Goal: Information Seeking & Learning: Learn about a topic

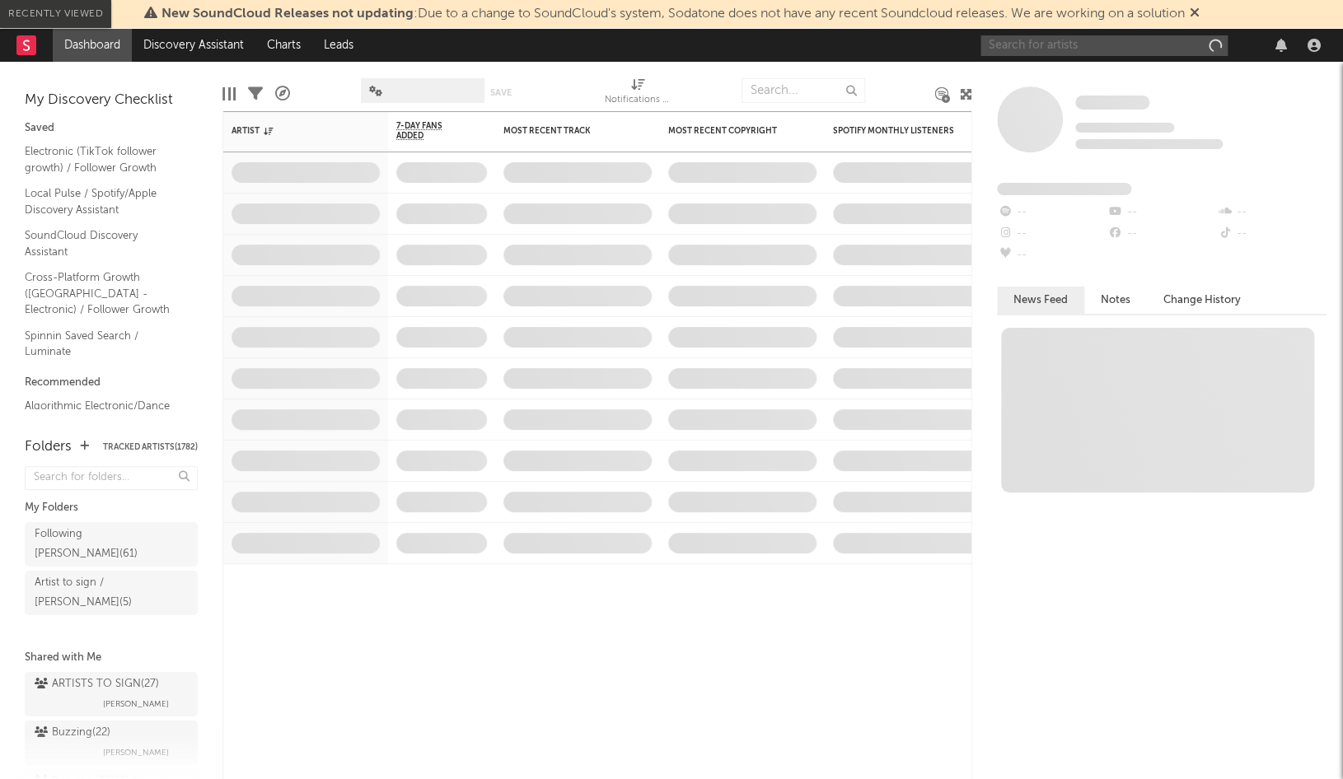
click at [1098, 38] on input "text" at bounding box center [1104, 45] width 247 height 21
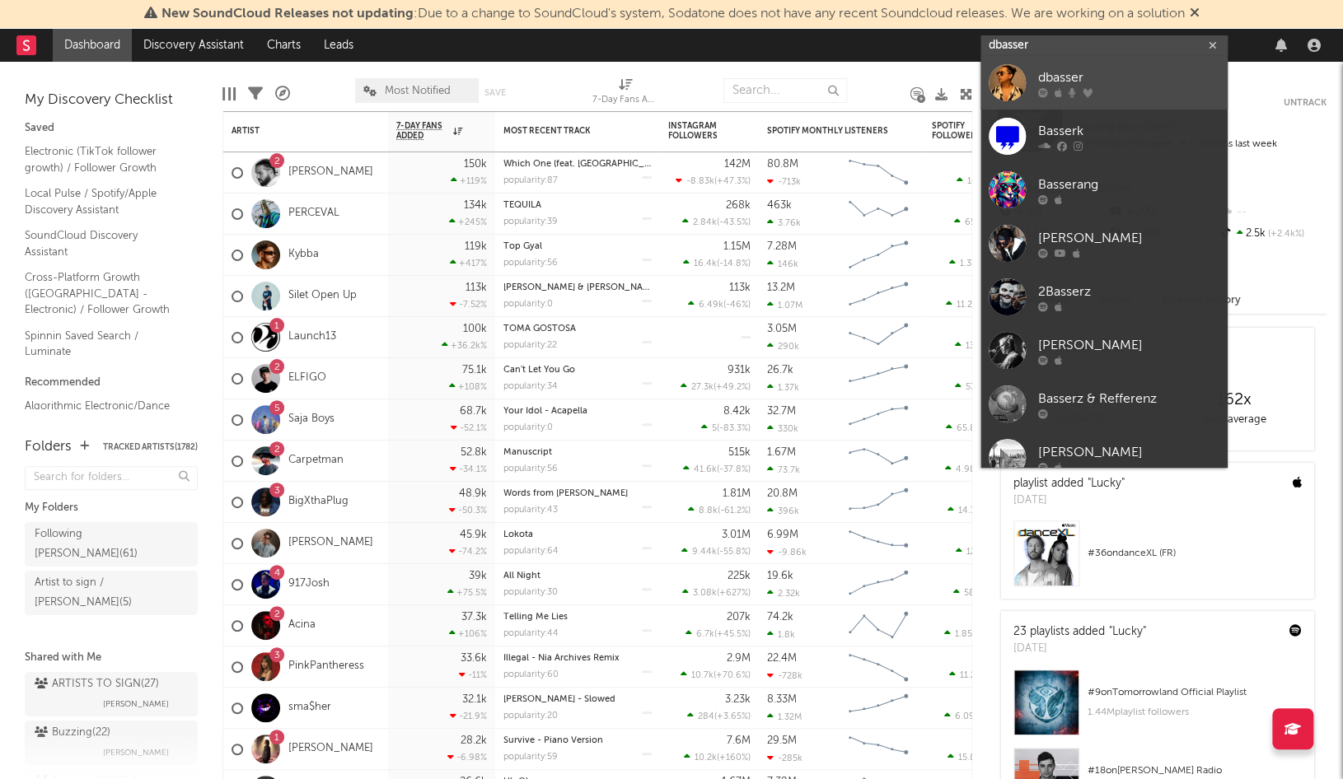
type input "dbasser"
click at [1088, 74] on div "dbasser" at bounding box center [1128, 78] width 181 height 20
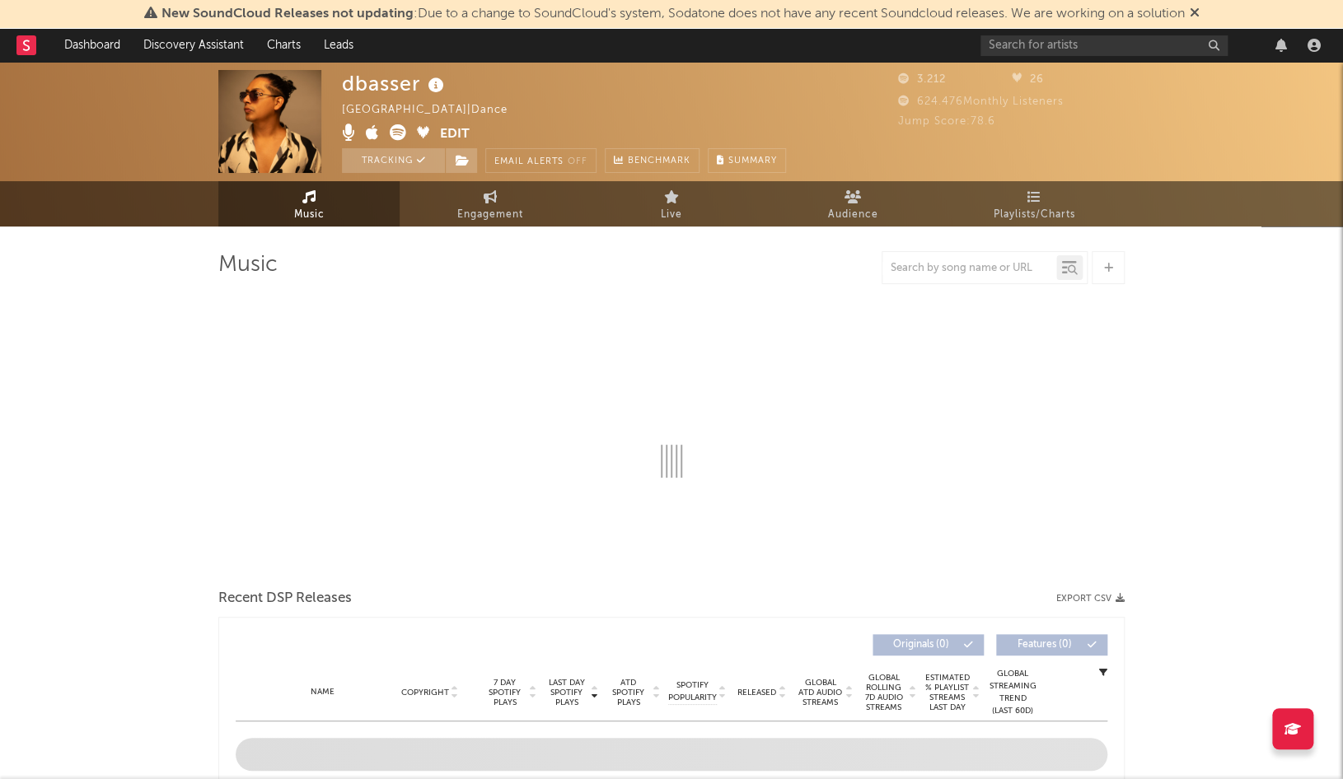
select select "1w"
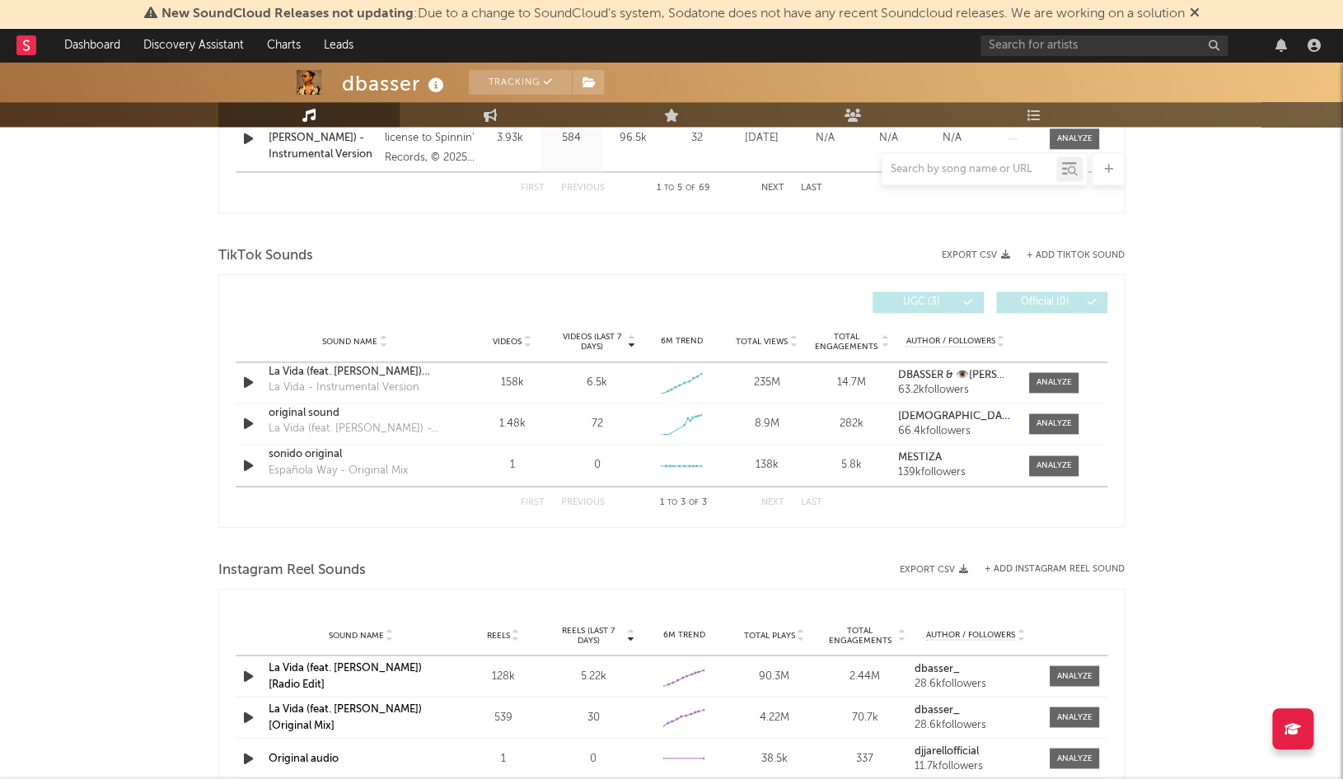
scroll to position [1010, 0]
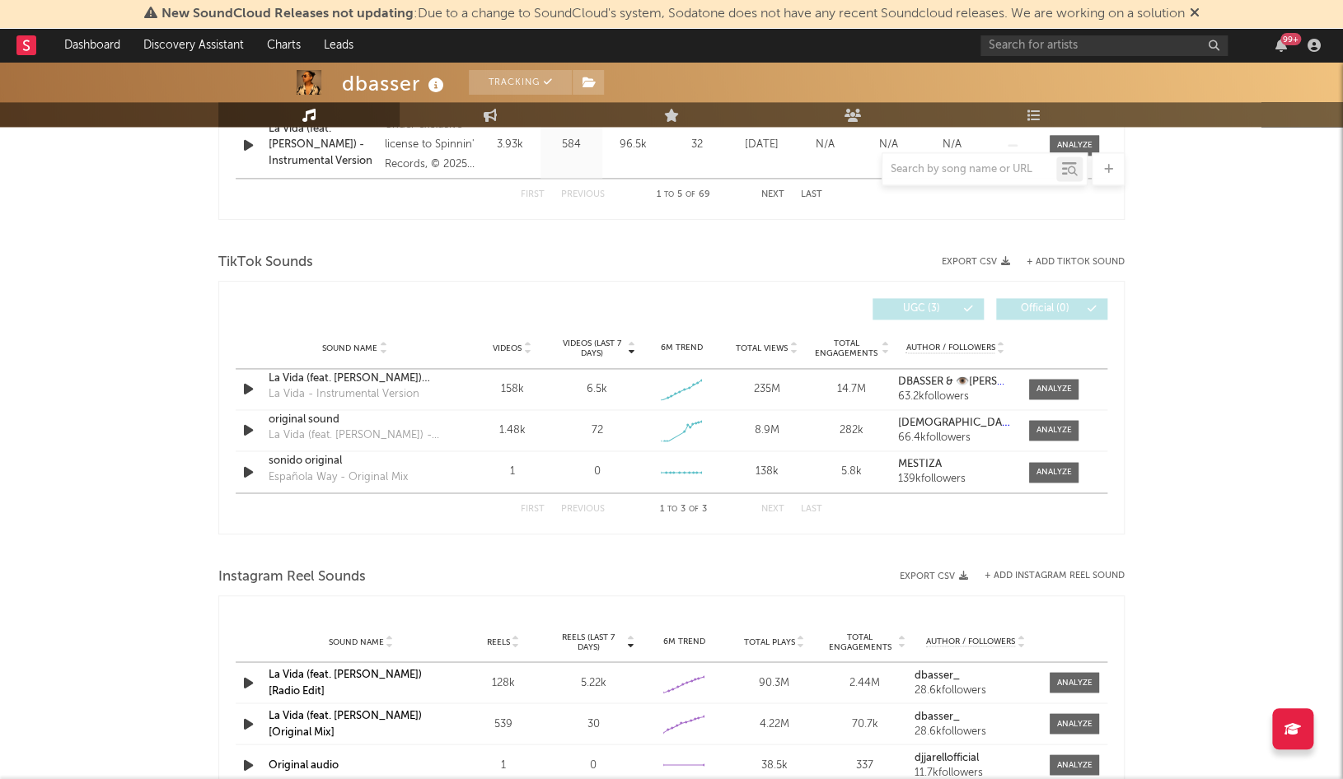
click at [303, 678] on link "La Vida (feat. [PERSON_NAME]) [Radio Edit]" at bounding box center [345, 682] width 153 height 27
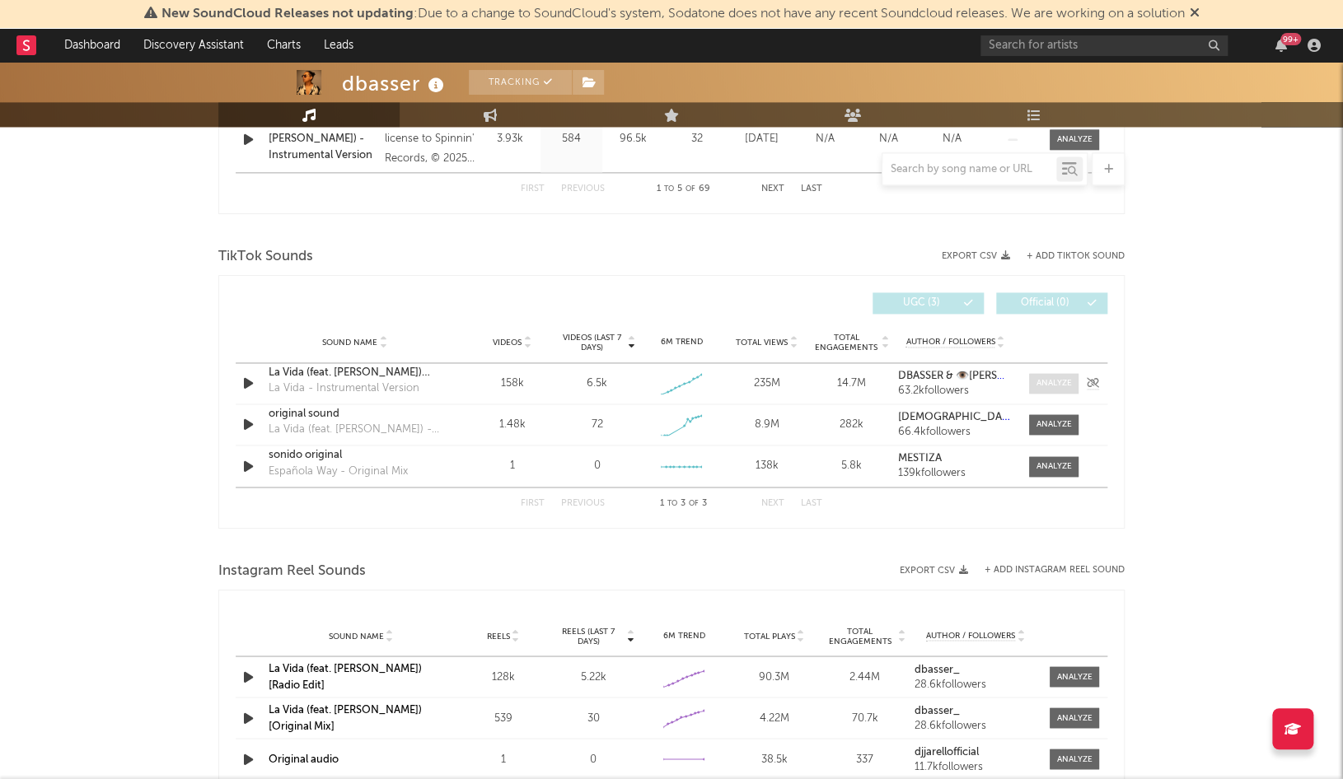
click at [1051, 383] on div at bounding box center [1054, 383] width 35 height 12
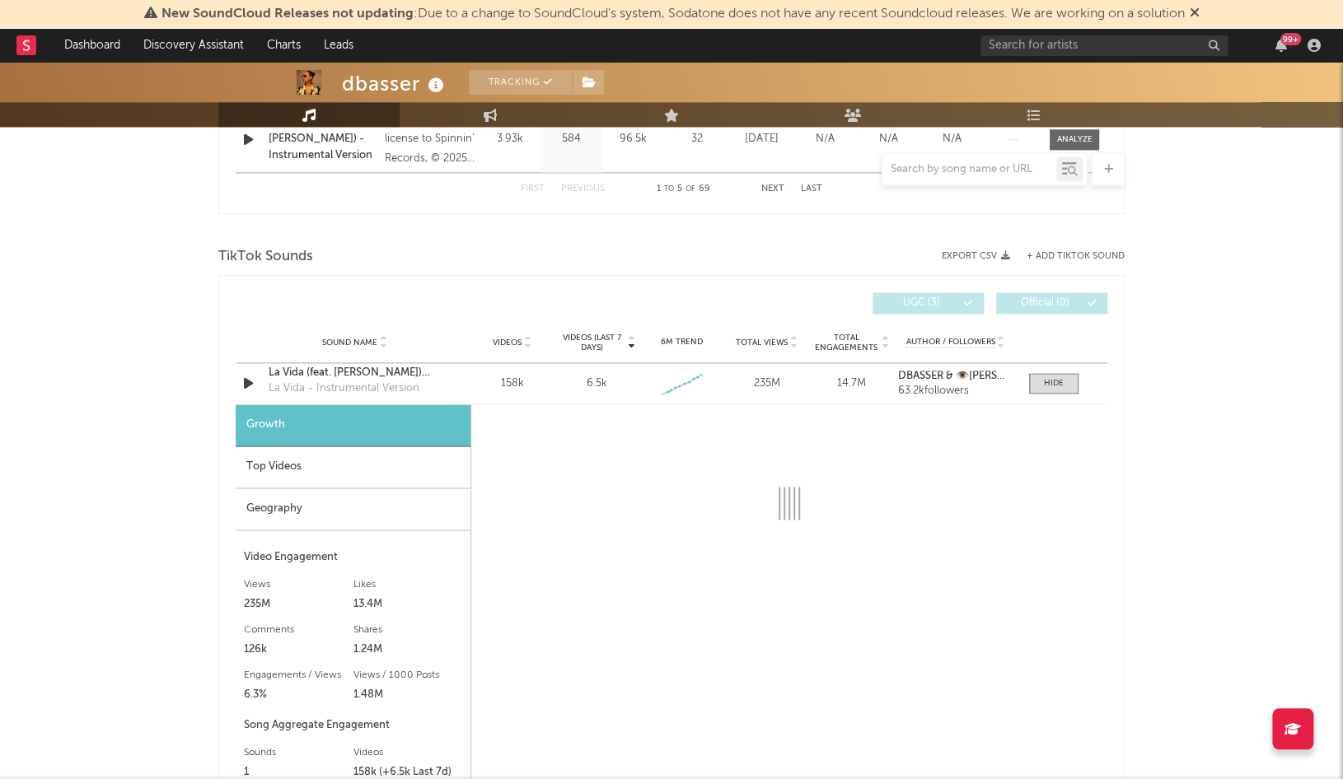
click at [357, 467] on div "Top Videos" at bounding box center [353, 468] width 235 height 42
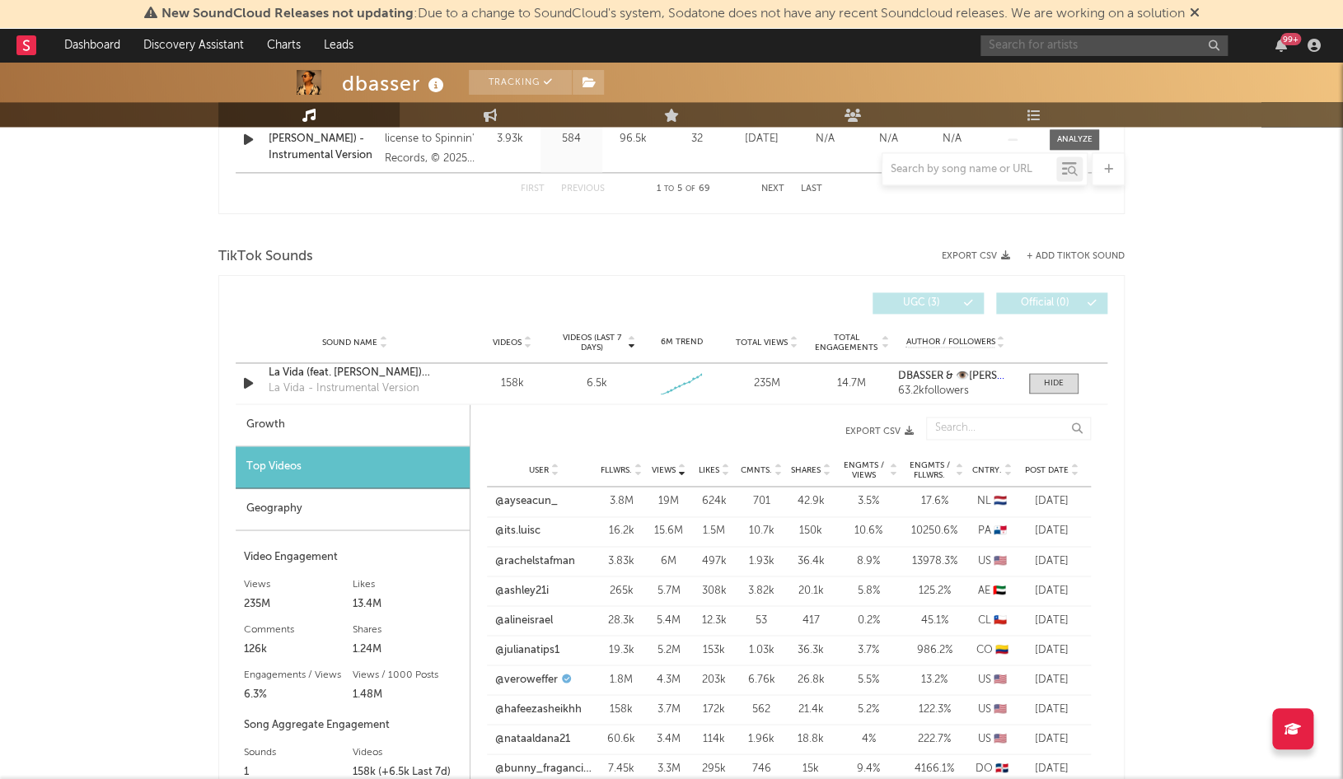
click at [1010, 44] on input "text" at bounding box center [1104, 45] width 247 height 21
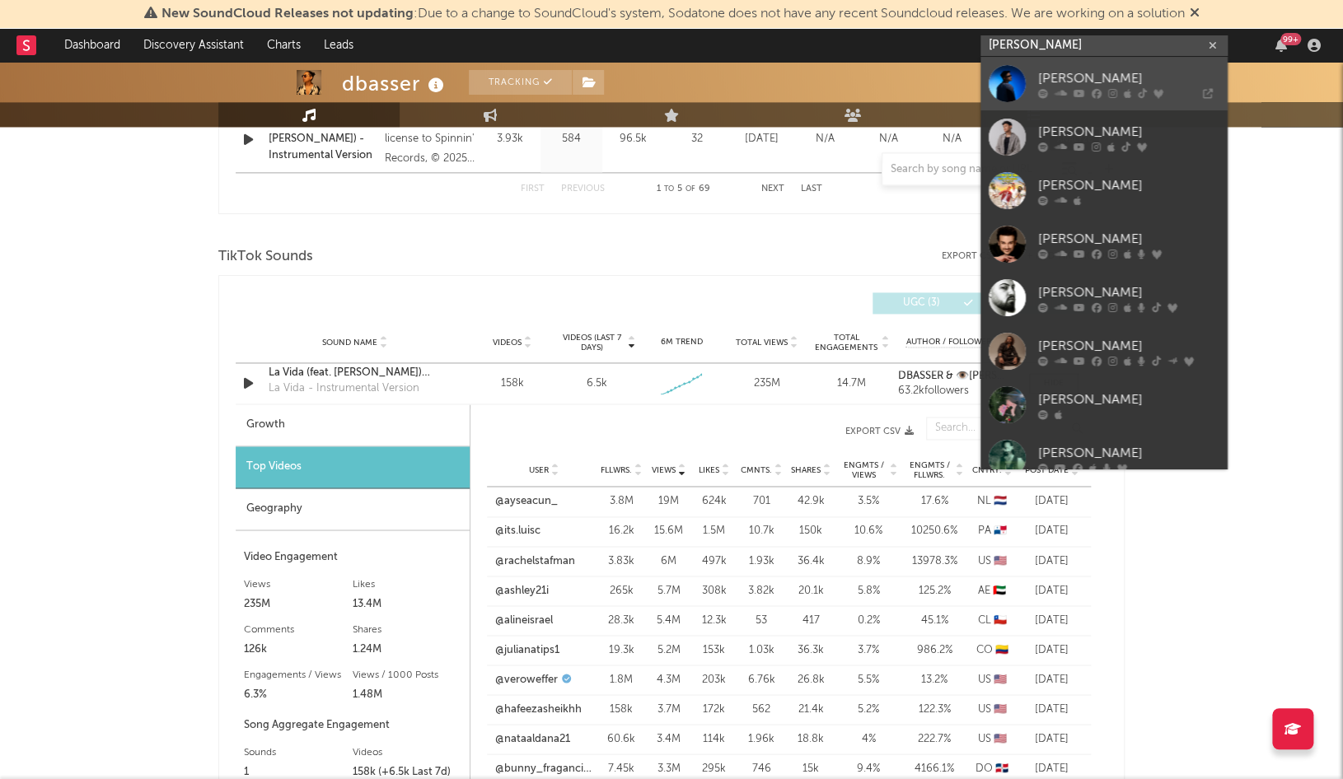
type input "[PERSON_NAME]"
click at [1076, 97] on icon at bounding box center [1080, 93] width 12 height 10
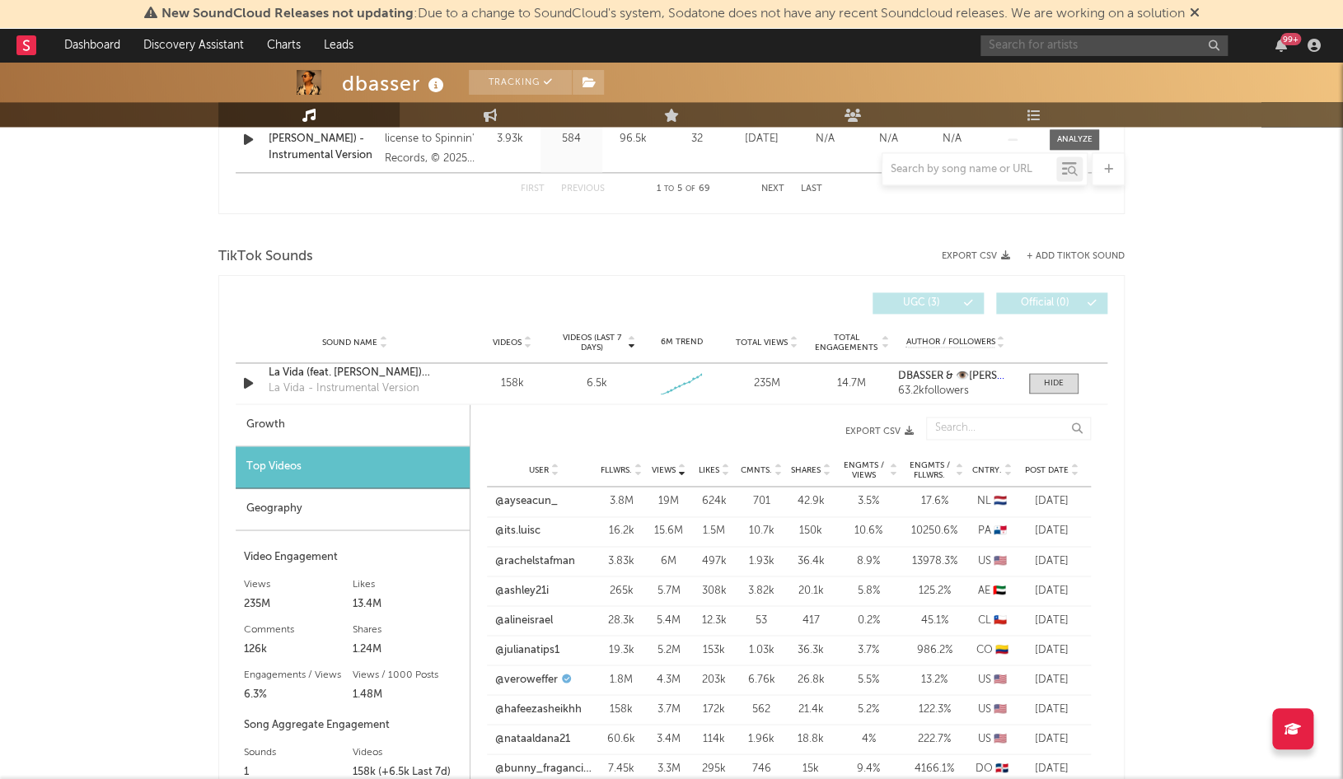
click at [1023, 48] on input "text" at bounding box center [1104, 45] width 247 height 21
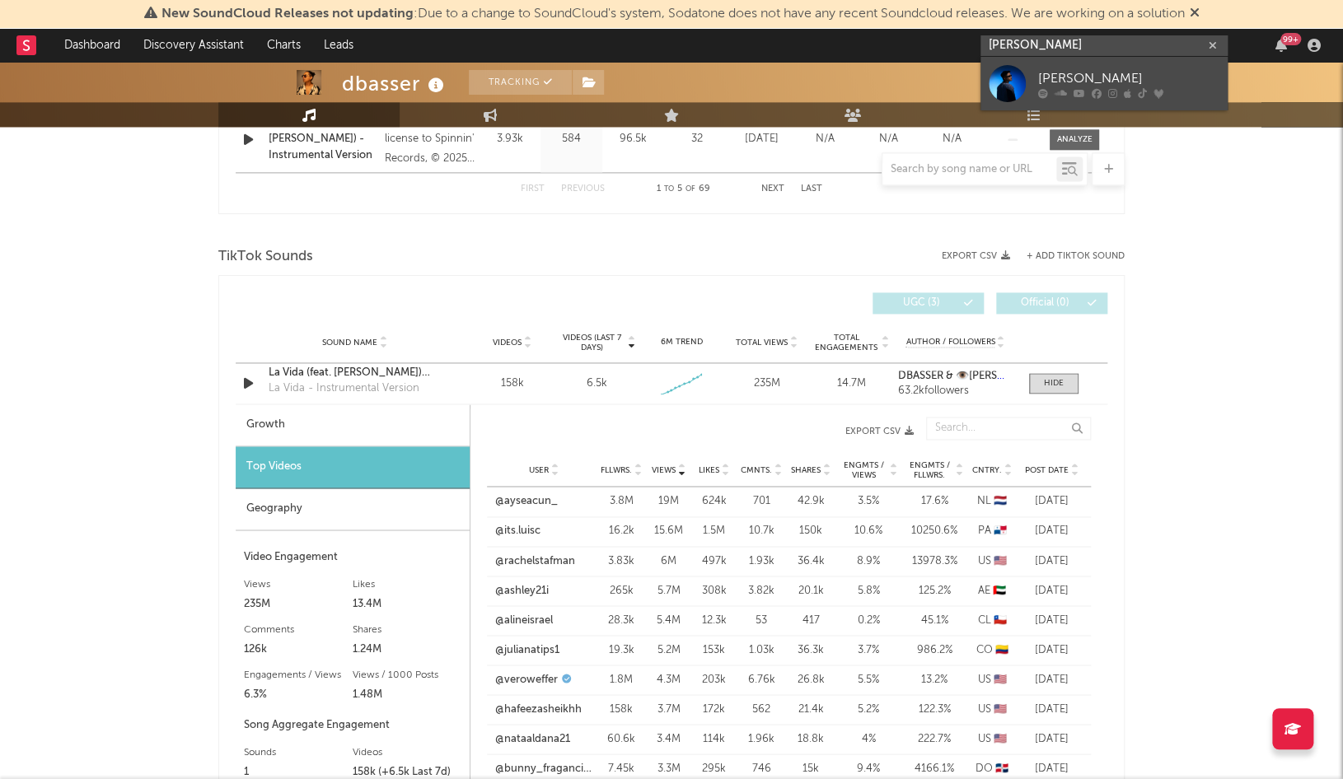
type input "[PERSON_NAME]"
click at [1077, 76] on div "[PERSON_NAME]" at bounding box center [1128, 78] width 181 height 20
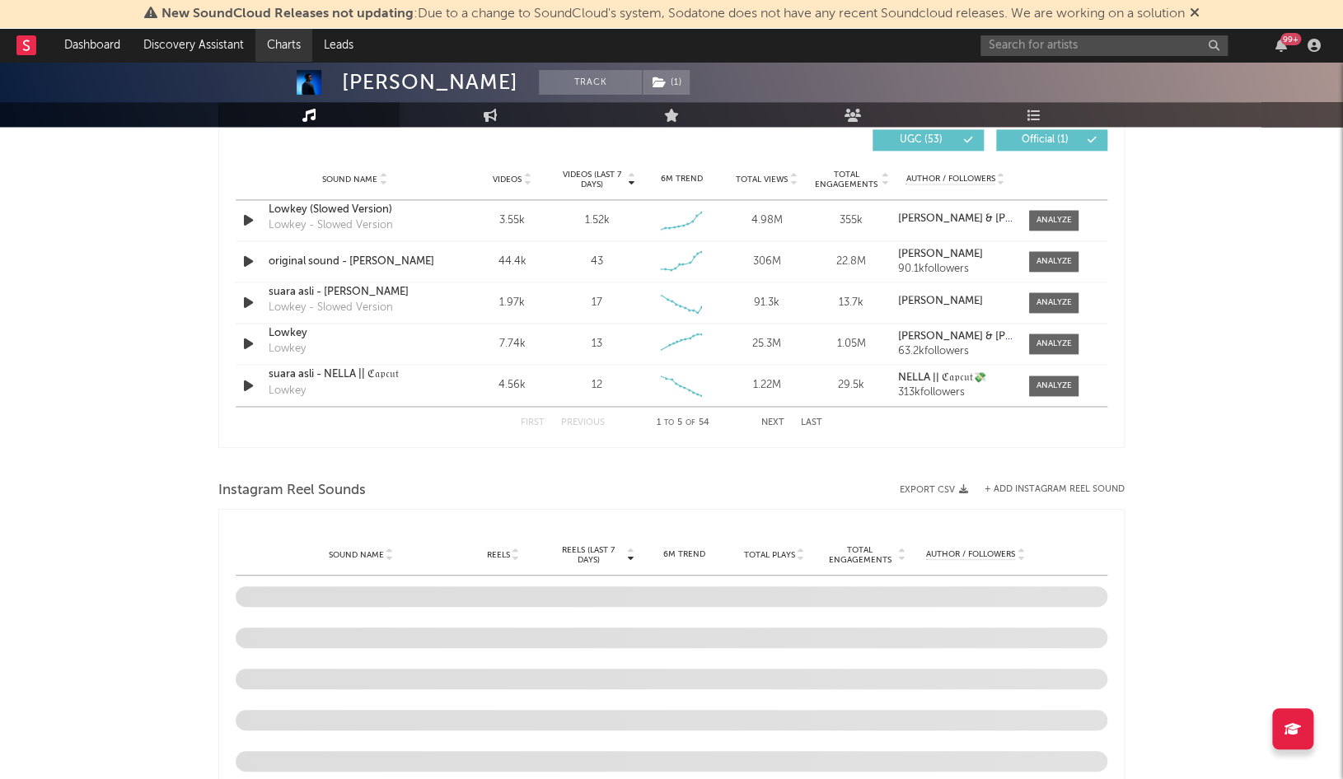
select select "6m"
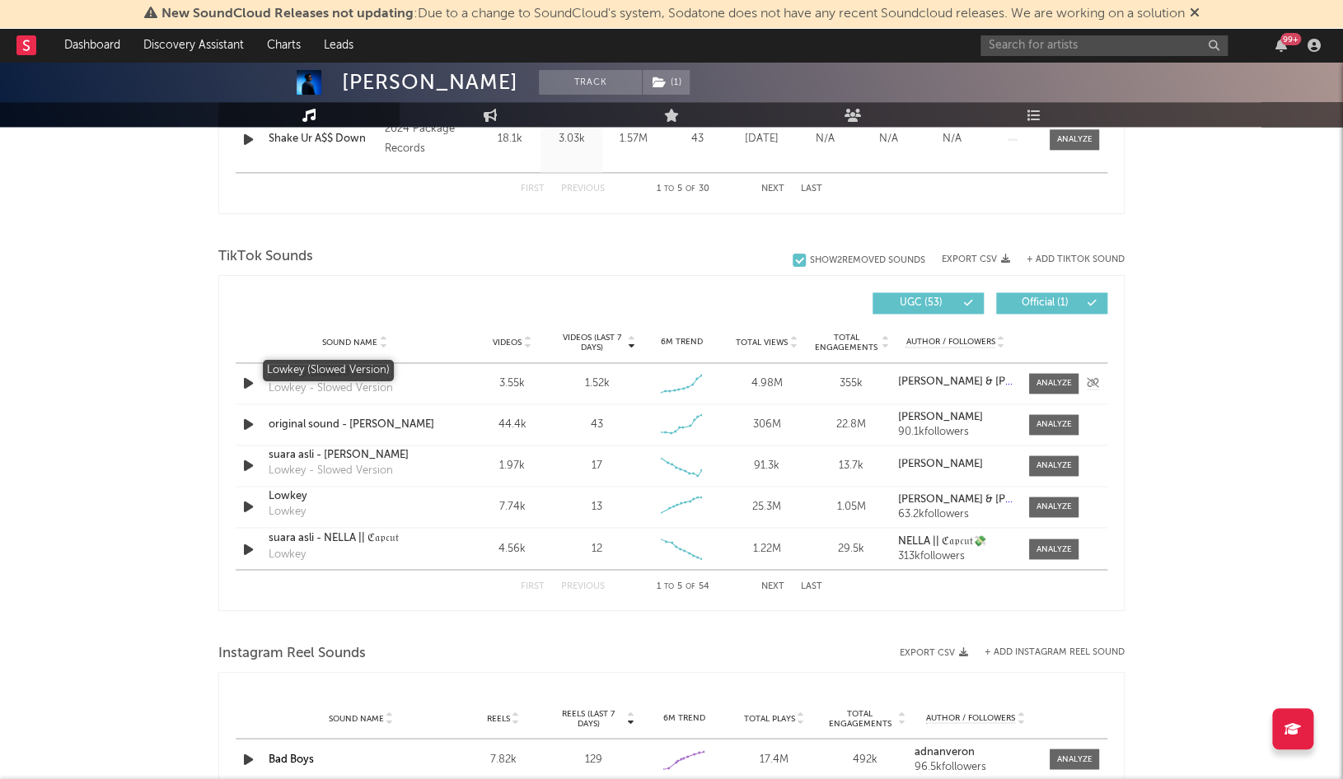
click at [311, 374] on div "Lowkey (Slowed Version)" at bounding box center [355, 373] width 172 height 16
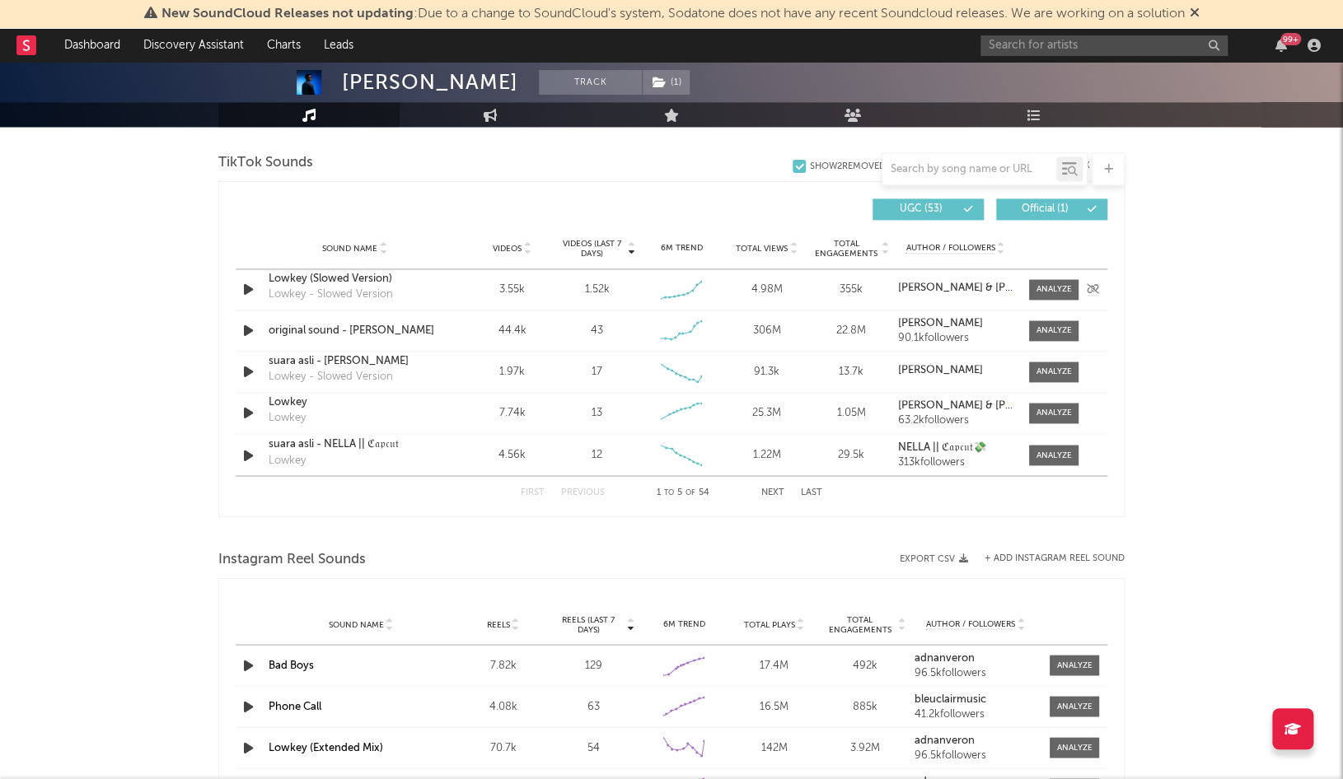
scroll to position [1104, 0]
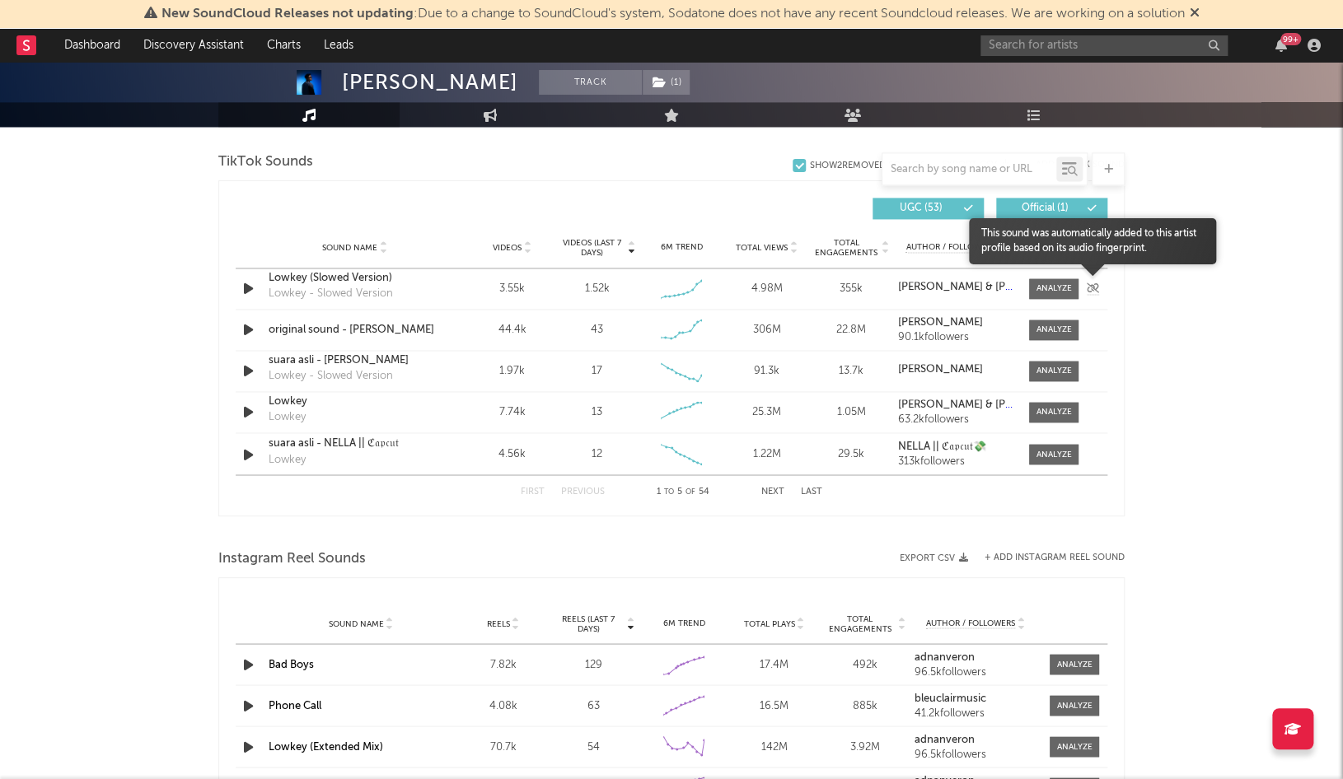
click at [1088, 289] on icon at bounding box center [1093, 288] width 12 height 10
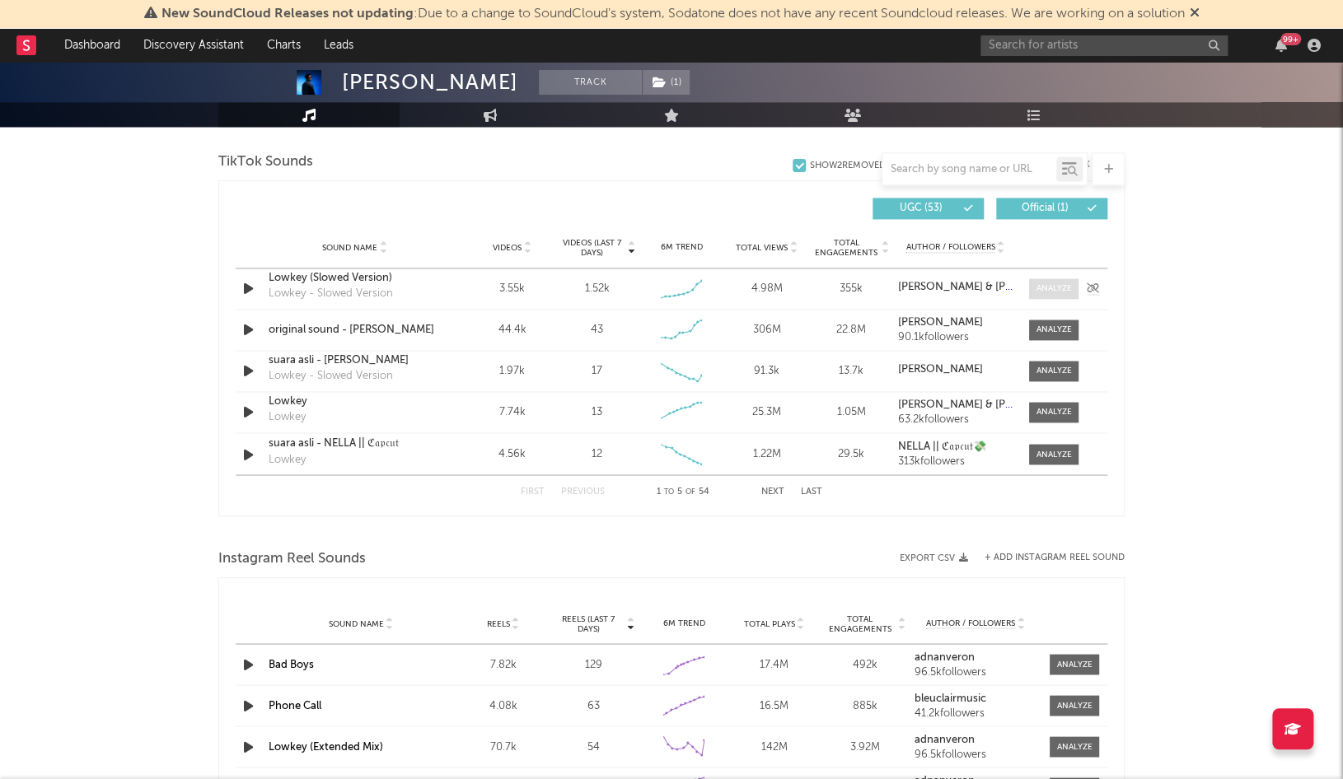
click at [1060, 288] on div at bounding box center [1054, 289] width 35 height 12
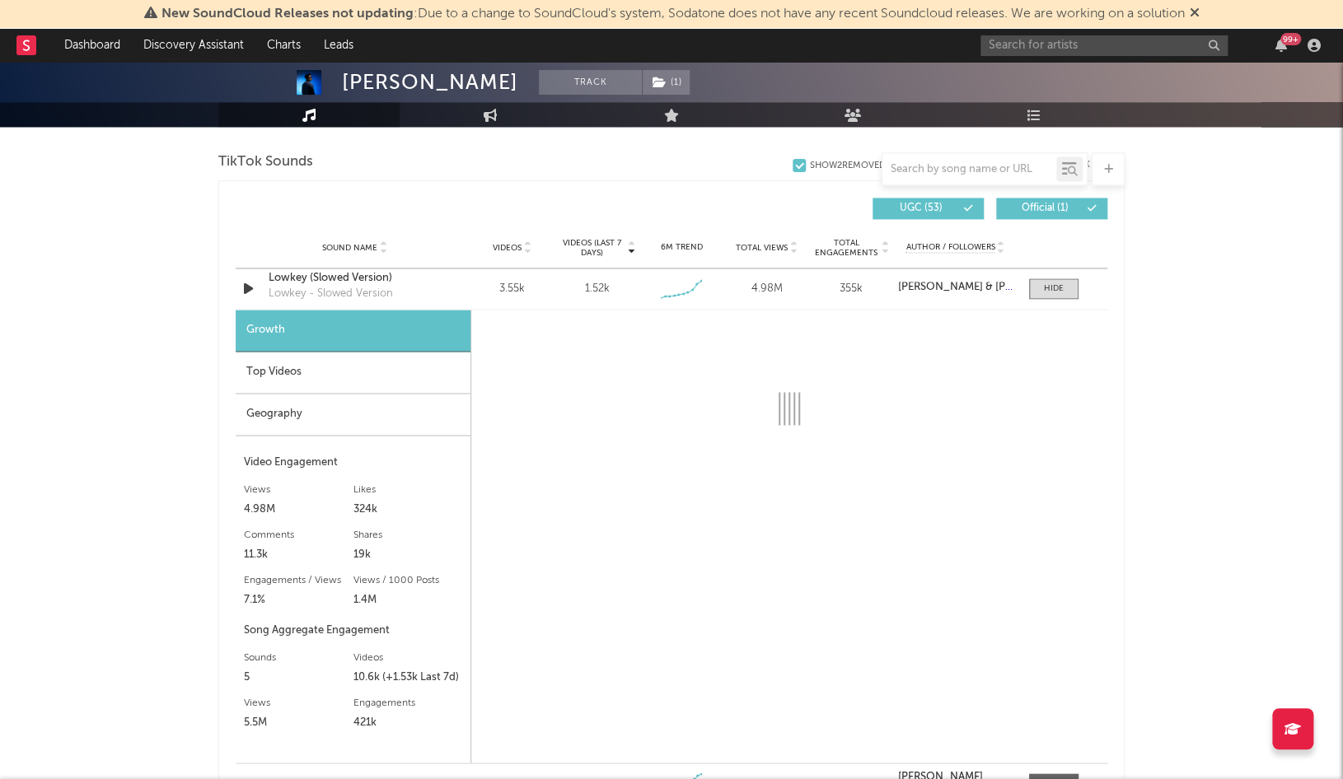
click at [393, 373] on div "Top Videos" at bounding box center [353, 373] width 235 height 42
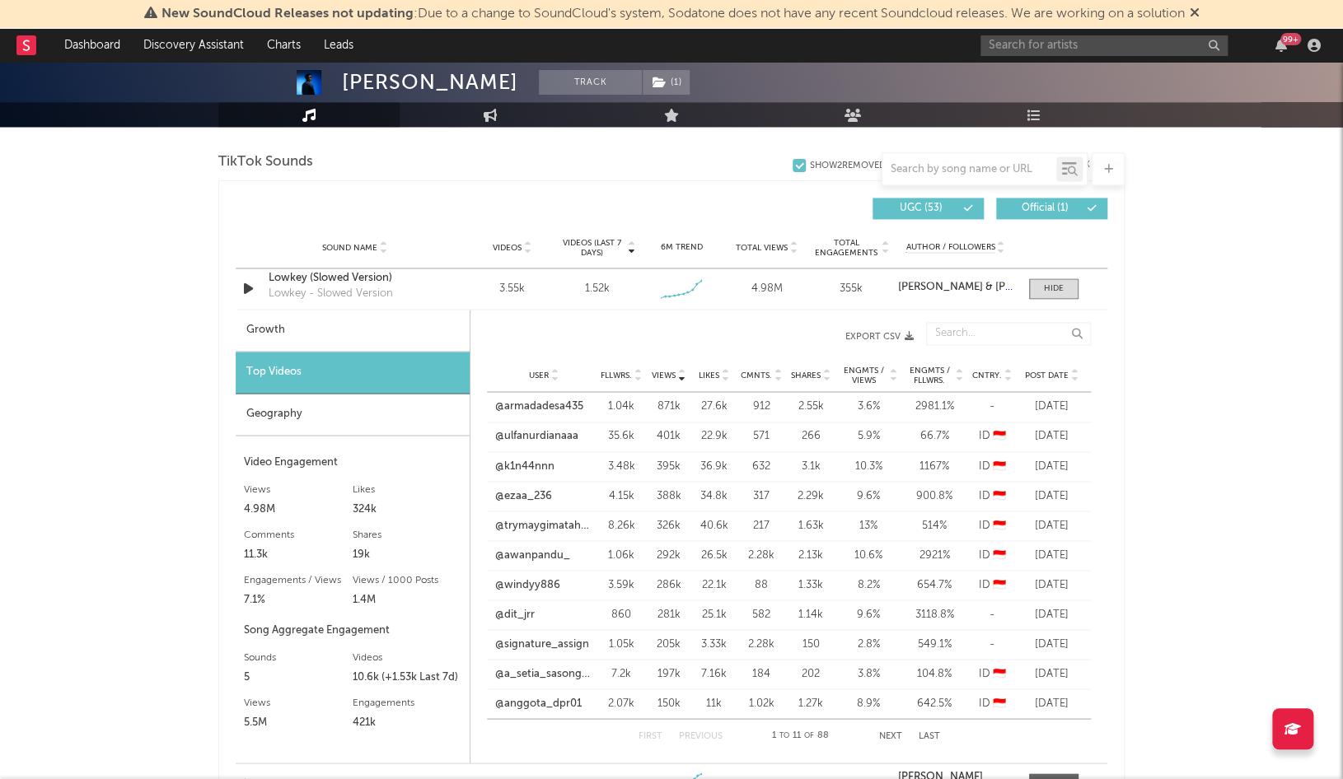
click at [1049, 372] on span "Post Date" at bounding box center [1047, 376] width 44 height 10
click at [544, 525] on link "@signature_assign" at bounding box center [543, 525] width 94 height 16
click at [664, 371] on span "Views" at bounding box center [664, 376] width 24 height 10
click at [566, 410] on link "@armadadesa435" at bounding box center [539, 407] width 88 height 16
click at [983, 62] on div "59.098 96.532 90.100 102.000 34.528 28 1.477.193 Monthly Listeners Jump Score: …" at bounding box center [1011, 21] width 227 height 103
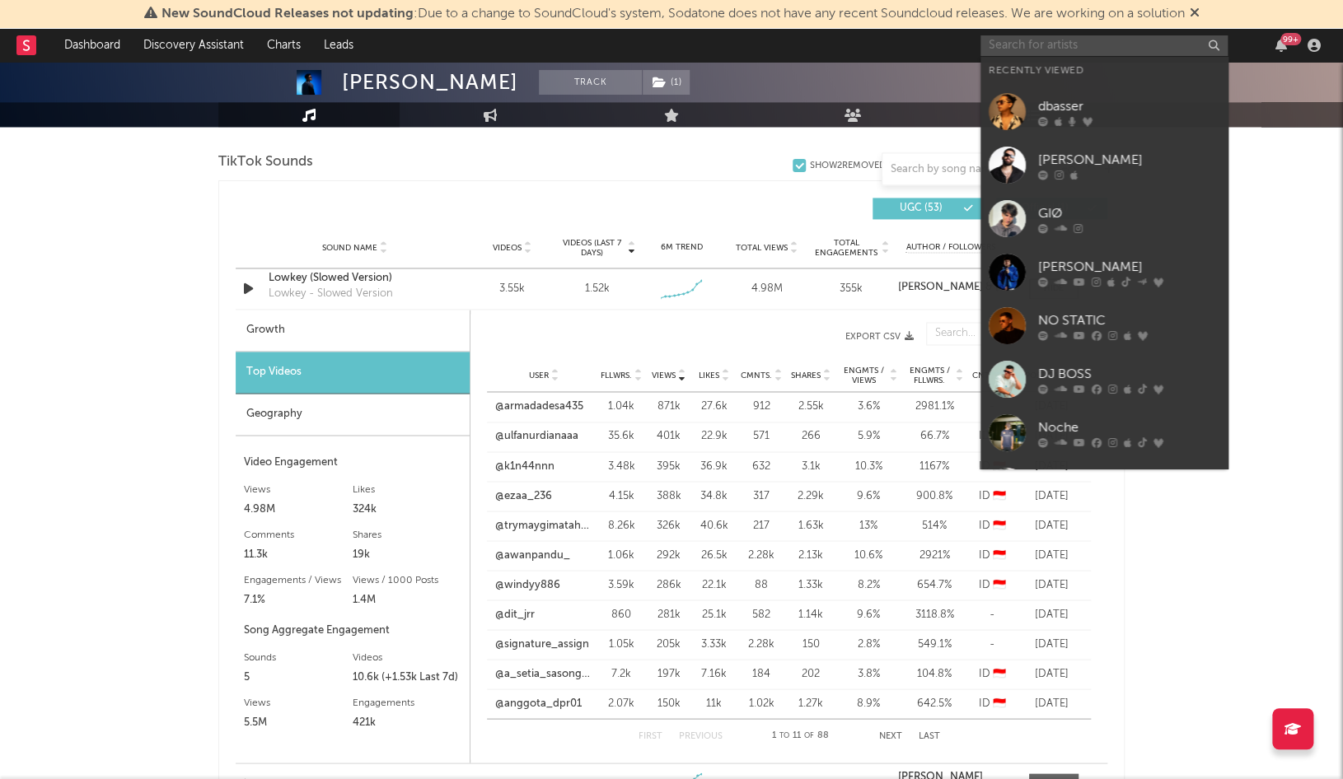
click at [1014, 50] on input "text" at bounding box center [1104, 45] width 247 height 21
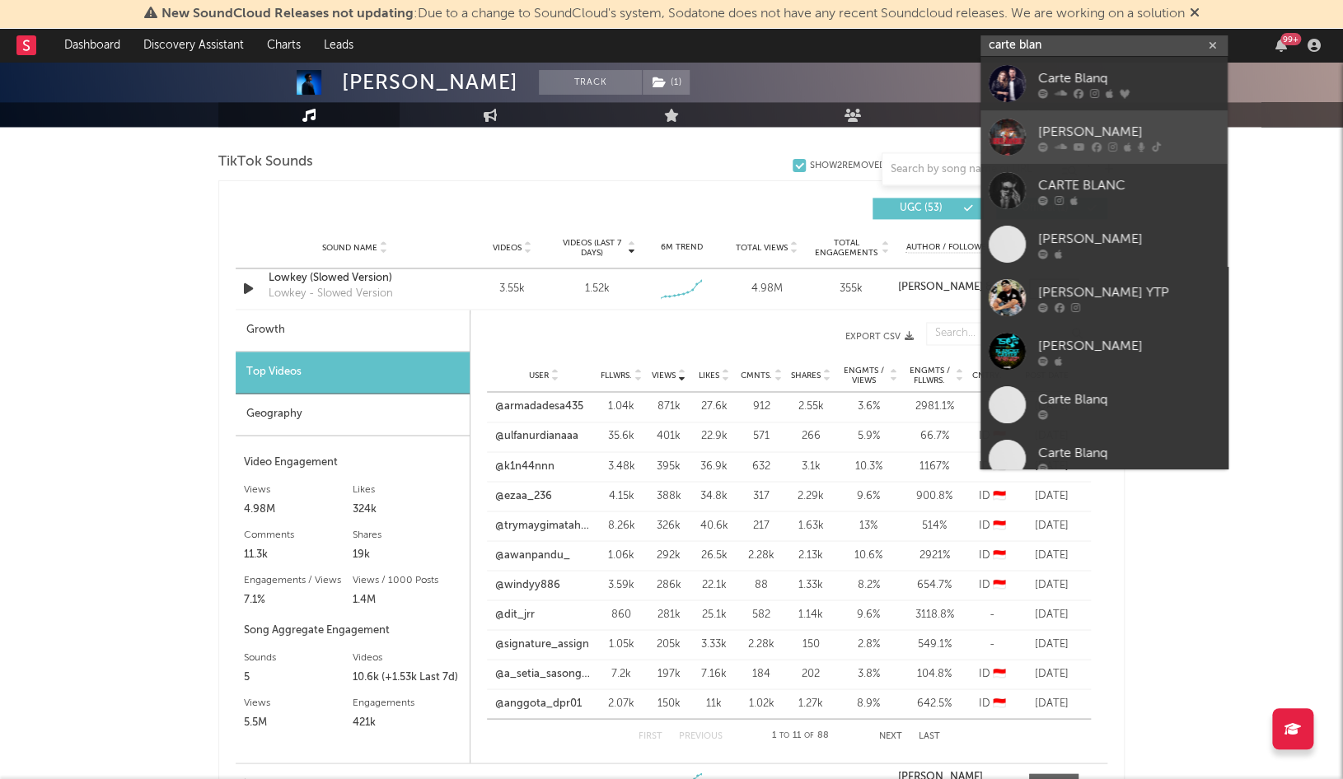
type input "carte blan"
click at [1112, 135] on div "[PERSON_NAME]" at bounding box center [1128, 132] width 181 height 20
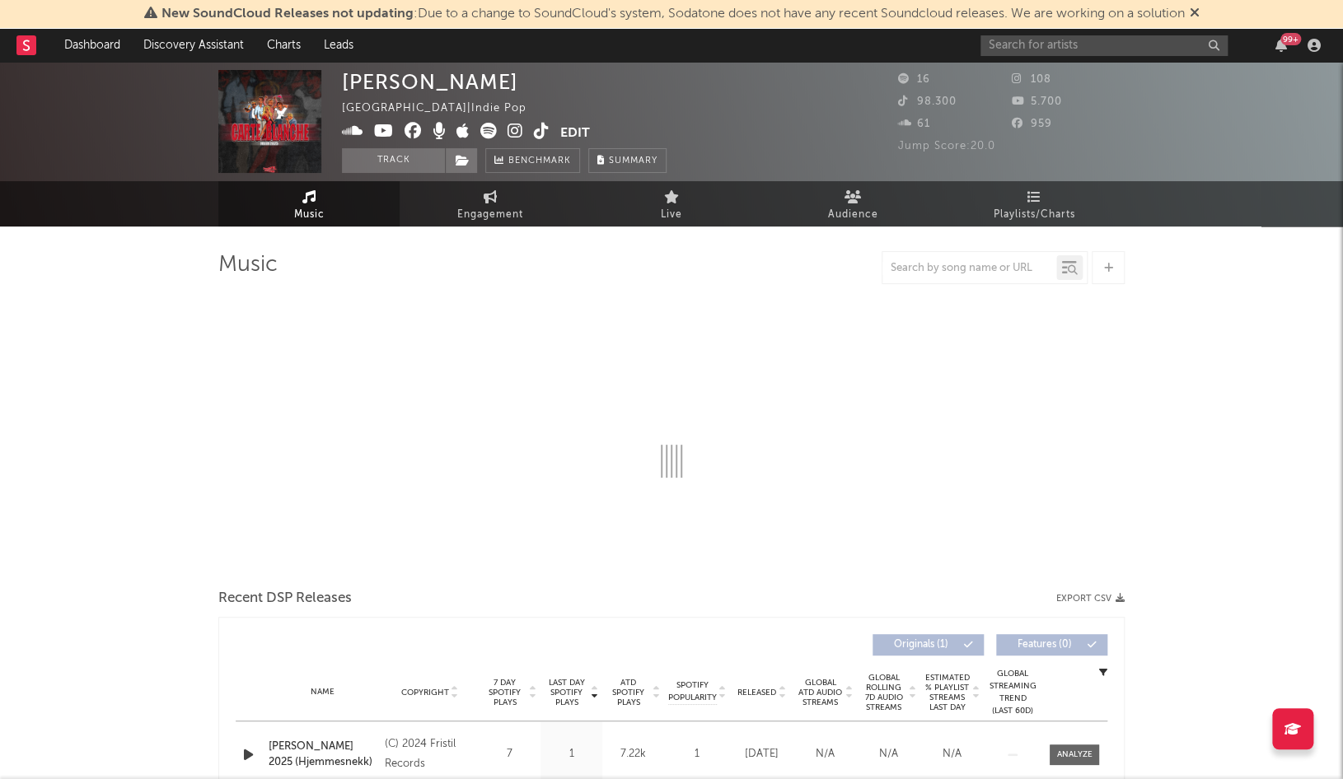
select select "1w"
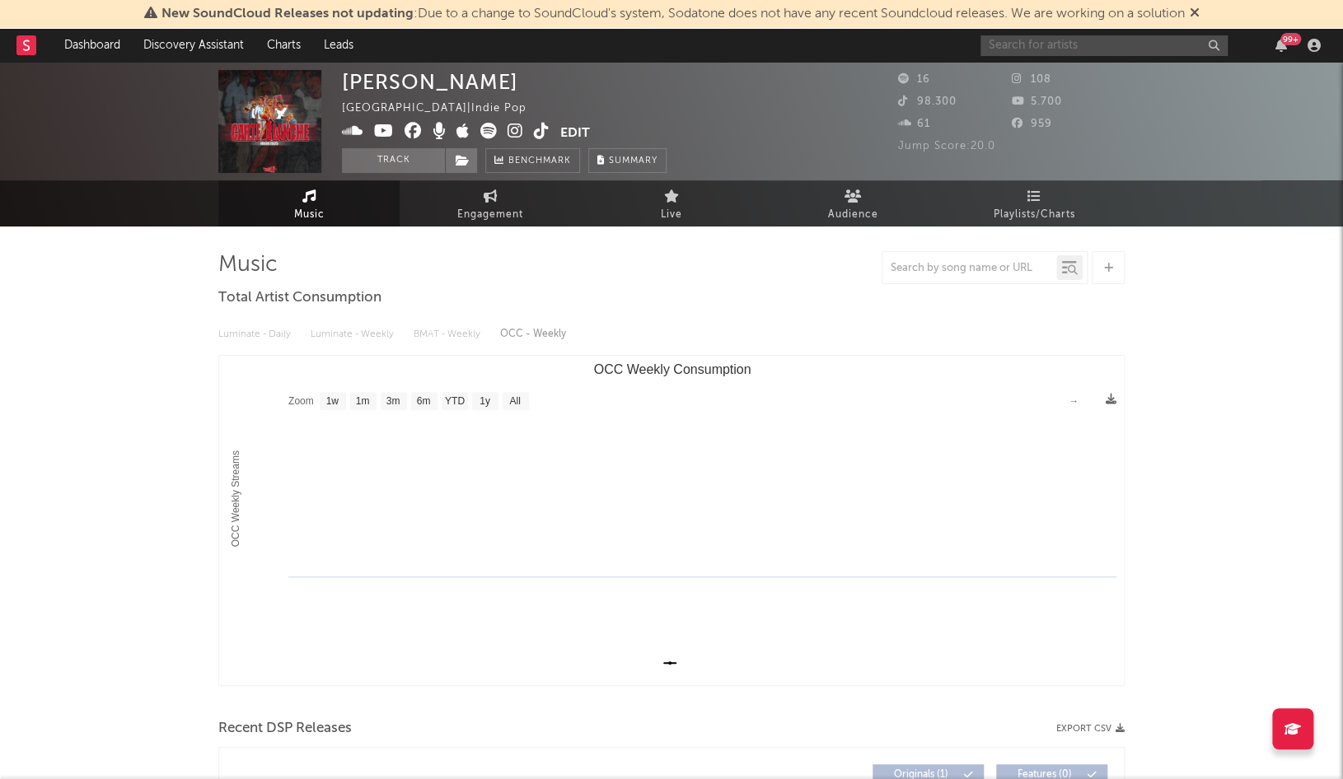
click at [1028, 51] on input "text" at bounding box center [1104, 45] width 247 height 21
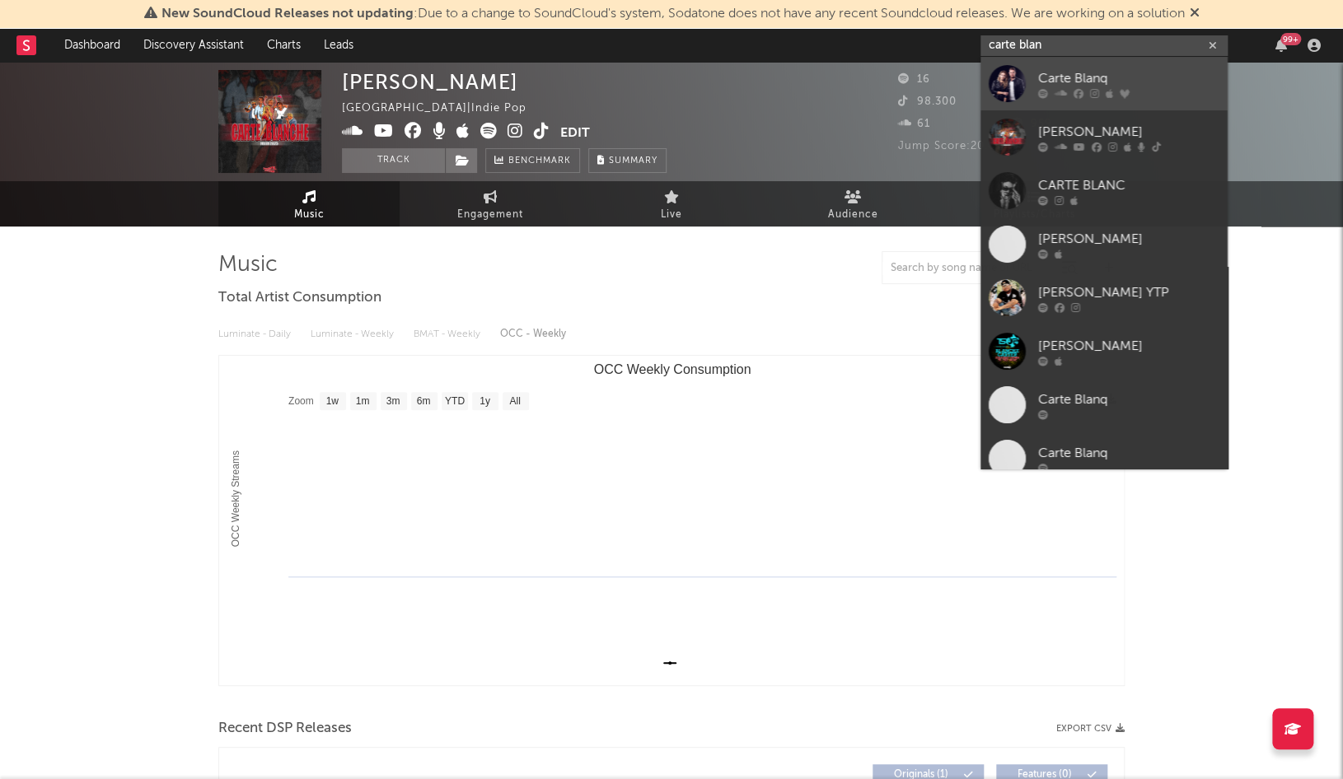
type input "carte blan"
click at [1045, 89] on icon at bounding box center [1043, 93] width 10 height 10
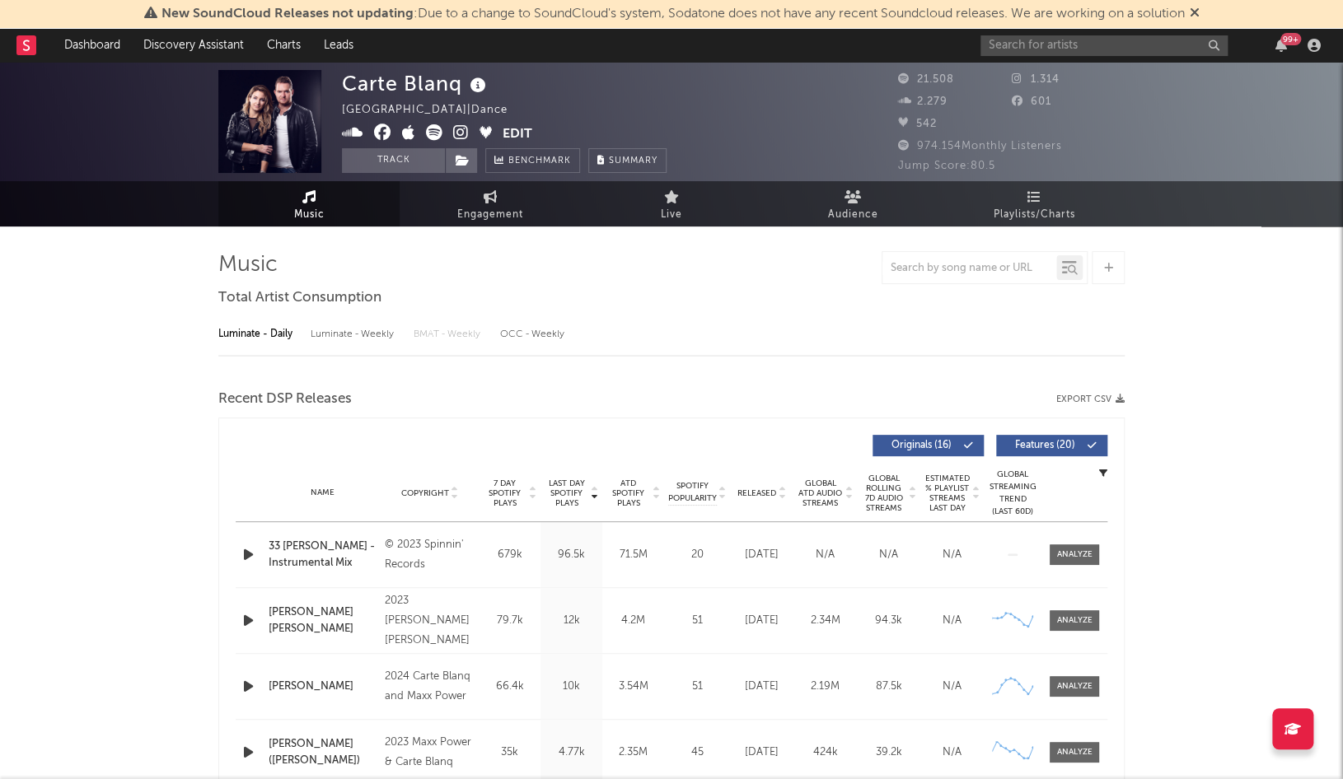
select select "6m"
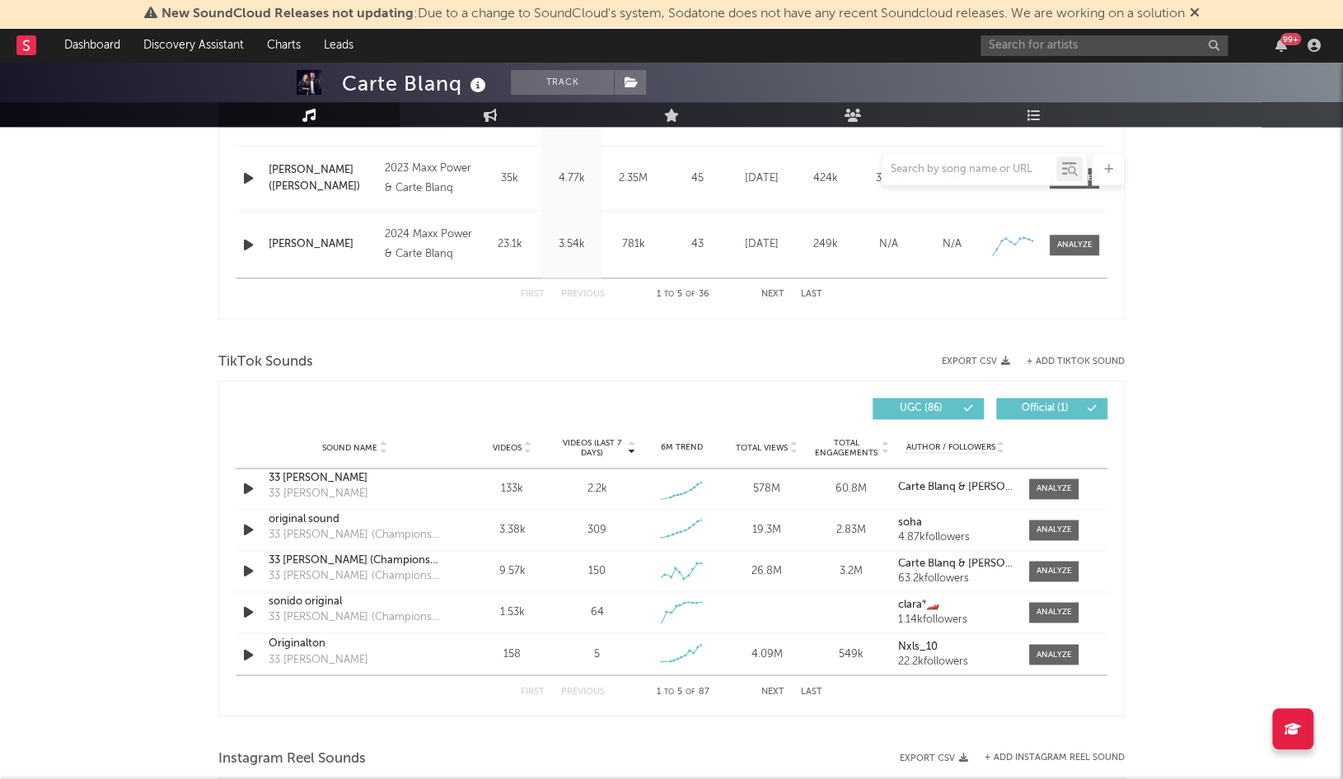
scroll to position [906, 0]
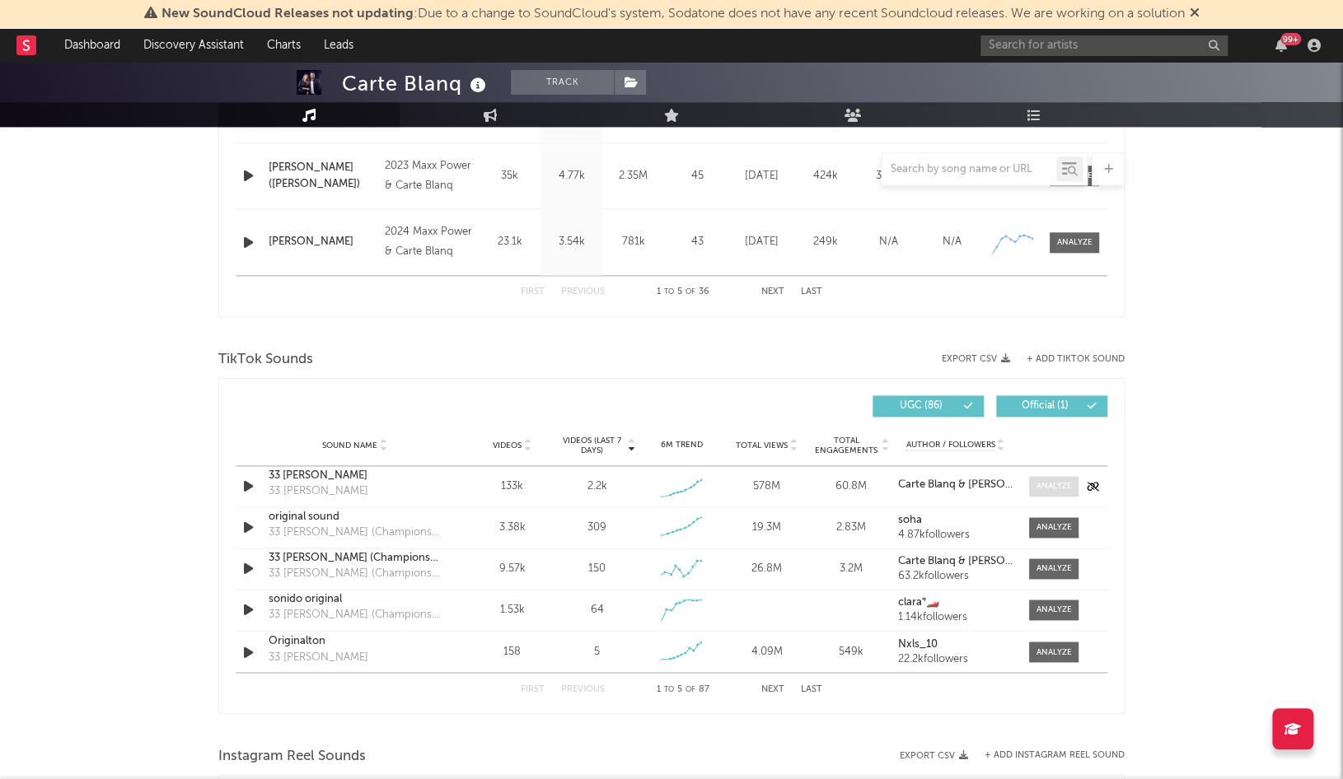
click at [1046, 480] on div at bounding box center [1054, 486] width 35 height 12
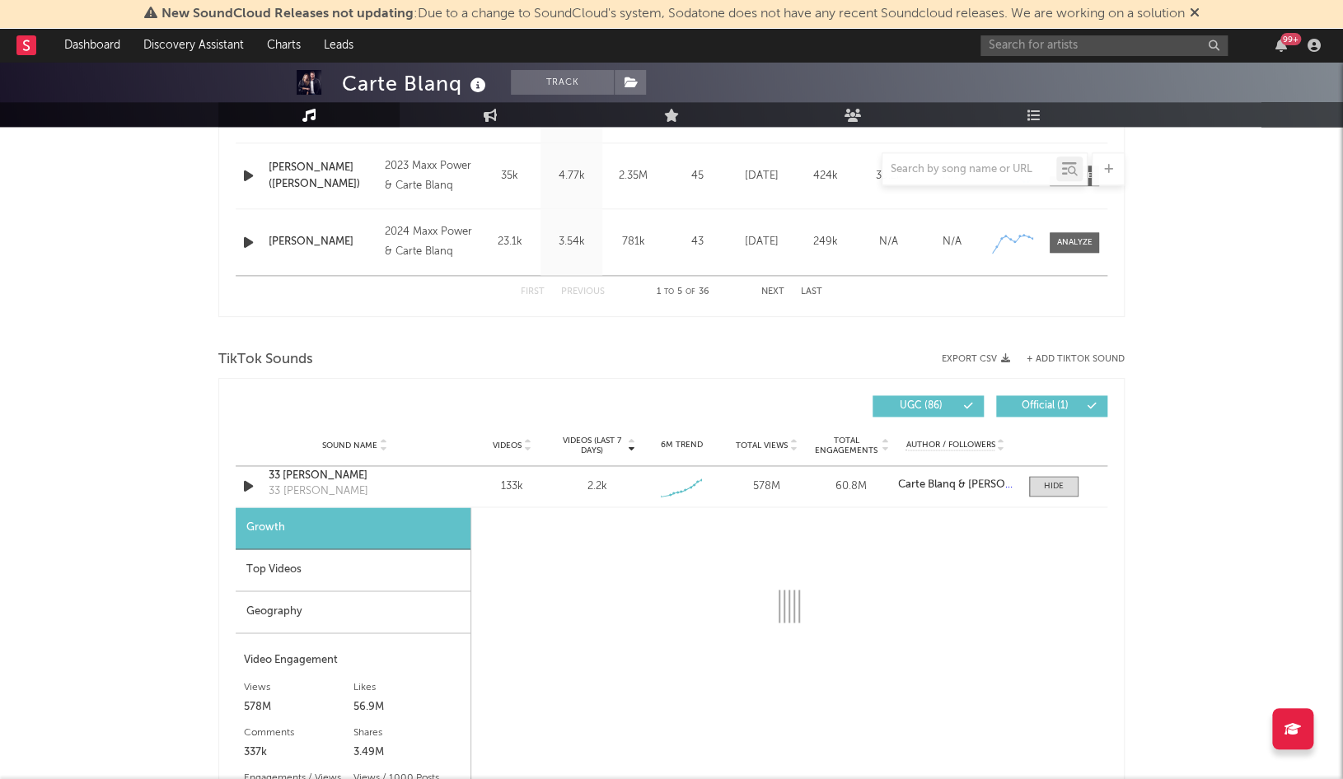
click at [351, 566] on div "Top Videos" at bounding box center [353, 571] width 235 height 42
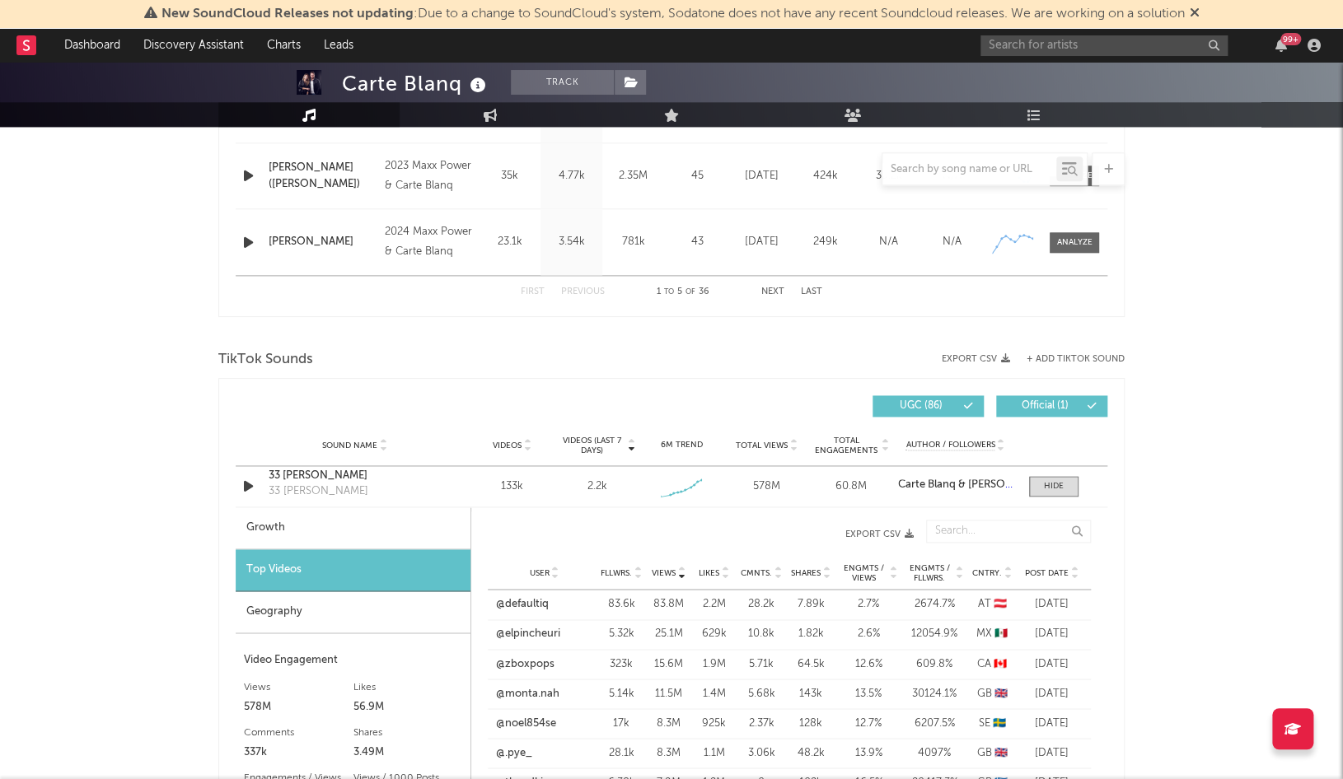
click at [1042, 569] on span "Post Date" at bounding box center [1047, 574] width 44 height 10
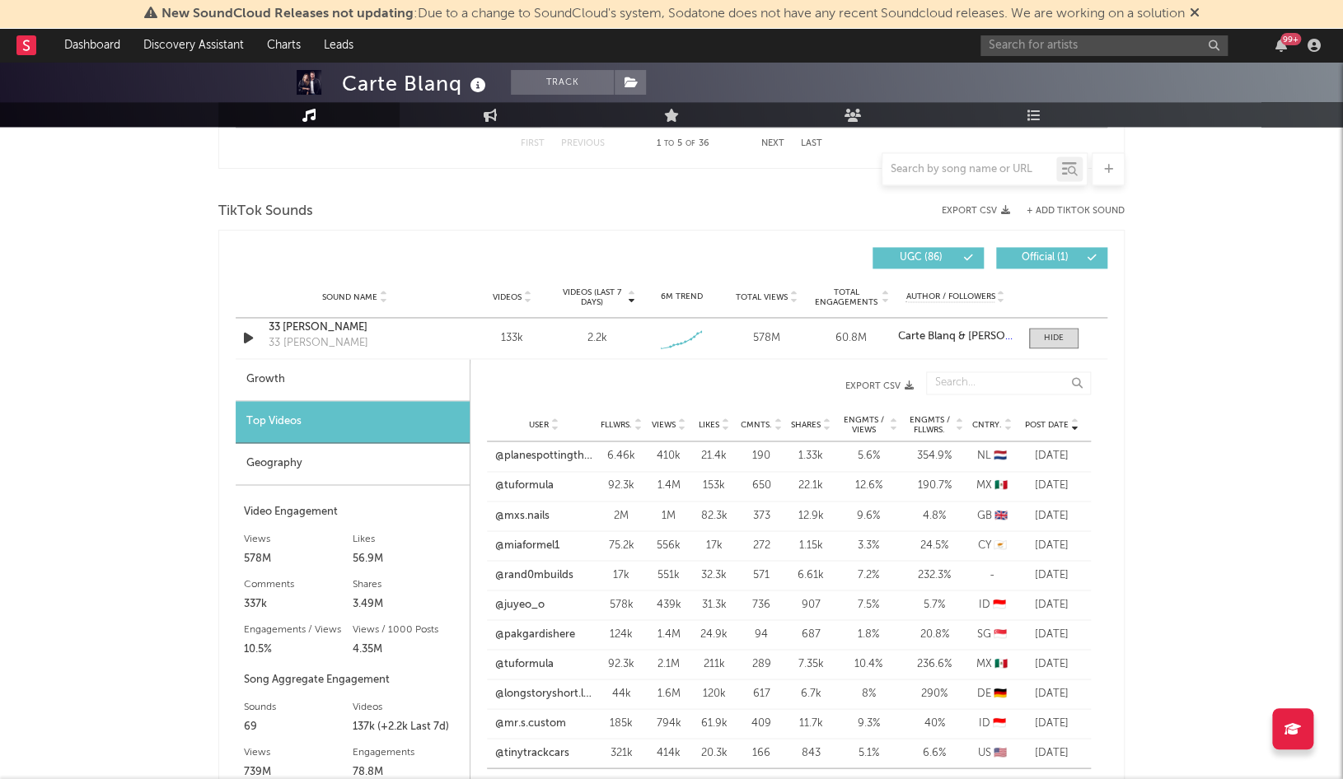
scroll to position [1060, 0]
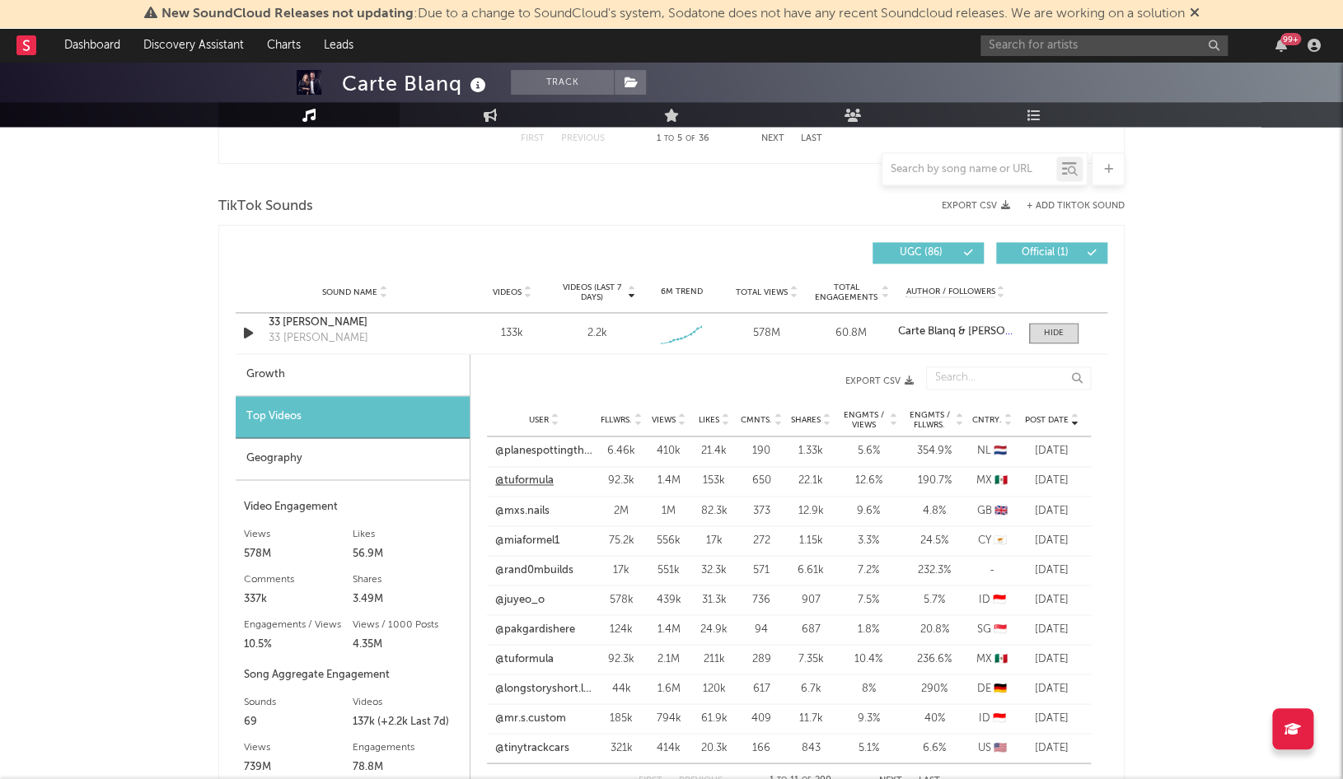
click at [526, 479] on link "@tuformula" at bounding box center [524, 481] width 59 height 16
click at [523, 508] on link "@mxs.nails" at bounding box center [522, 511] width 54 height 16
click at [537, 654] on link "@tuformula" at bounding box center [524, 659] width 59 height 16
click at [527, 681] on link "@longstoryshort.lss" at bounding box center [543, 689] width 97 height 16
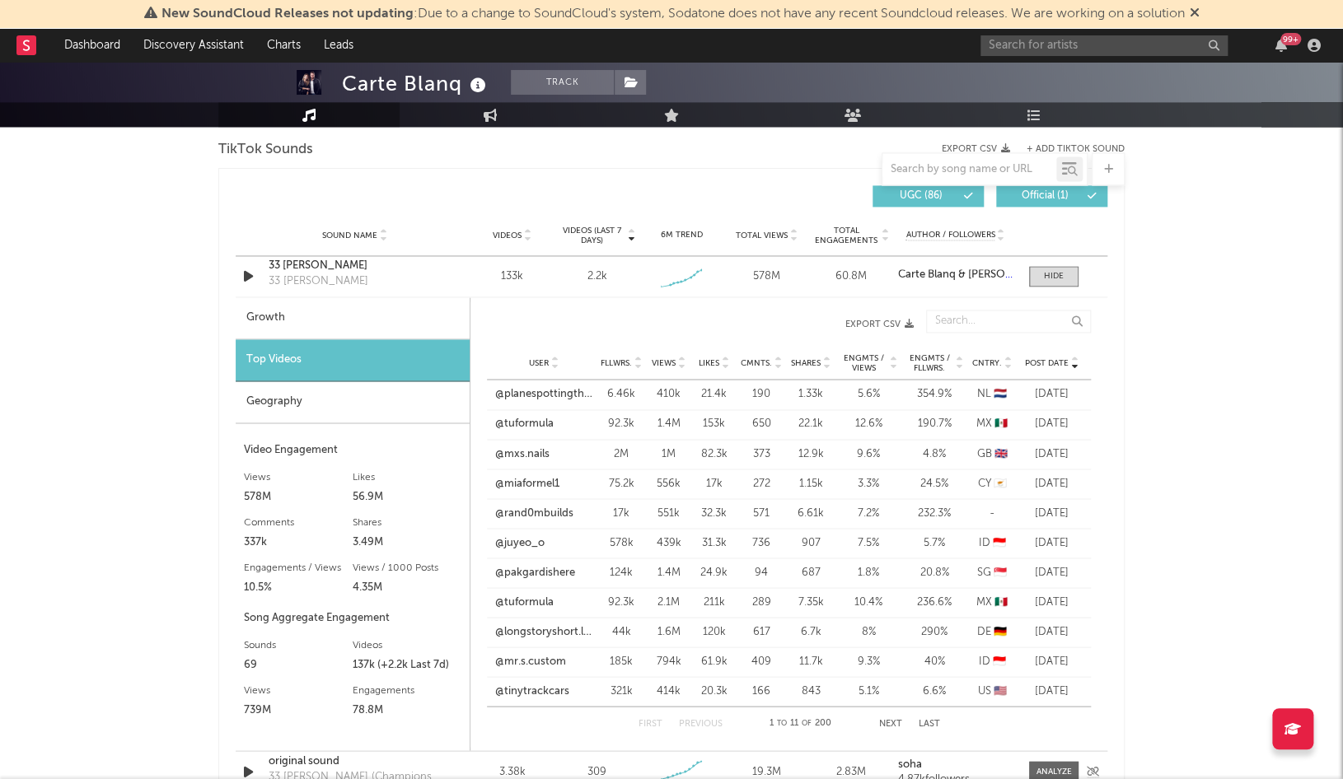
scroll to position [1140, 0]
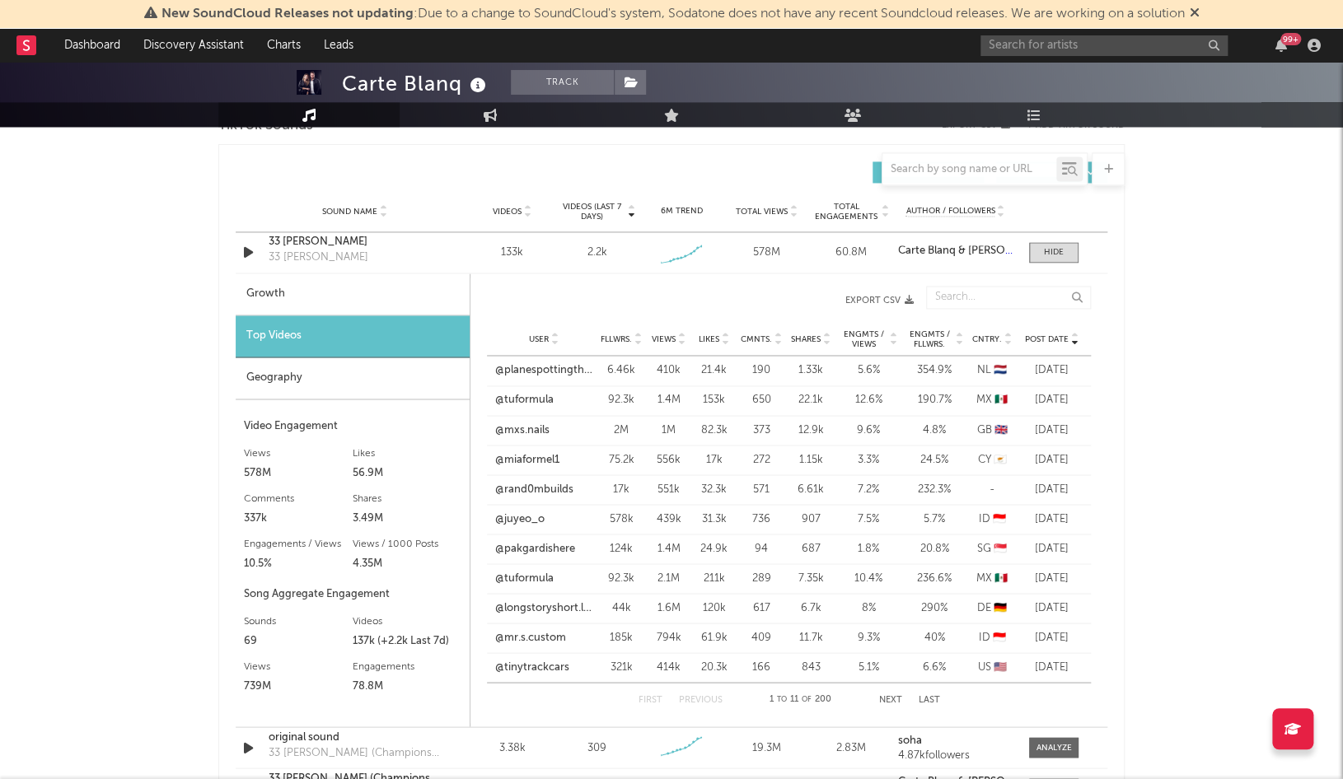
click at [880, 695] on button "Next" at bounding box center [890, 699] width 23 height 9
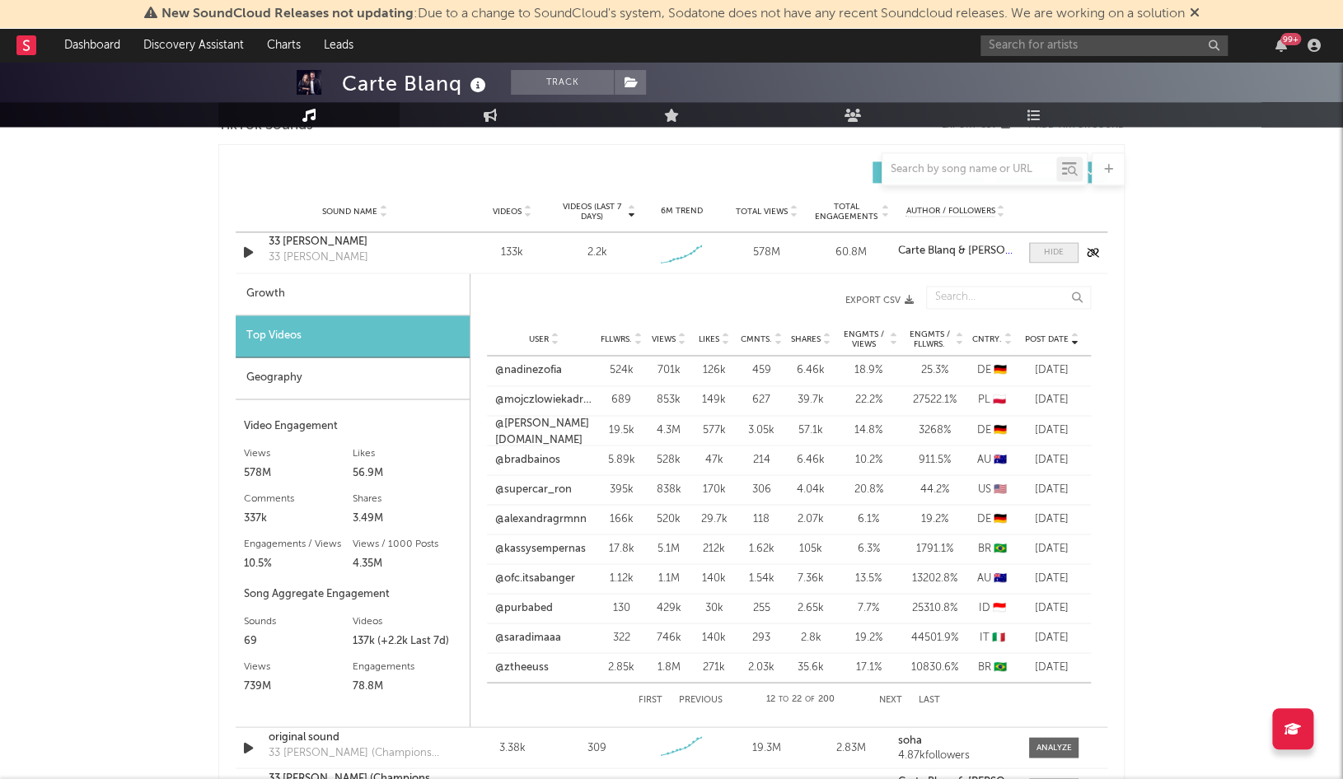
click at [1039, 251] on span at bounding box center [1053, 252] width 49 height 21
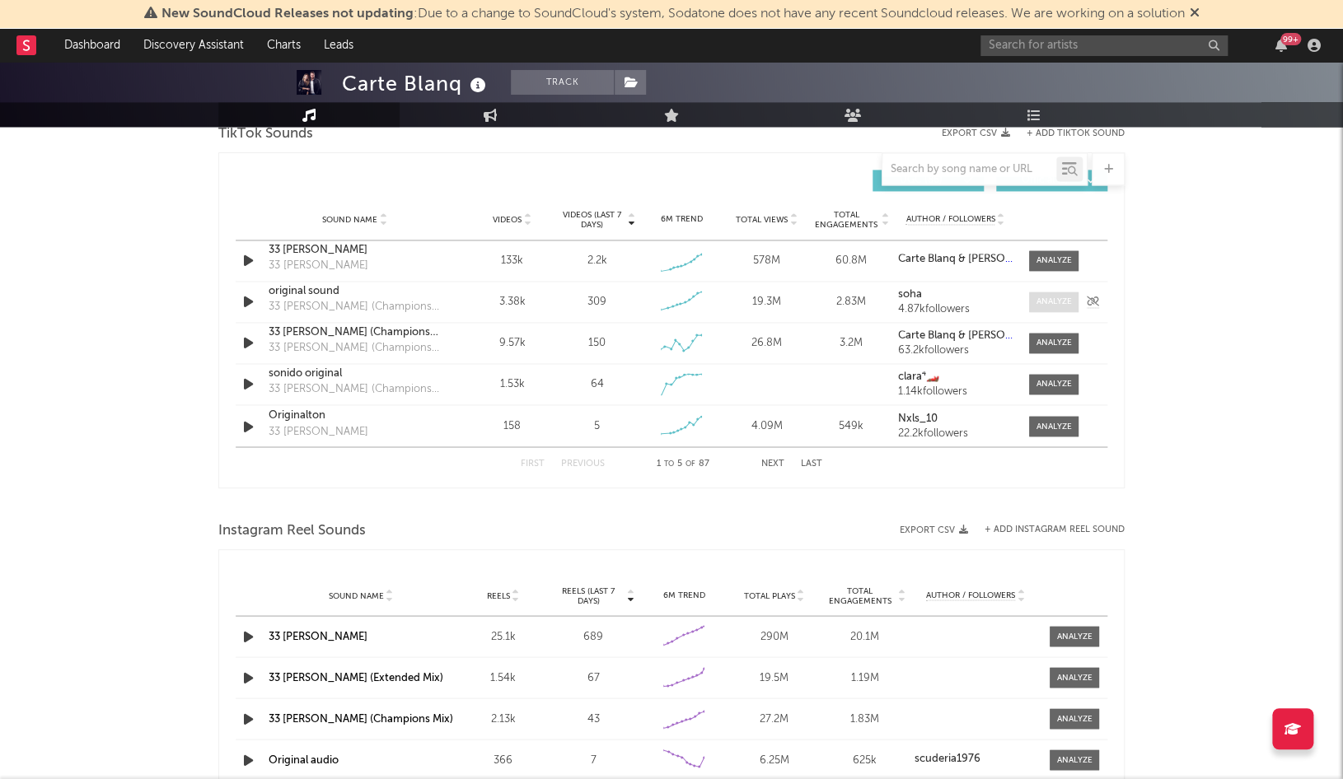
scroll to position [1134, 0]
click at [1063, 301] on div at bounding box center [1054, 300] width 35 height 12
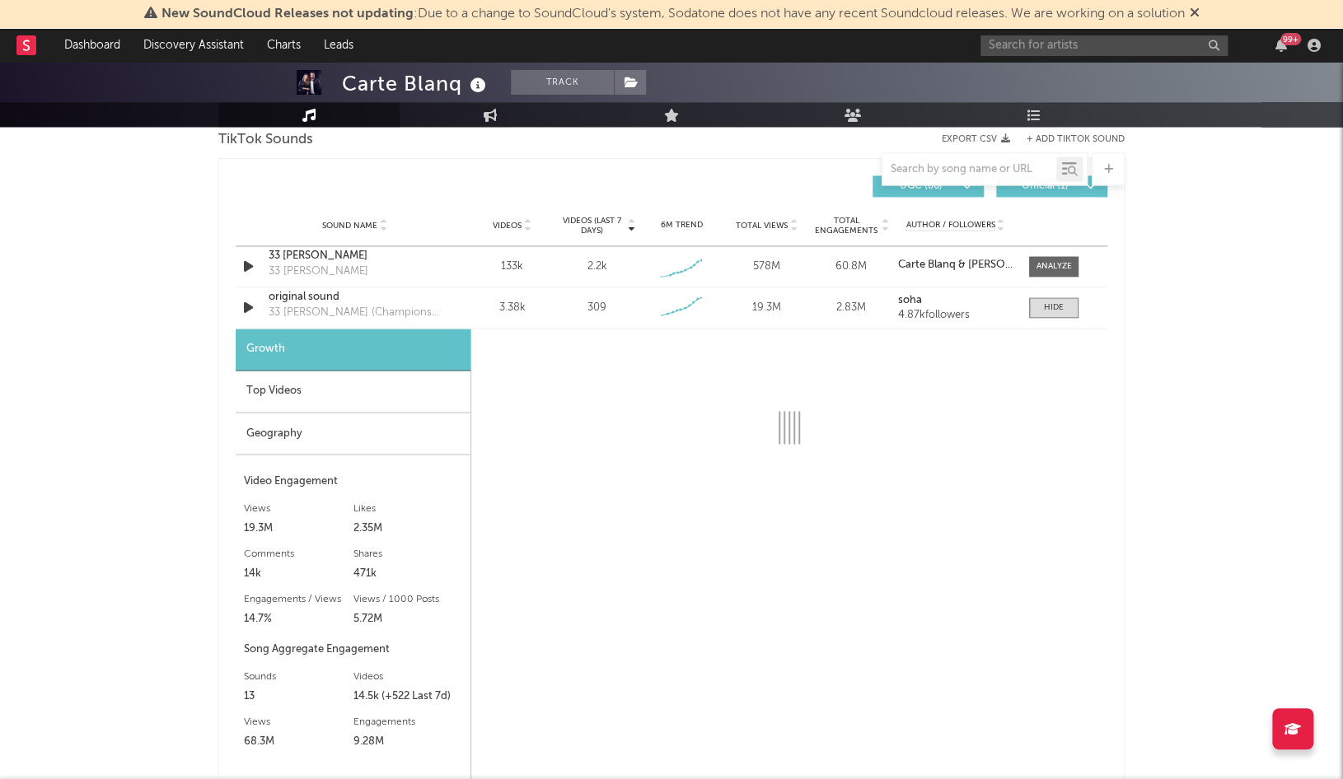
scroll to position [1126, 0]
click at [372, 378] on div "Top Videos" at bounding box center [353, 393] width 235 height 42
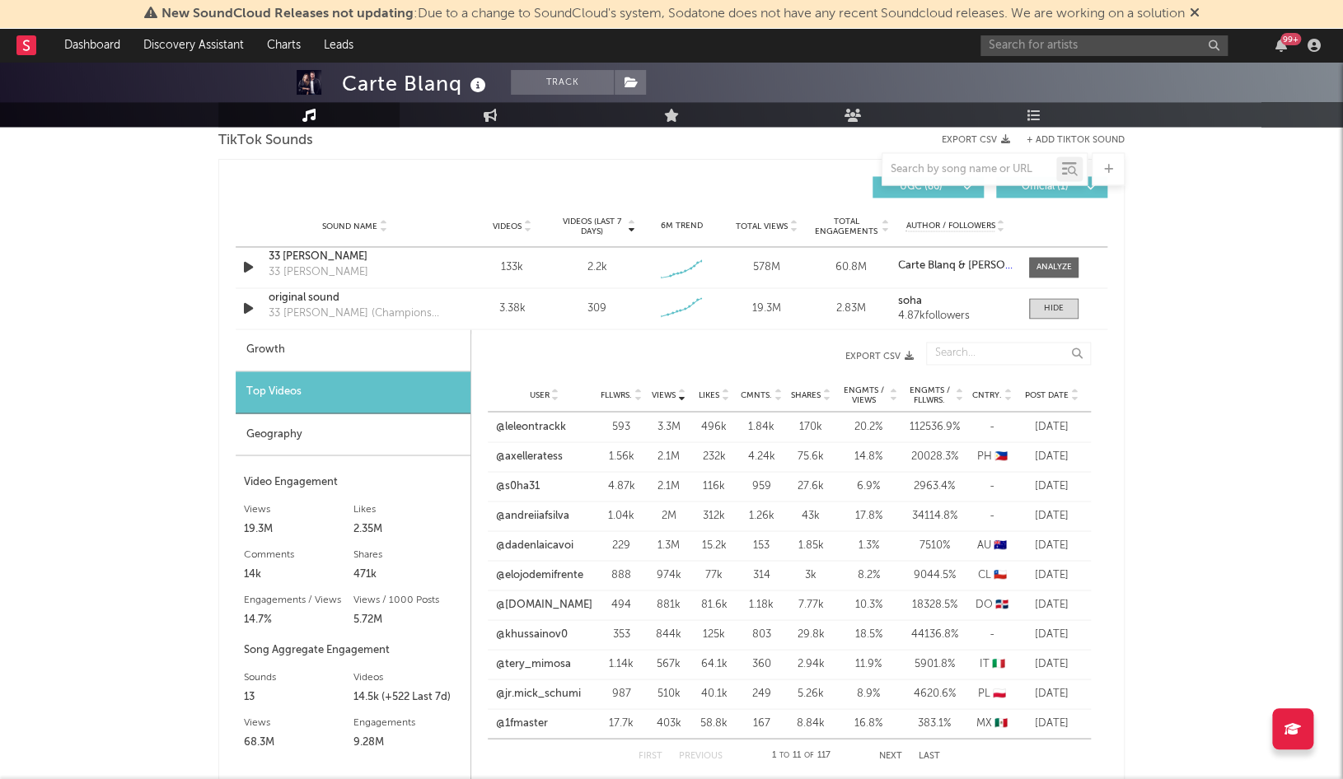
click at [1042, 384] on div "User Fllwrs. Views Likes Cmnts. Shares Engmts / Views Engmts / Fllwrs. Cntry. P…" at bounding box center [789, 395] width 603 height 33
click at [1042, 388] on span "Post Date" at bounding box center [1047, 393] width 44 height 10
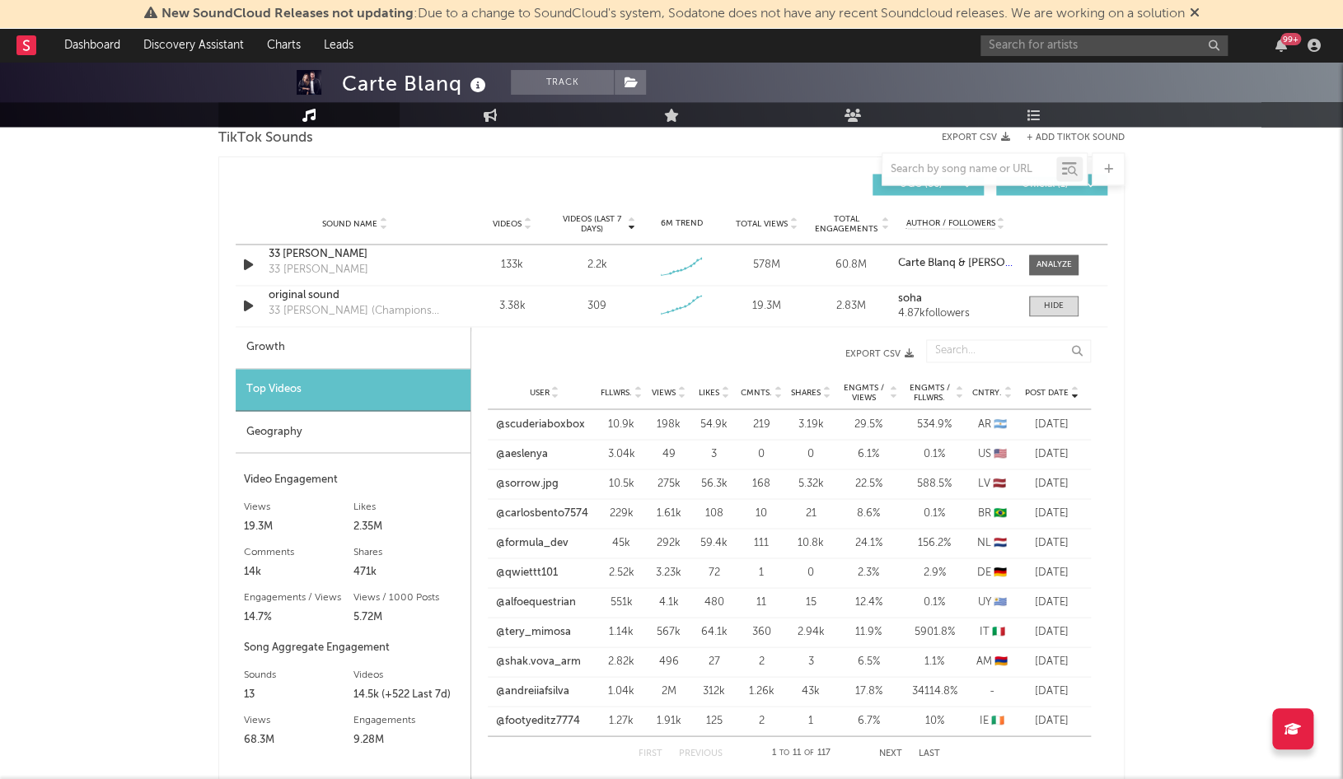
scroll to position [1126, 0]
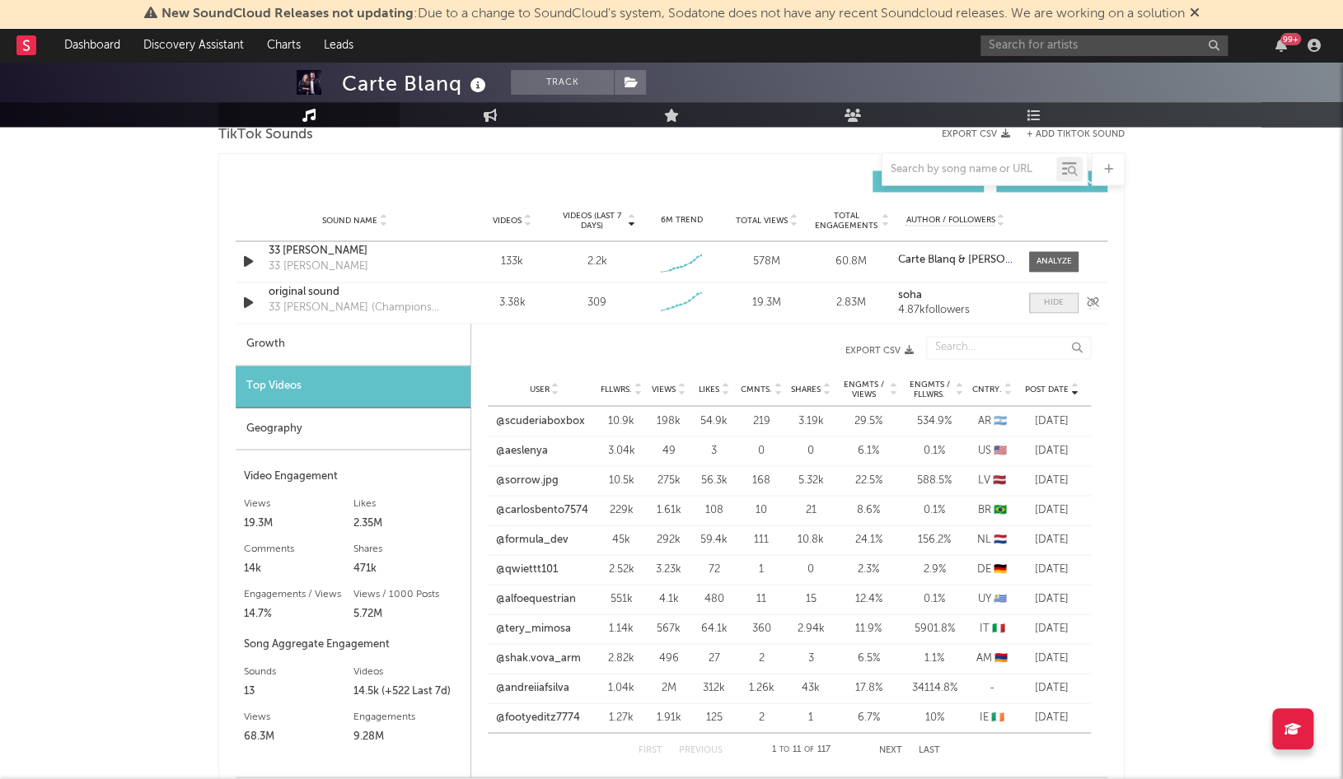
click at [1049, 305] on div at bounding box center [1054, 303] width 20 height 12
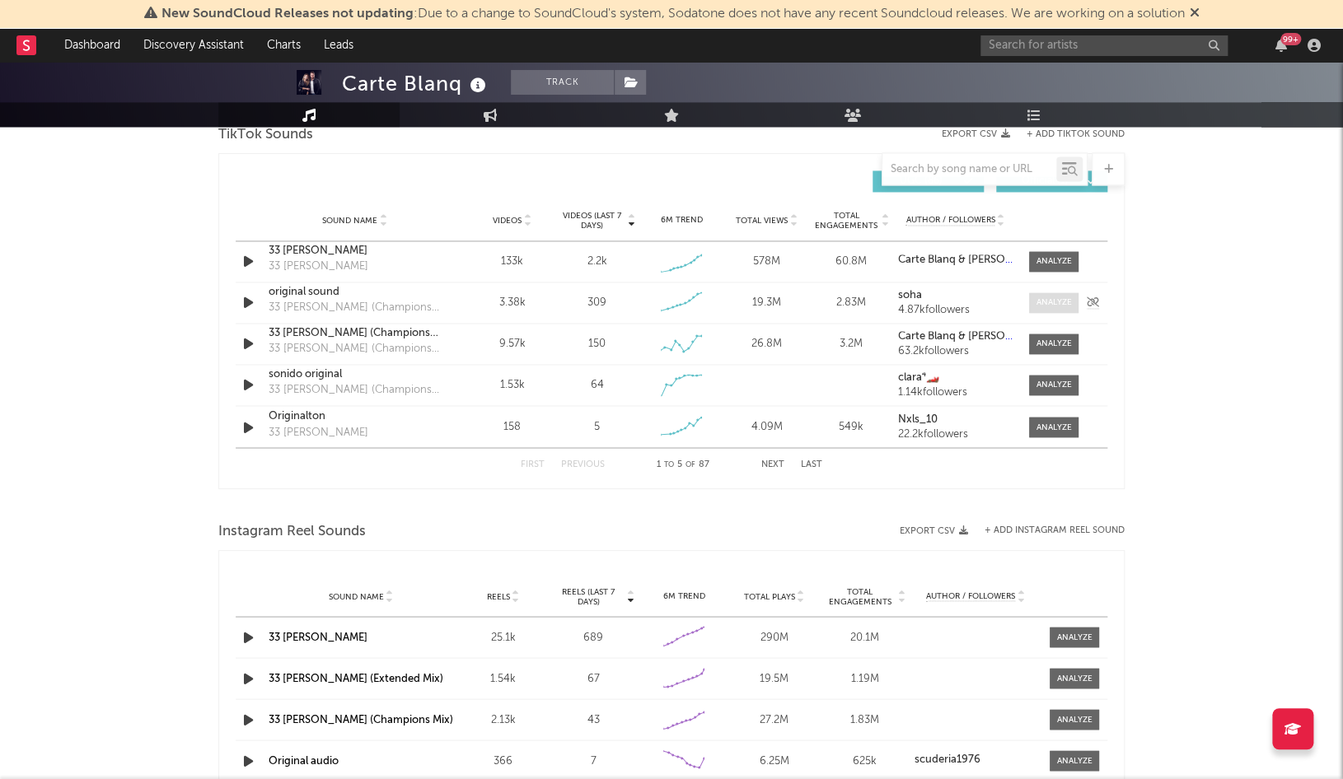
scroll to position [1128, 0]
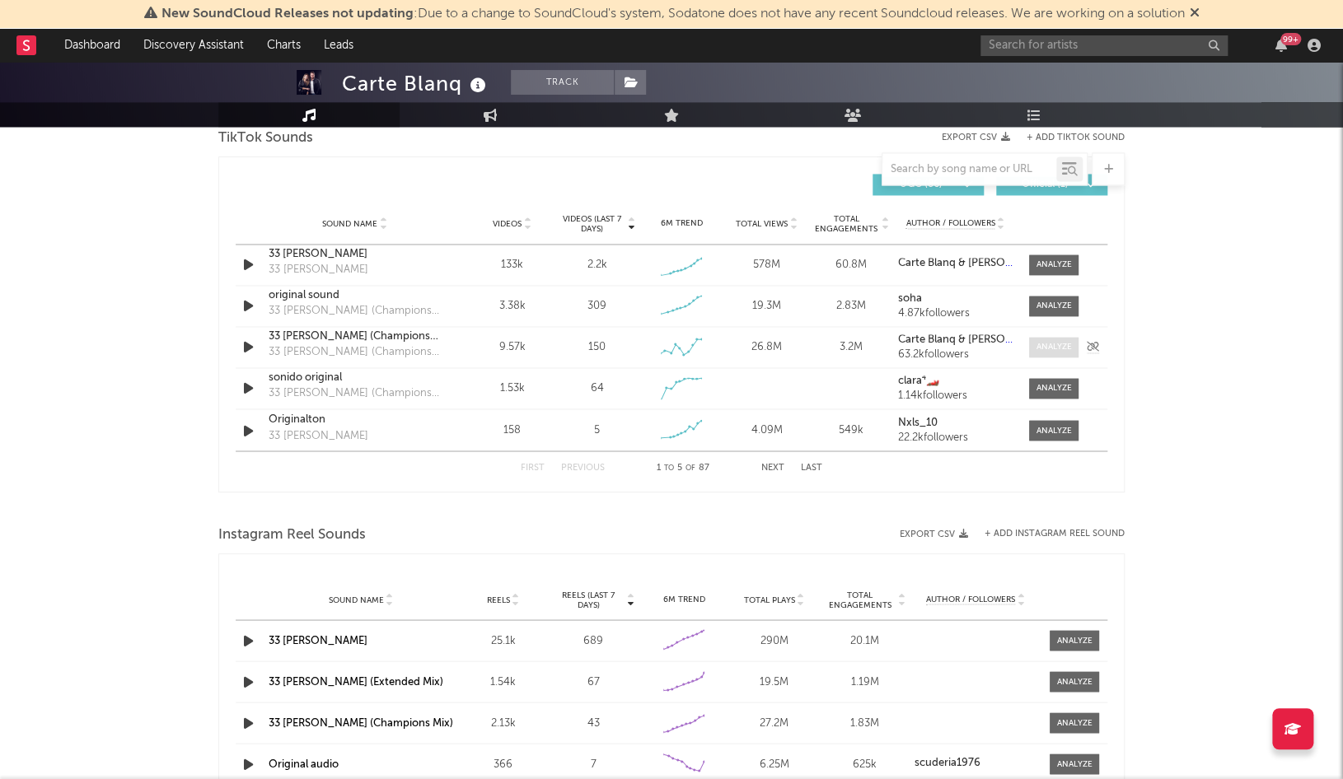
click at [1046, 351] on span at bounding box center [1053, 347] width 49 height 21
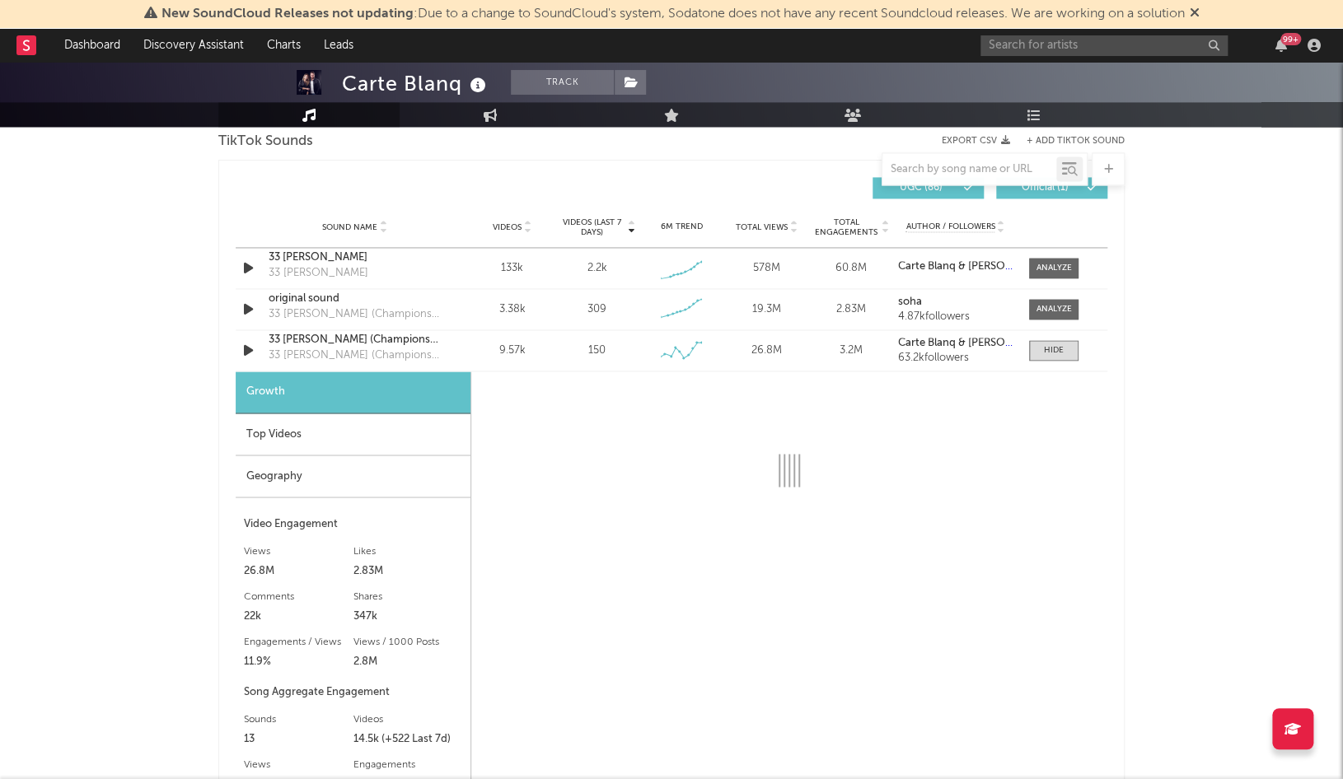
click at [363, 436] on div "Top Videos" at bounding box center [353, 435] width 235 height 42
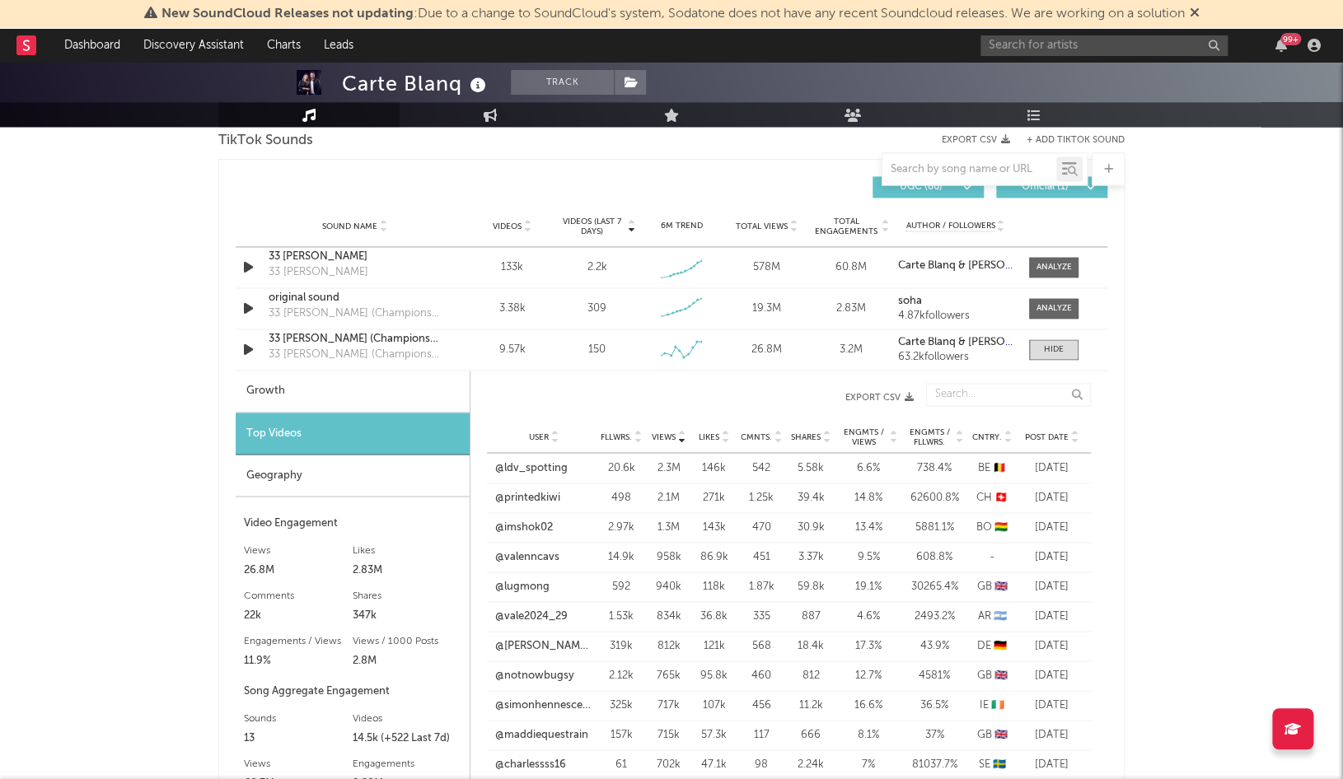
scroll to position [1121, 0]
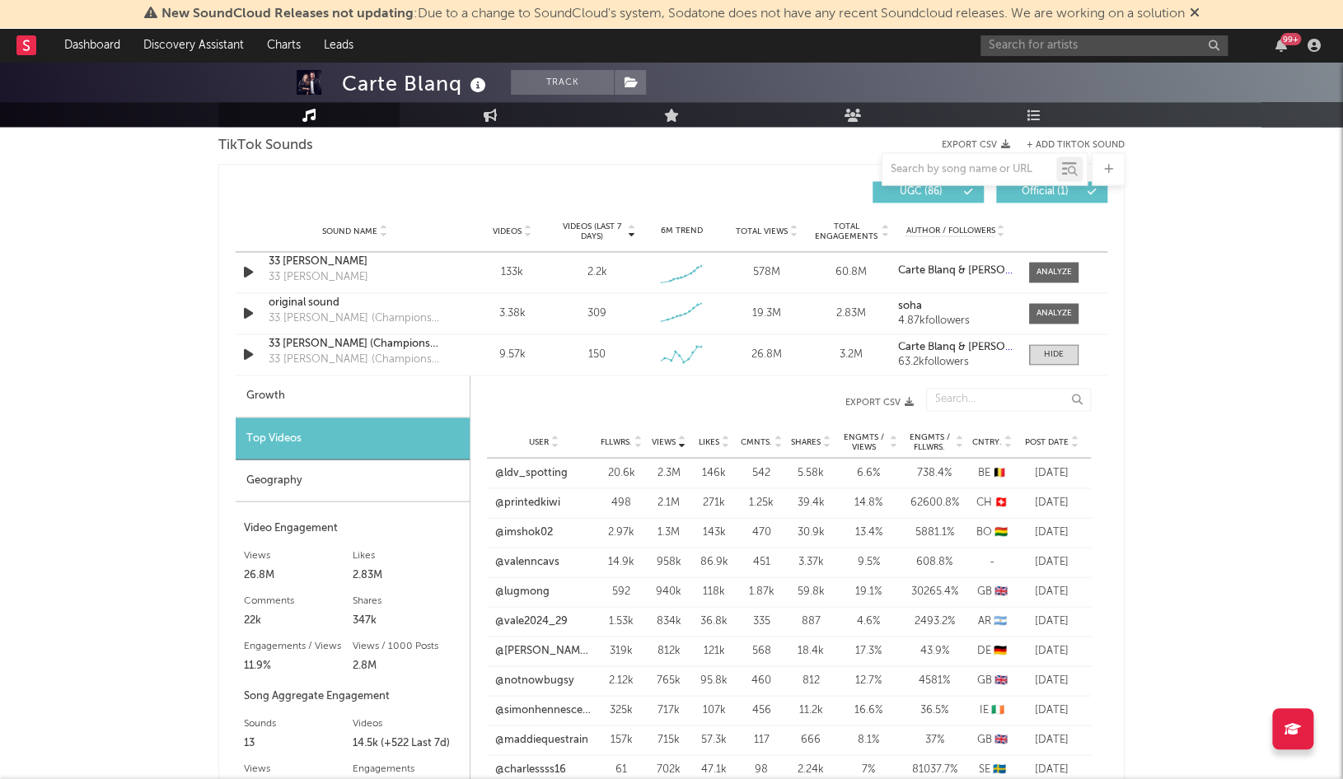
click at [1039, 430] on div "User Fllwrs. Views Likes Cmnts. Shares Engmts / Views Engmts / Fllwrs. Cntry. P…" at bounding box center [789, 441] width 604 height 33
click at [1038, 428] on div "User Fllwrs. Views Likes Cmnts. Shares Engmts / Views Engmts / Fllwrs. Cntry. P…" at bounding box center [789, 441] width 604 height 33
click at [1043, 437] on span "Post Date" at bounding box center [1047, 442] width 44 height 10
click at [1054, 49] on input "text" at bounding box center [1104, 45] width 247 height 21
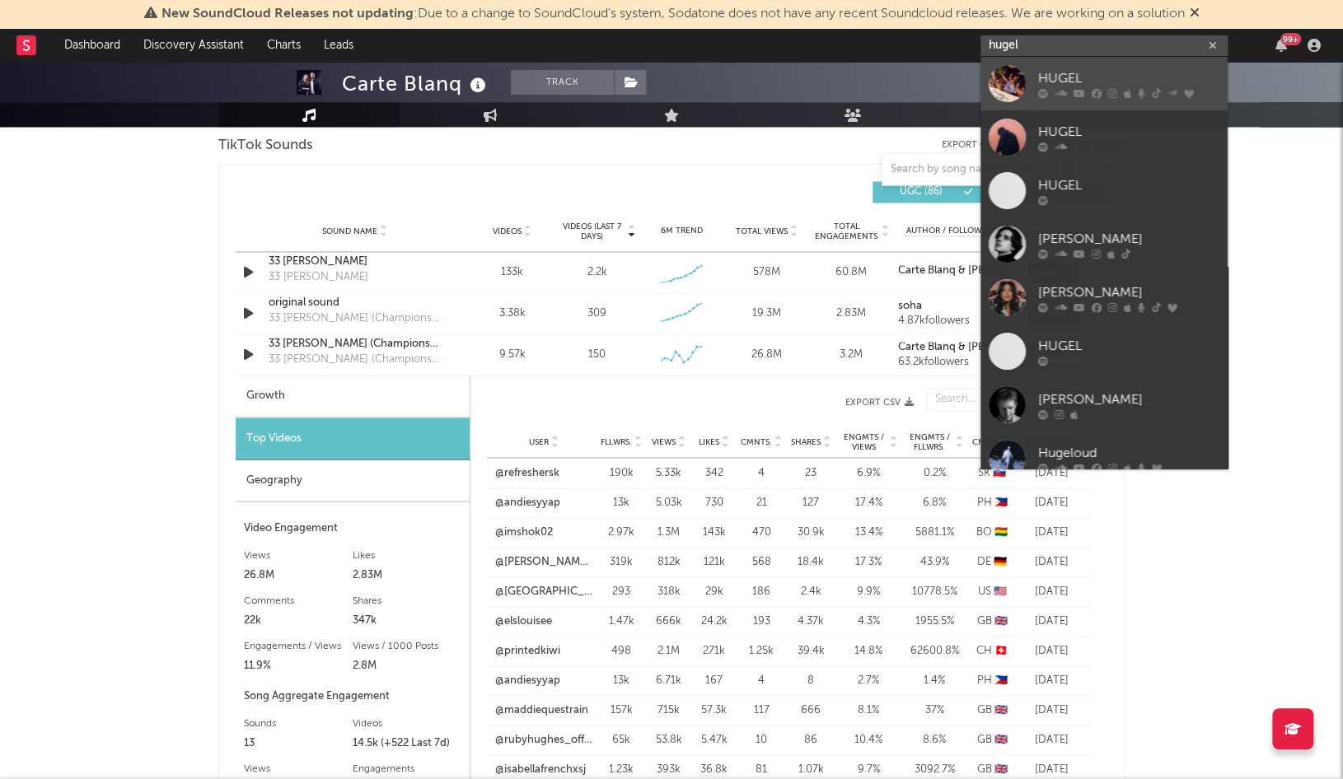
type input "hugel"
click at [1060, 81] on div "HUGEL" at bounding box center [1128, 78] width 181 height 20
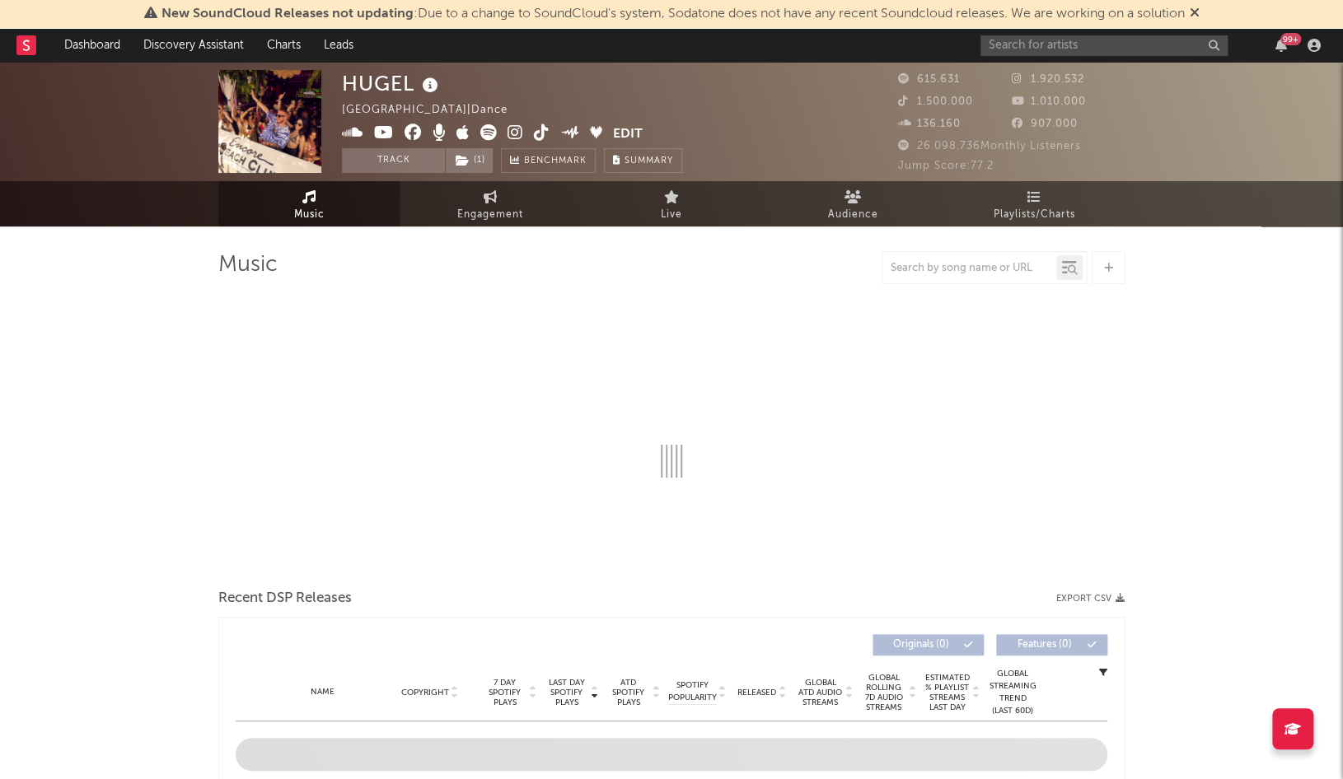
select select "6m"
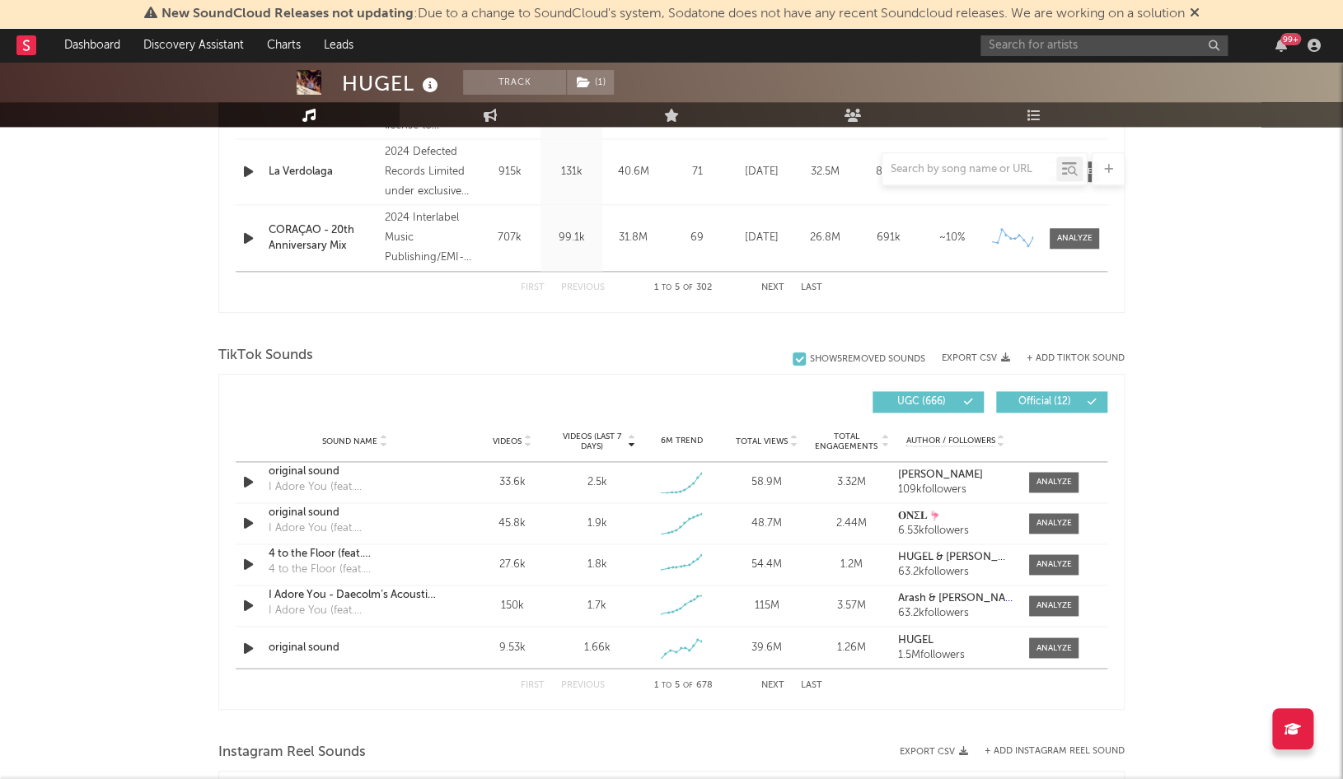
scroll to position [946, 0]
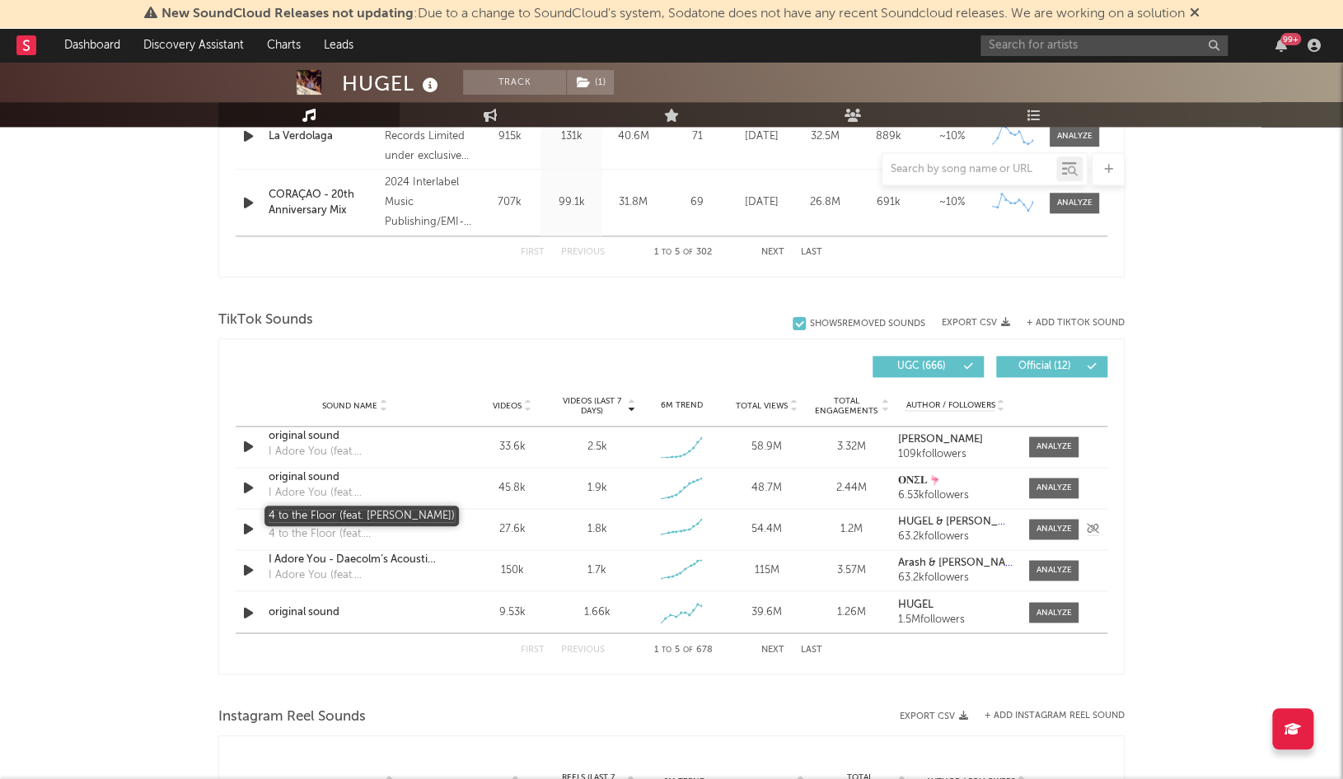
click at [392, 516] on div "4 to the Floor (feat. [PERSON_NAME])" at bounding box center [355, 519] width 172 height 16
click at [1047, 523] on div at bounding box center [1054, 529] width 35 height 12
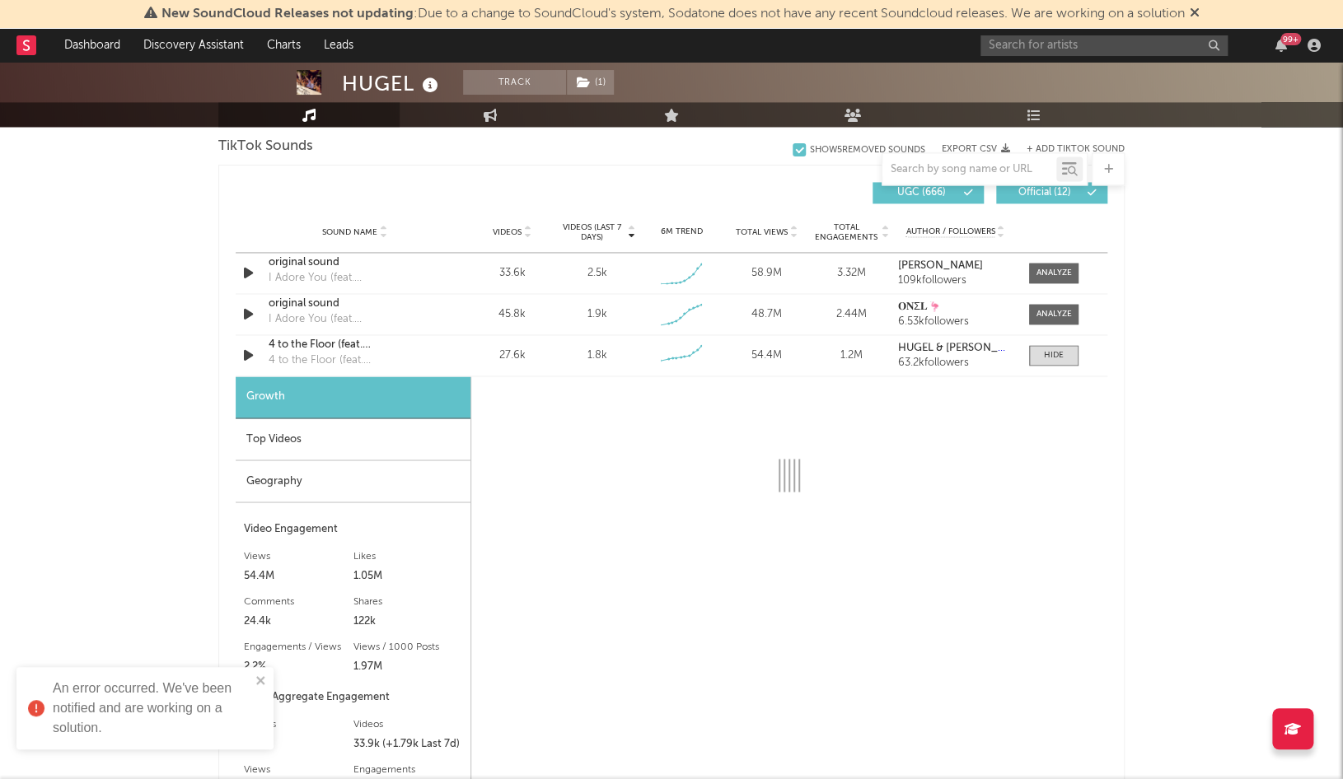
scroll to position [1037, 0]
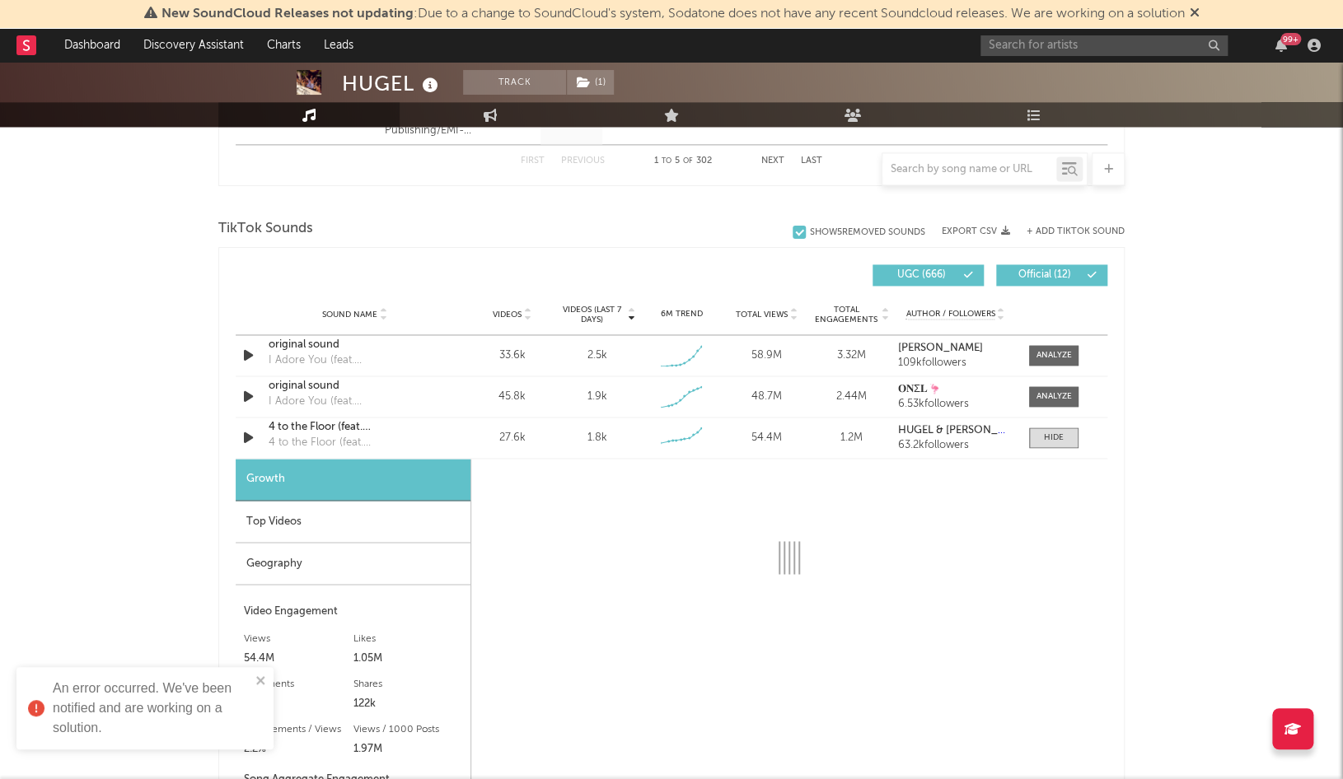
click at [285, 510] on div "Top Videos" at bounding box center [353, 522] width 235 height 42
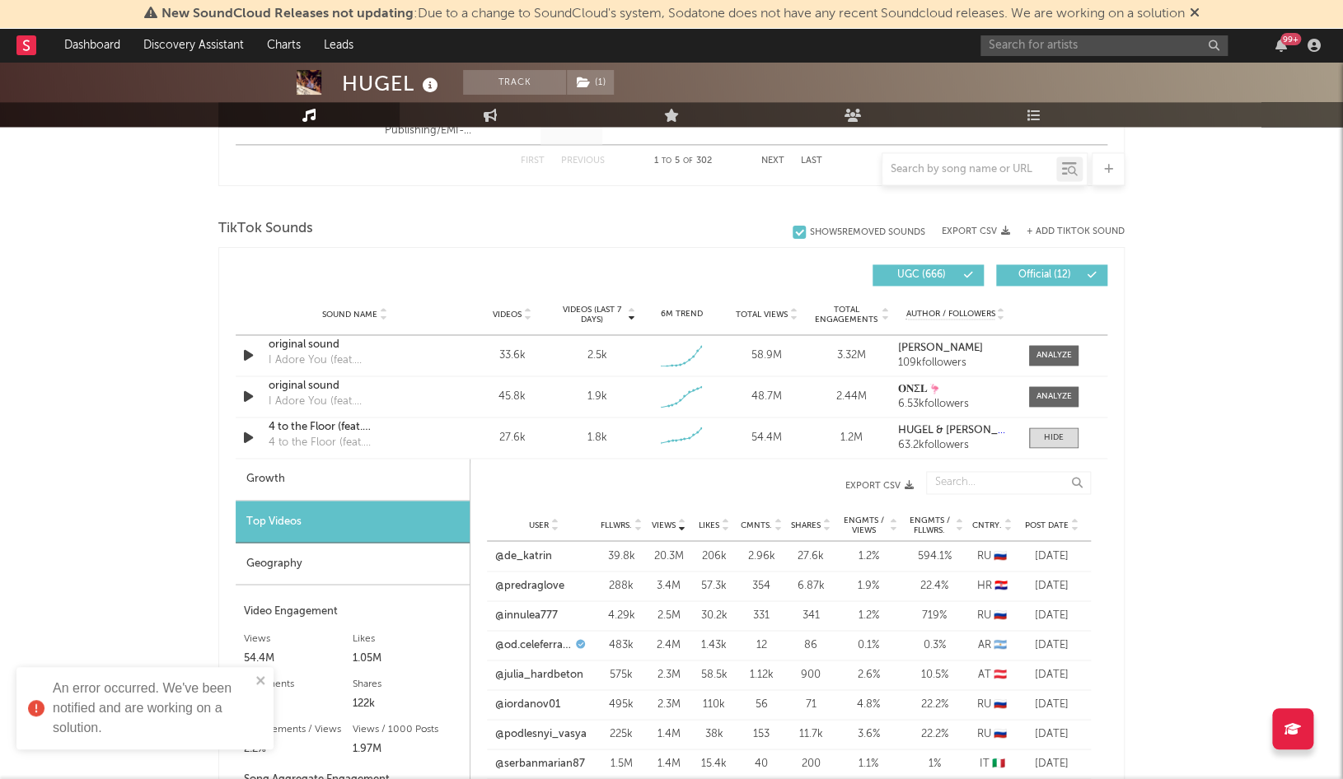
click at [273, 569] on div "Geography" at bounding box center [353, 564] width 234 height 42
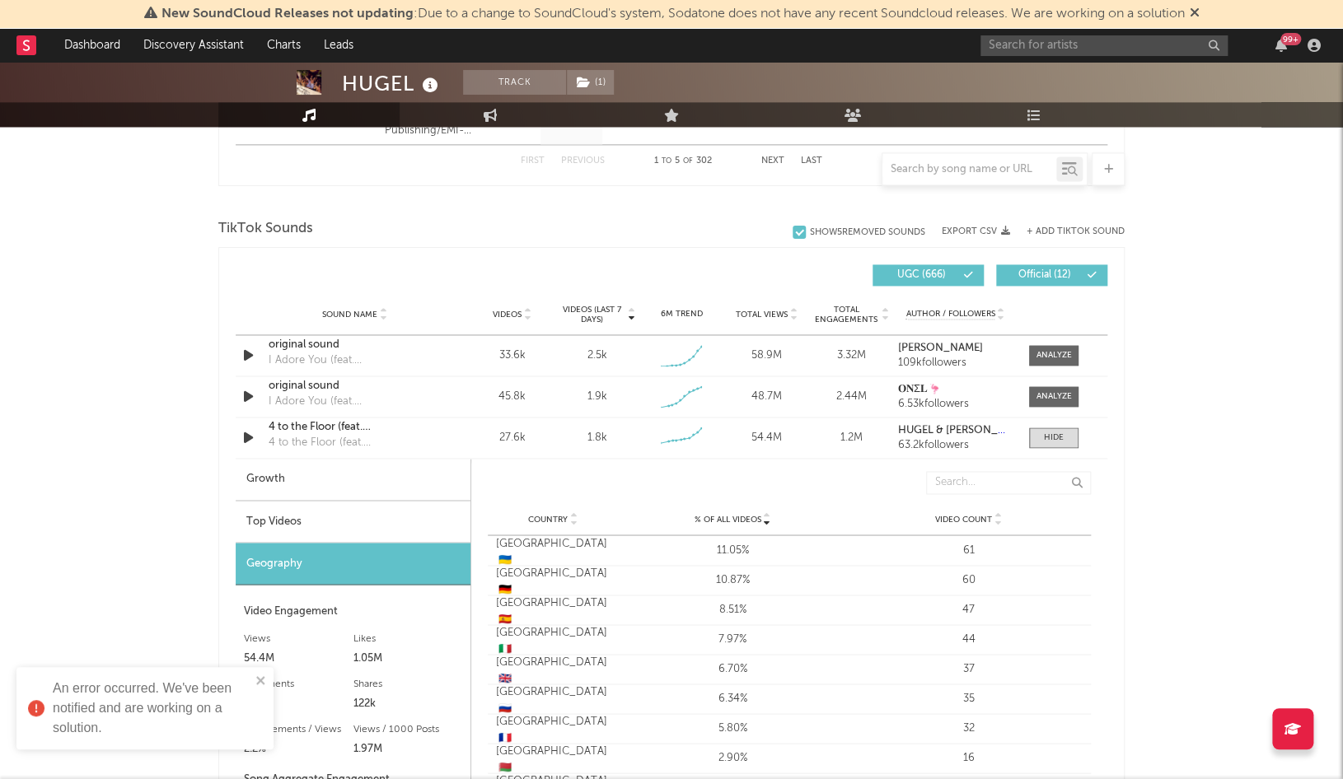
click at [291, 483] on div "Growth" at bounding box center [353, 480] width 235 height 42
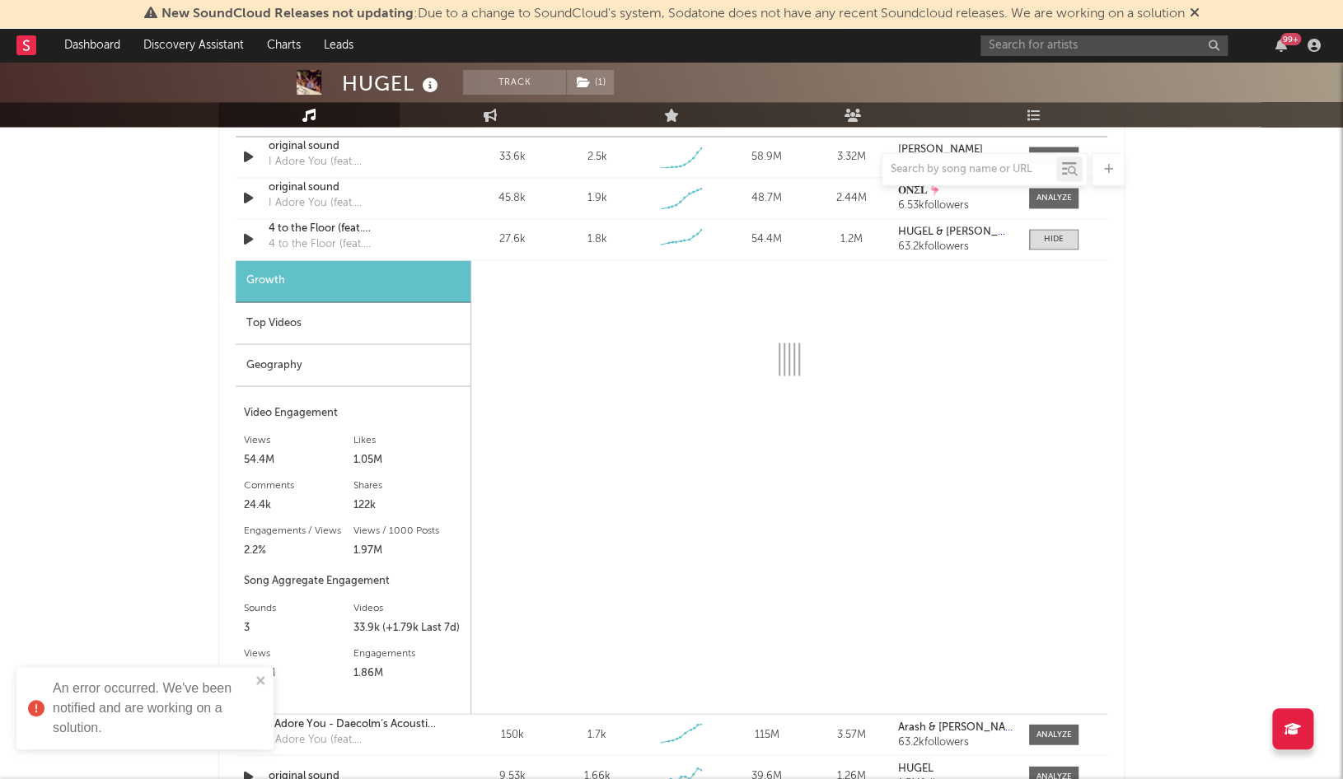
scroll to position [1259, 0]
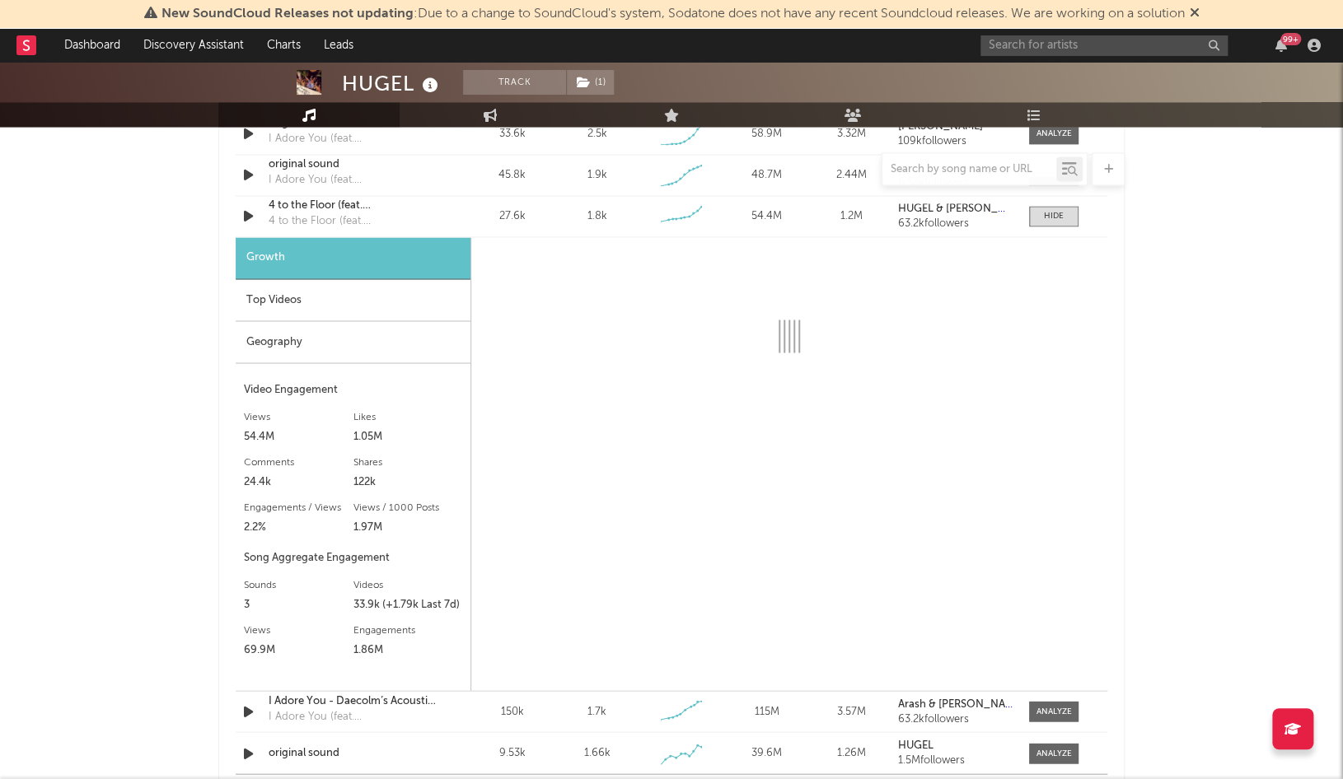
click at [310, 303] on div "Top Videos" at bounding box center [353, 300] width 235 height 42
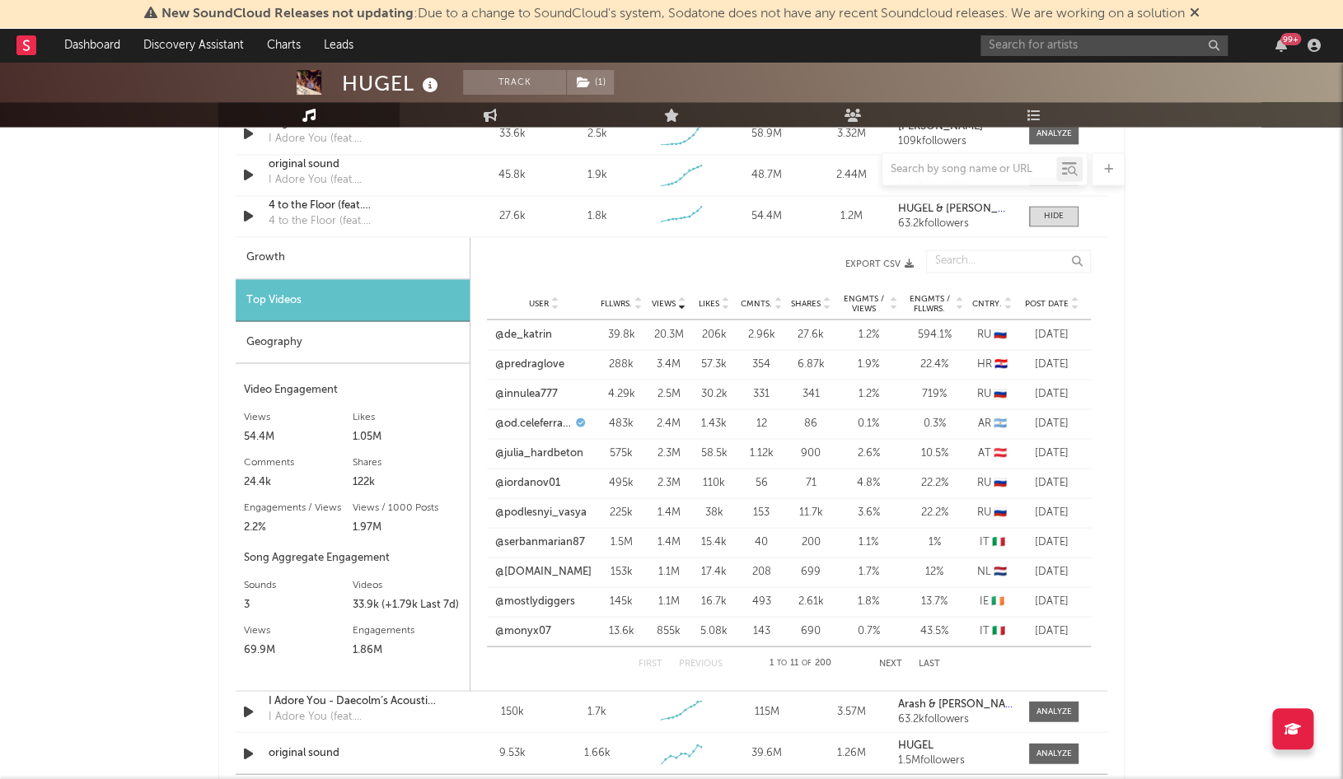
click at [1038, 298] on span "Post Date" at bounding box center [1047, 303] width 44 height 10
click at [543, 358] on link "@od.celeferraro" at bounding box center [533, 364] width 77 height 16
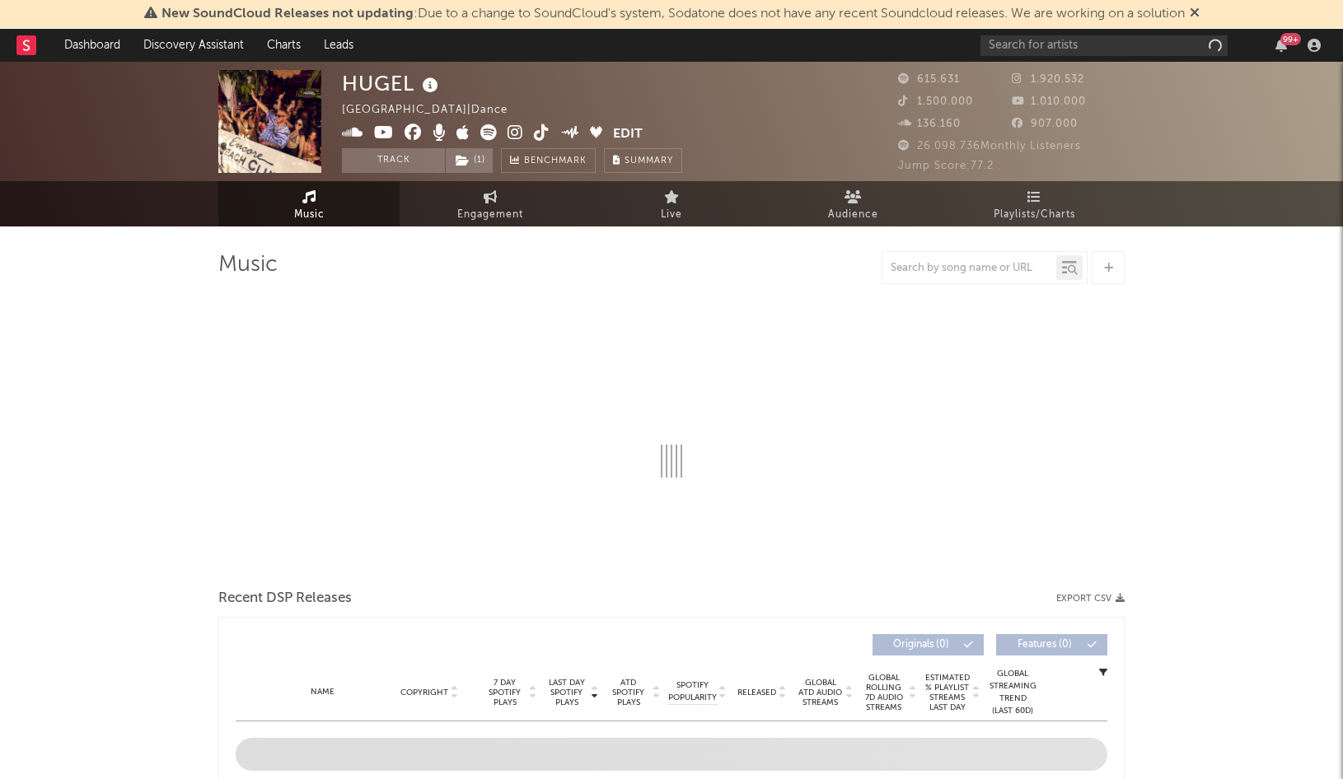
select select "6m"
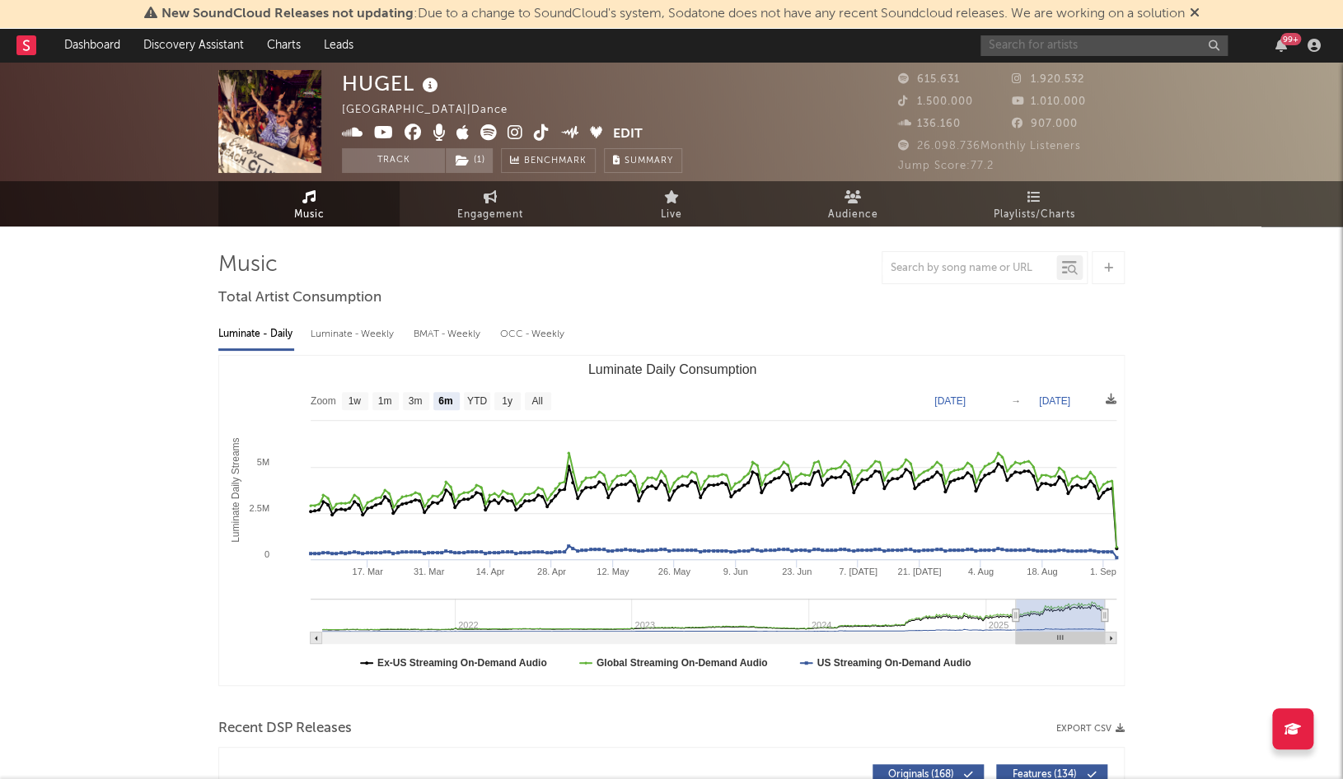
drag, startPoint x: 995, startPoint y: 49, endPoint x: 1002, endPoint y: 45, distance: 8.5
click at [998, 48] on input "text" at bounding box center [1104, 45] width 247 height 21
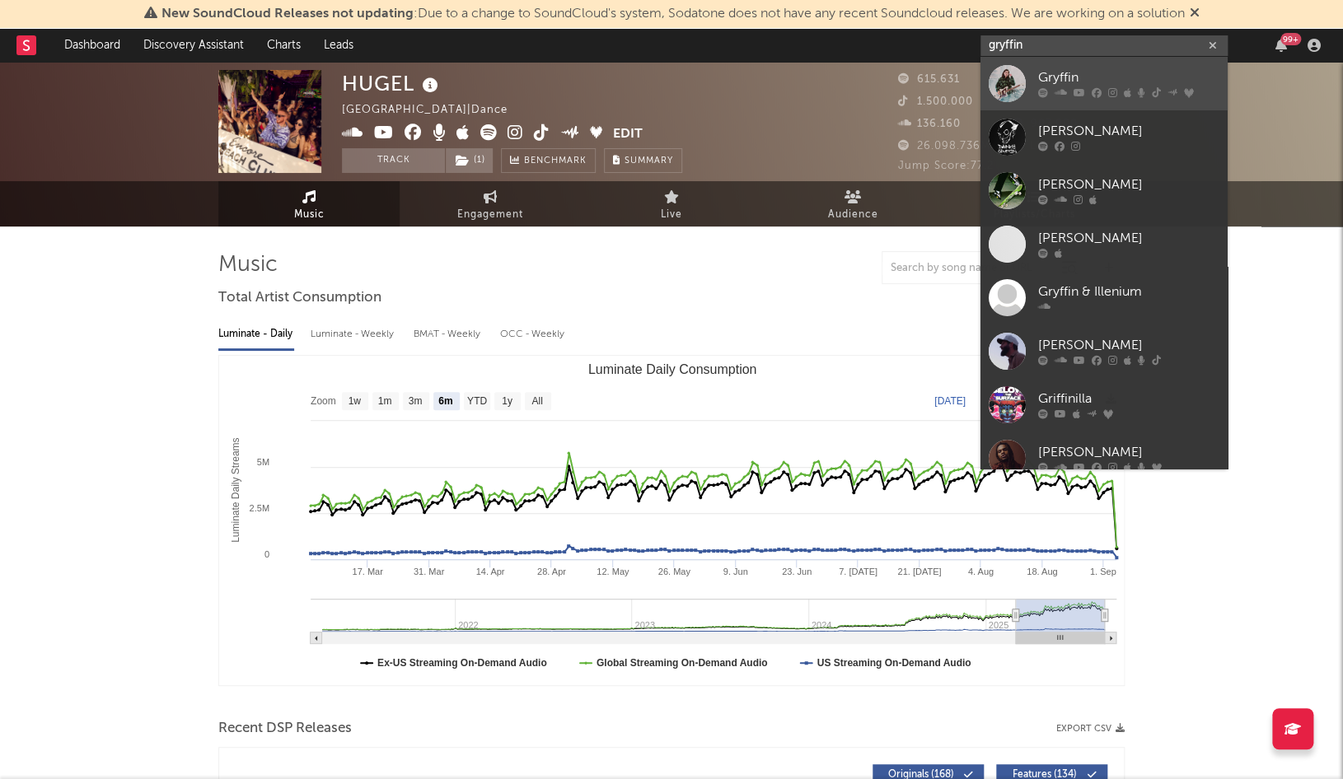
type input "gryffin"
click at [1077, 77] on div "Gryffin" at bounding box center [1128, 78] width 181 height 20
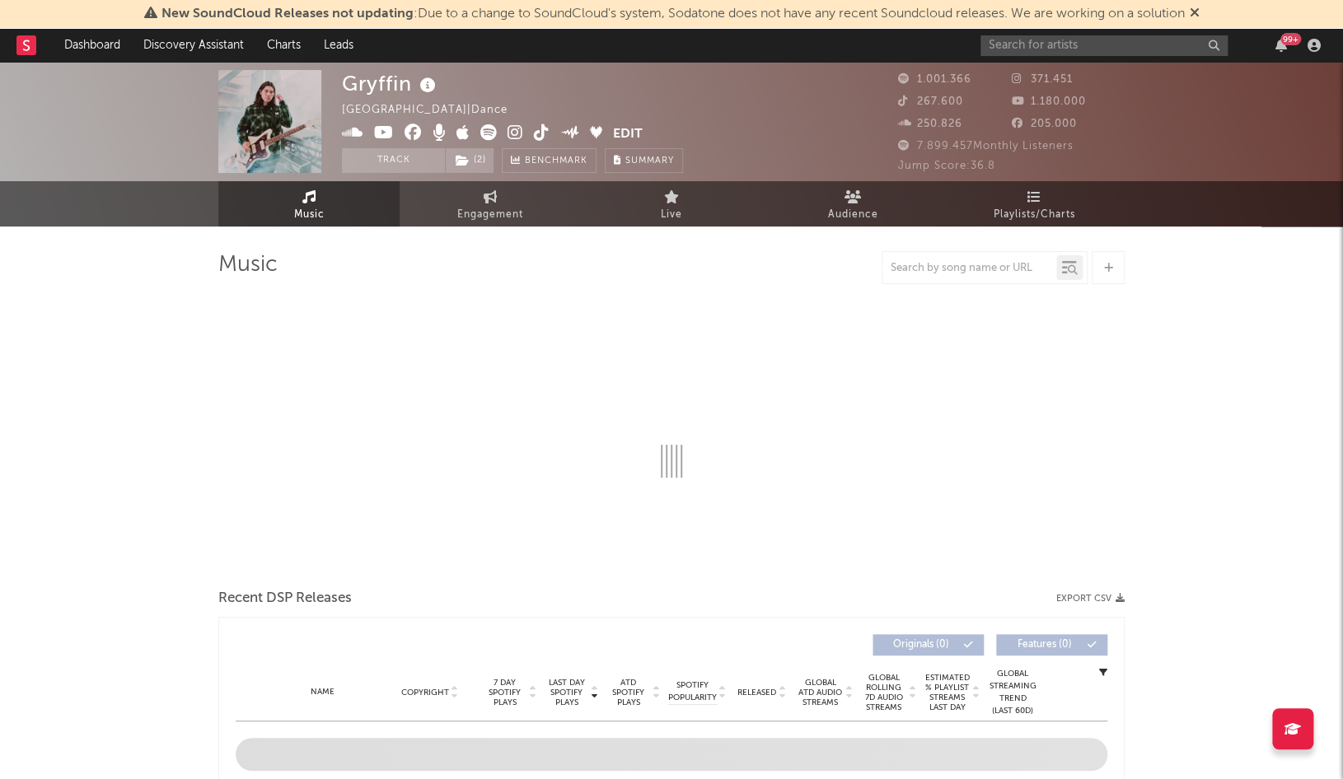
select select "6m"
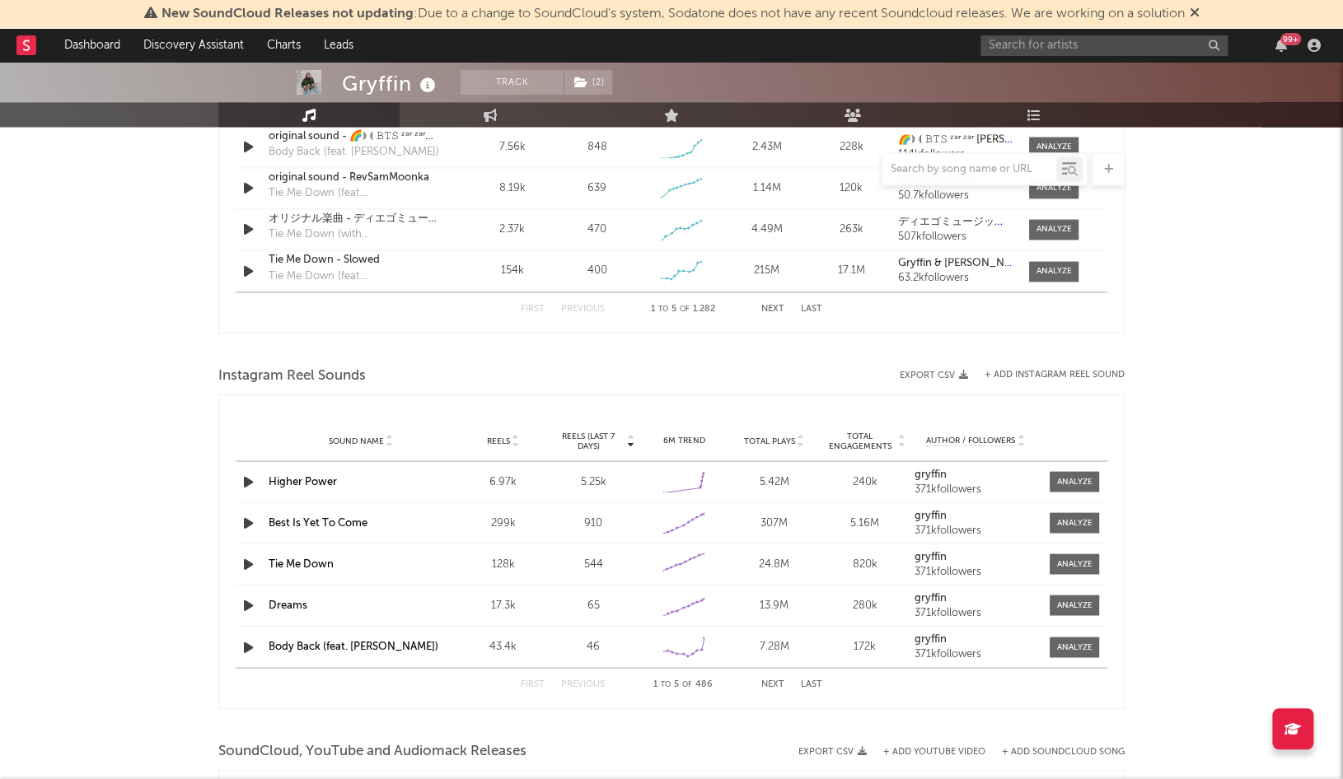
scroll to position [1255, 0]
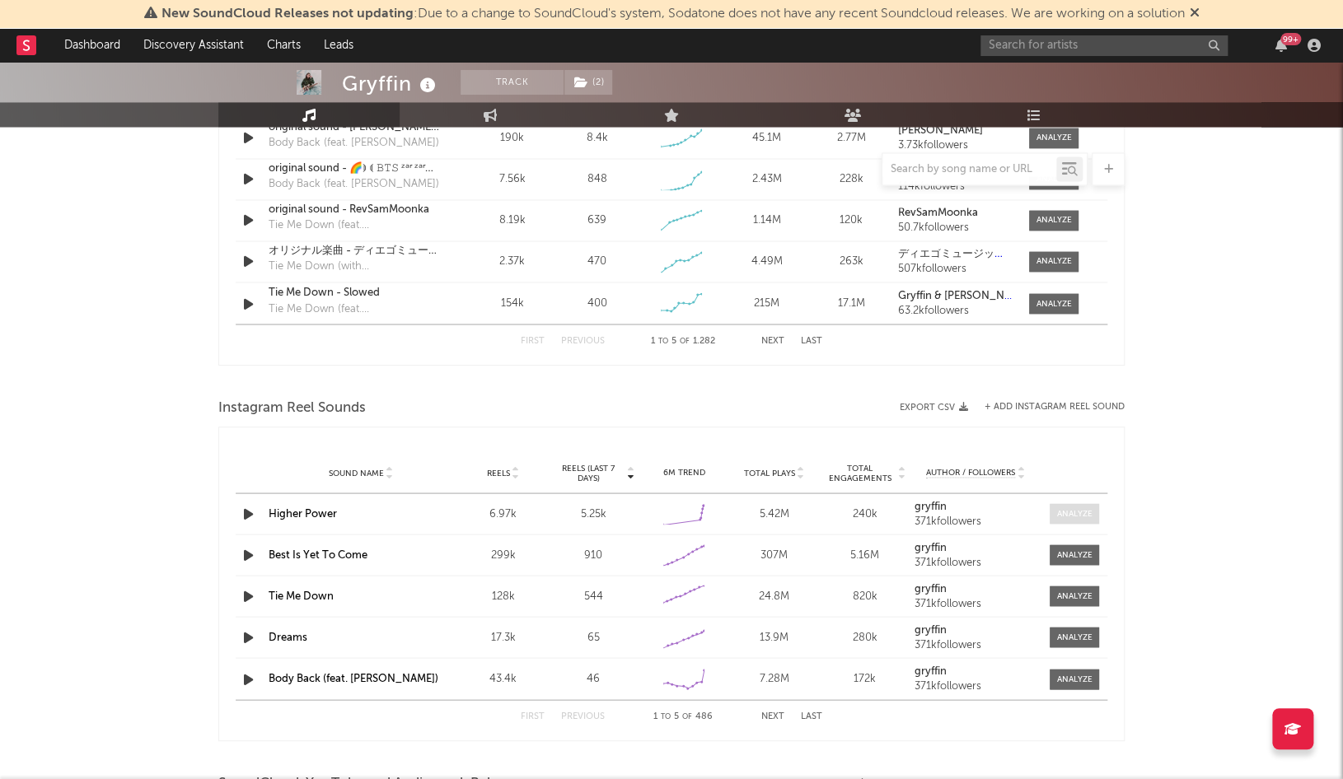
click at [1072, 508] on div at bounding box center [1073, 514] width 35 height 12
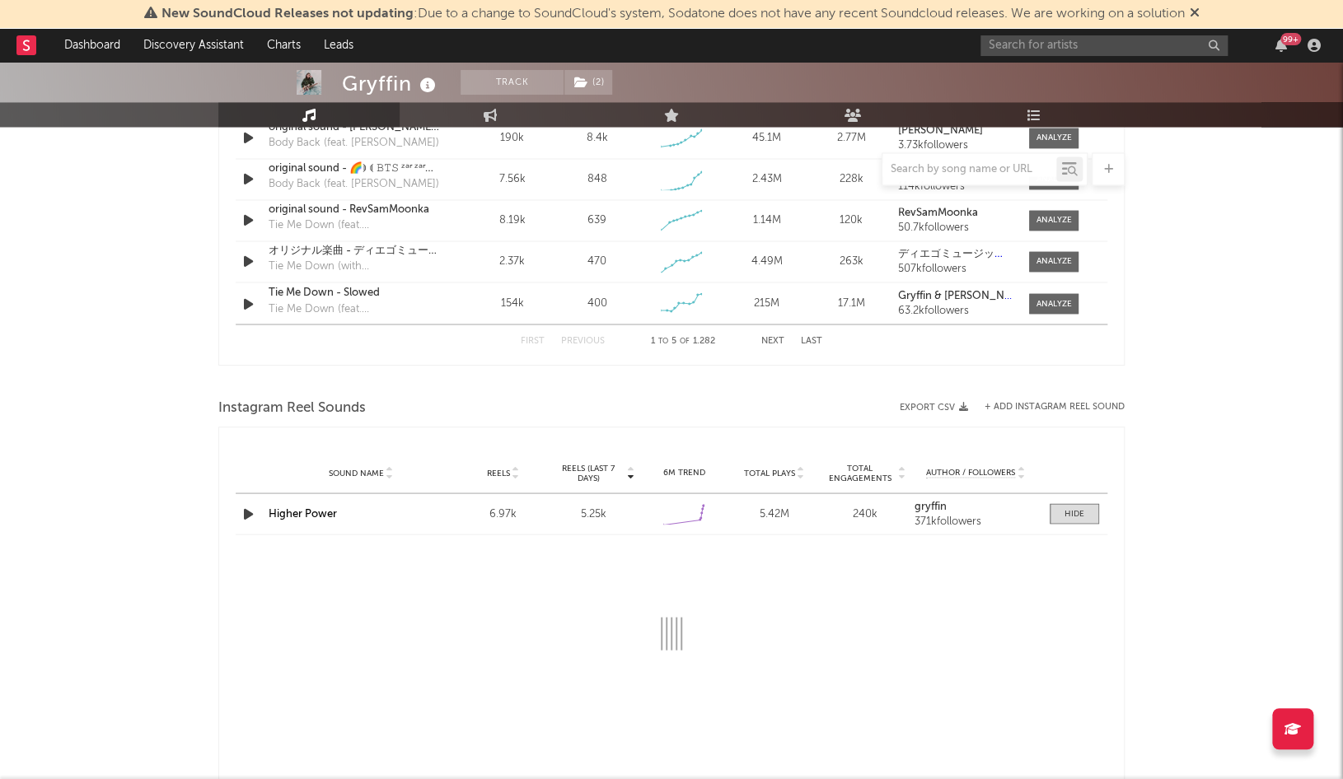
select select "1w"
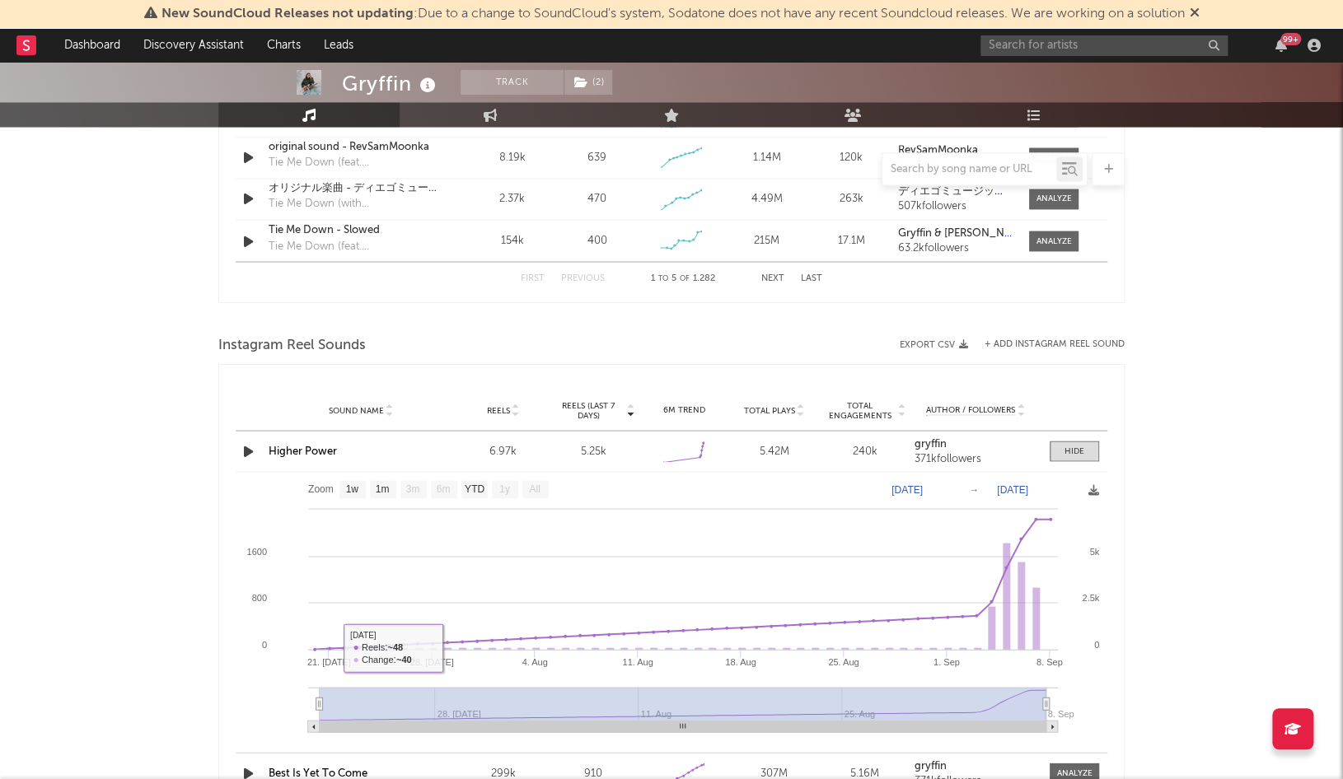
scroll to position [1323, 0]
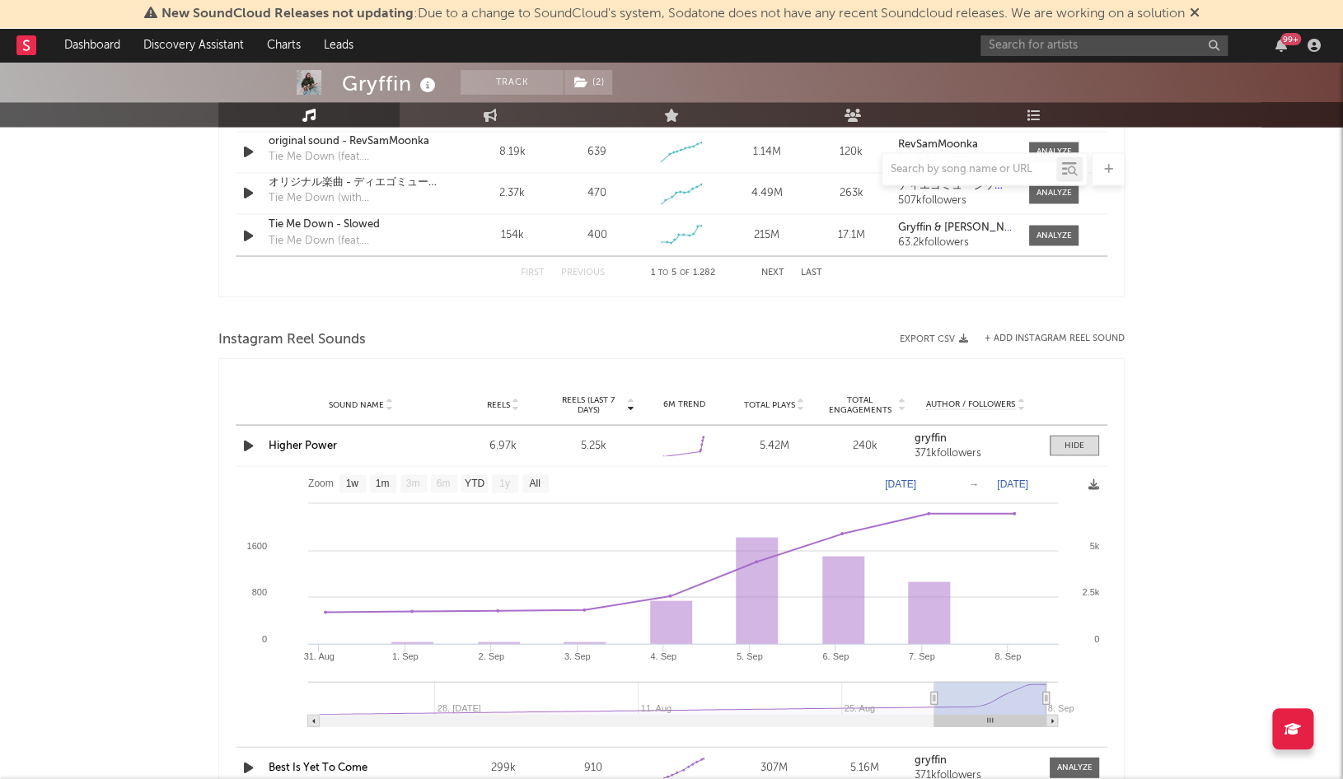
type input "2025-09-01"
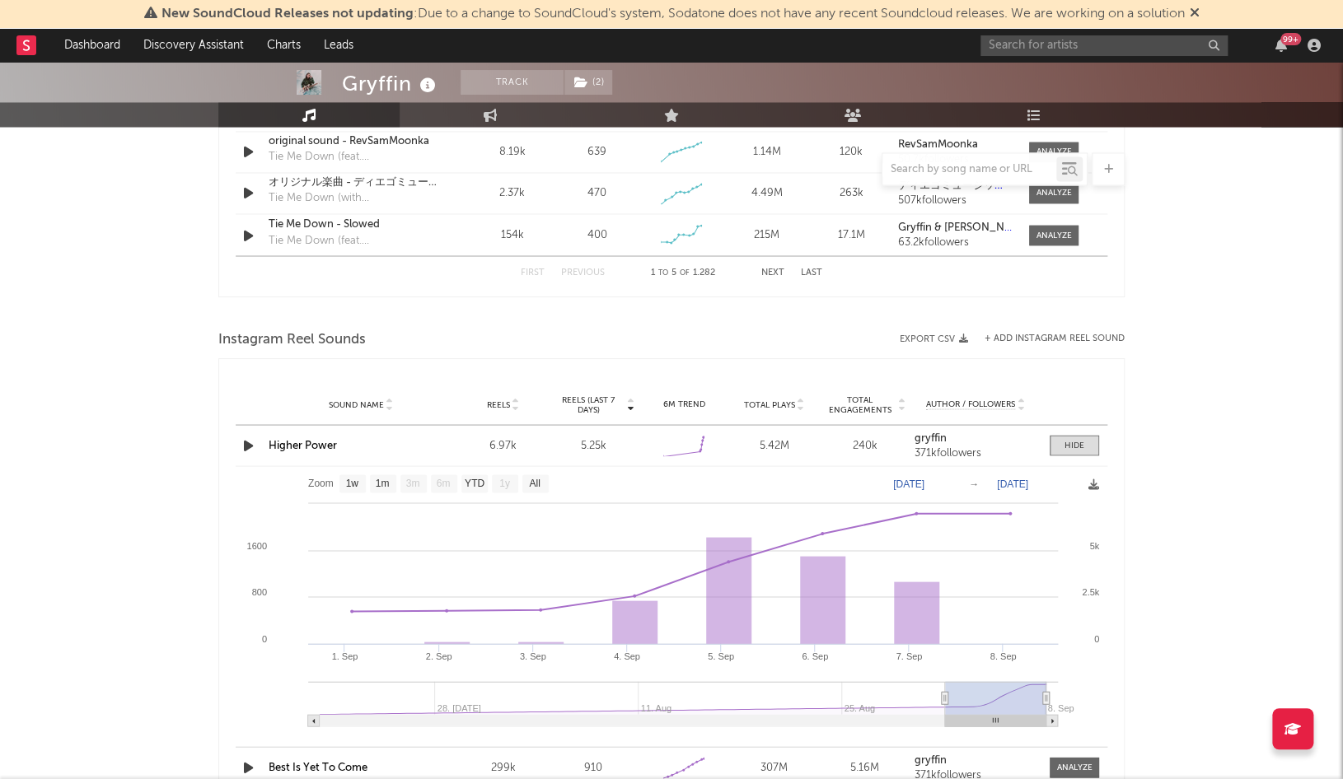
drag, startPoint x: 324, startPoint y: 691, endPoint x: 927, endPoint y: 692, distance: 603.2
click at [945, 693] on icon at bounding box center [945, 698] width 7 height 12
click at [1078, 440] on div at bounding box center [1075, 445] width 20 height 12
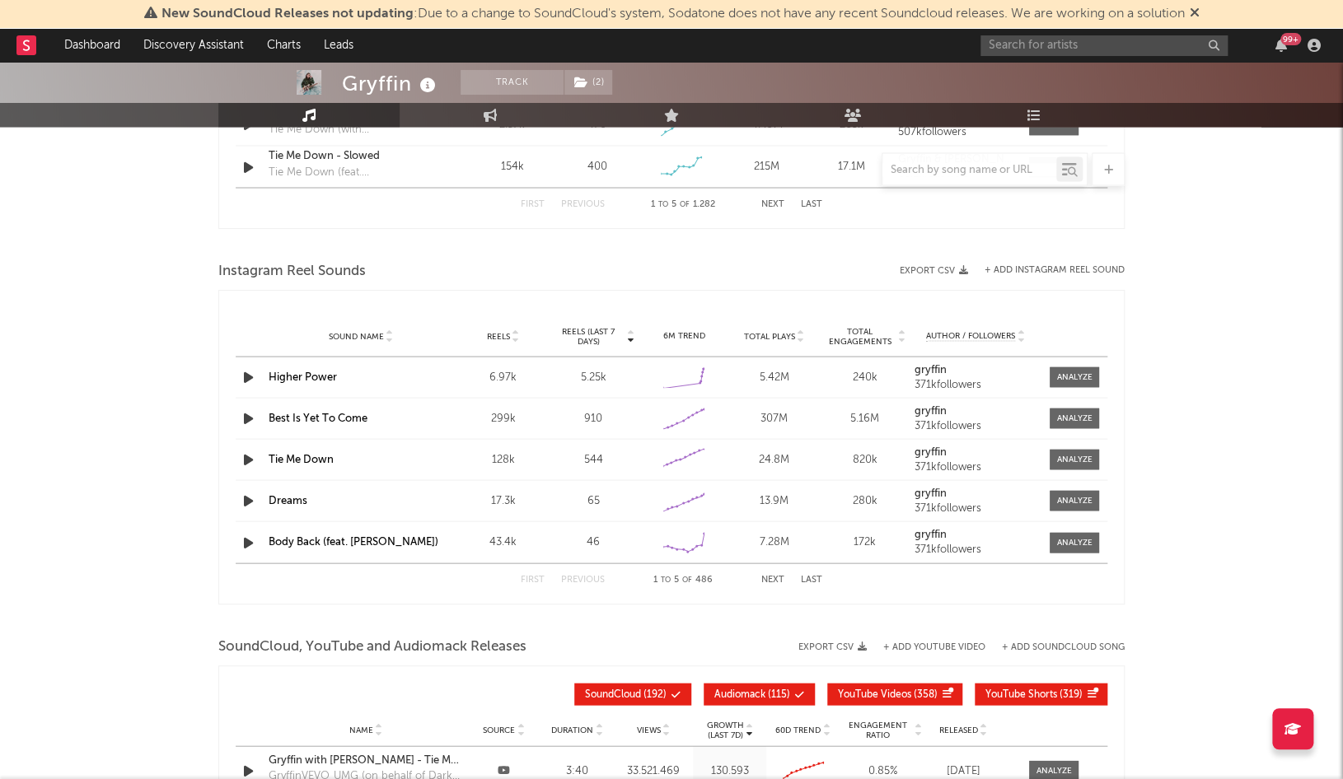
scroll to position [1393, 0]
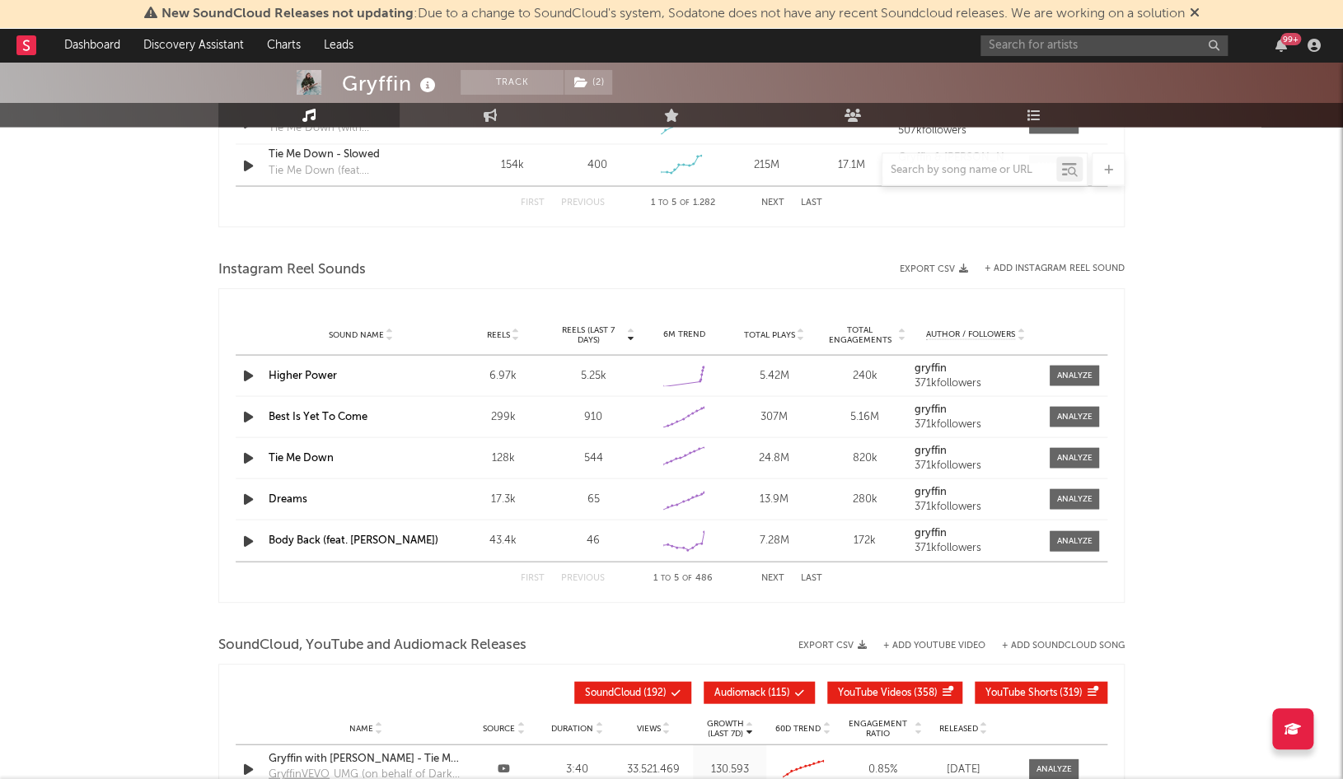
click at [316, 371] on link "Higher Power" at bounding box center [303, 375] width 68 height 11
click at [1069, 50] on input "text" at bounding box center [1104, 45] width 247 height 21
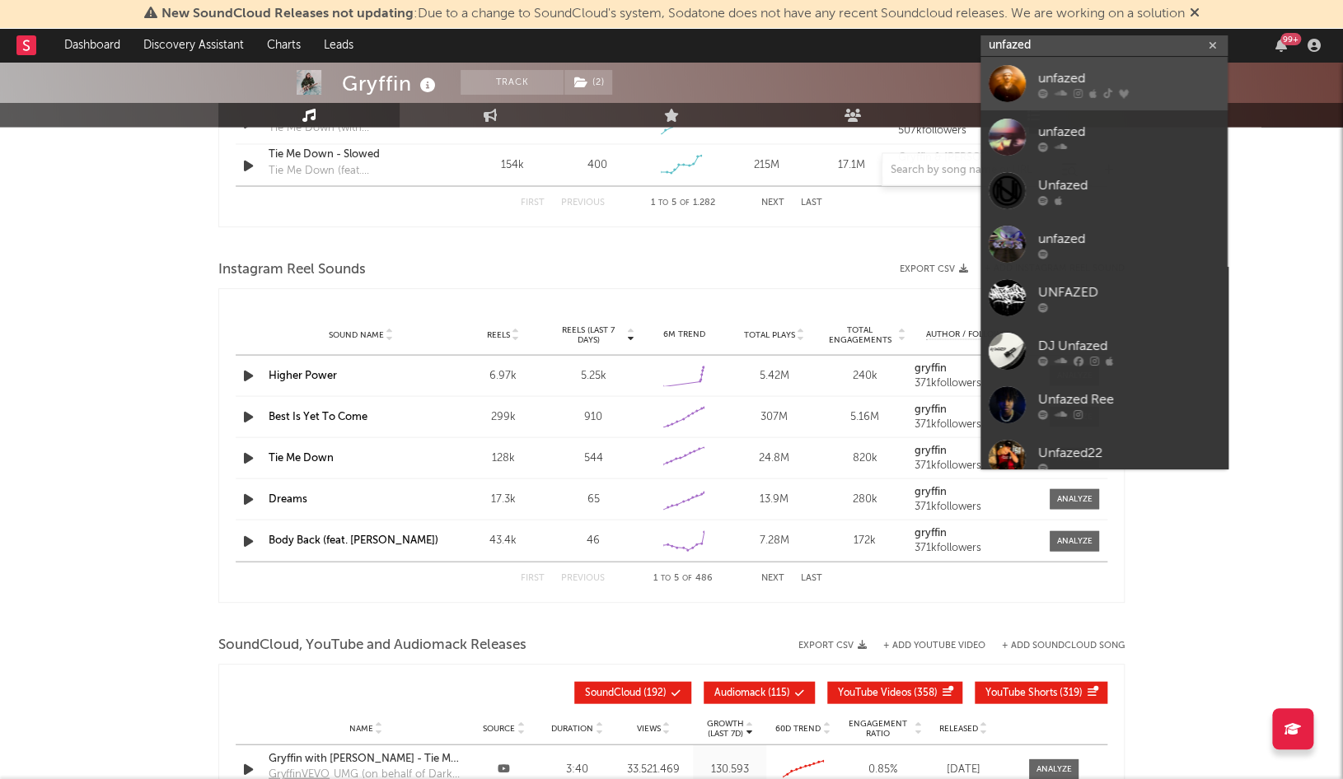
type input "unfazed"
click at [1075, 67] on link "unfazed" at bounding box center [1104, 84] width 247 height 54
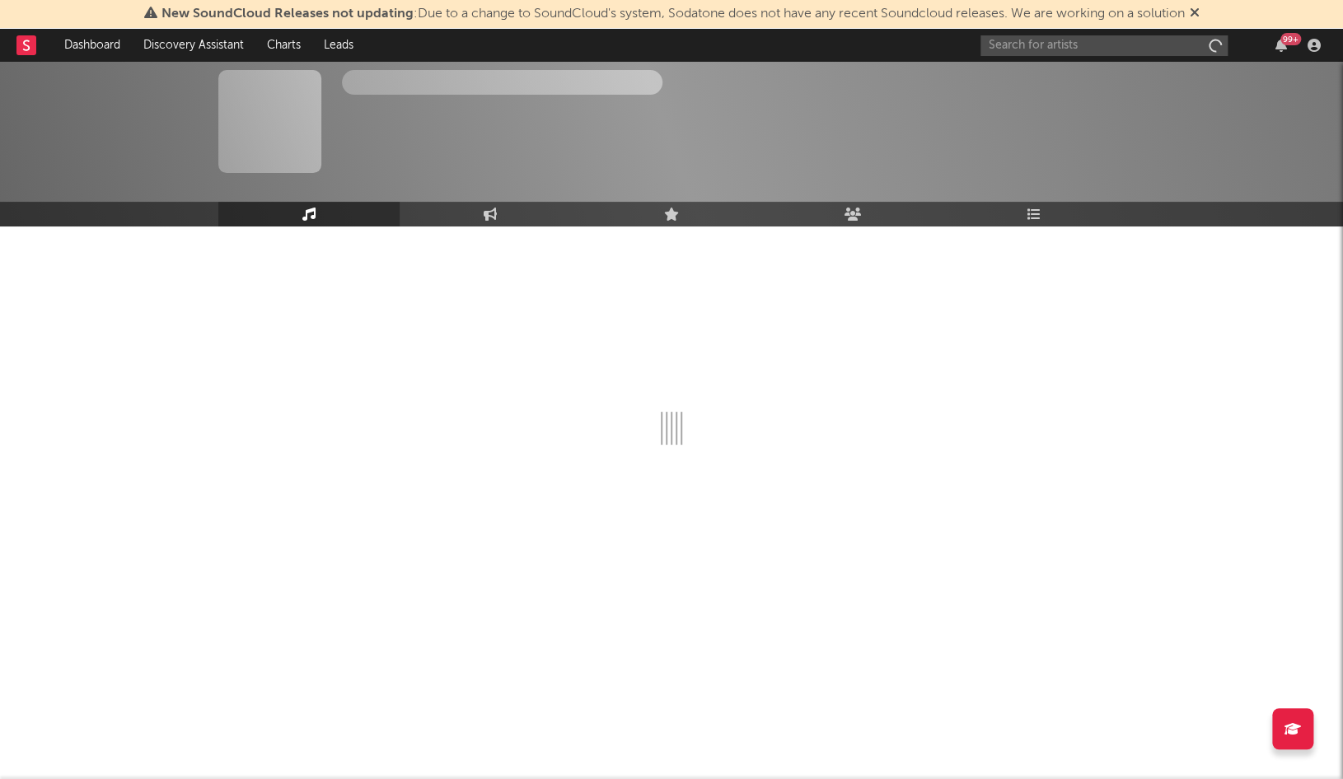
click at [1075, 67] on div "The Artist Name Track Unknown Location | Shoegaze Edit Track Benchmark Summary …" at bounding box center [671, 121] width 1343 height 119
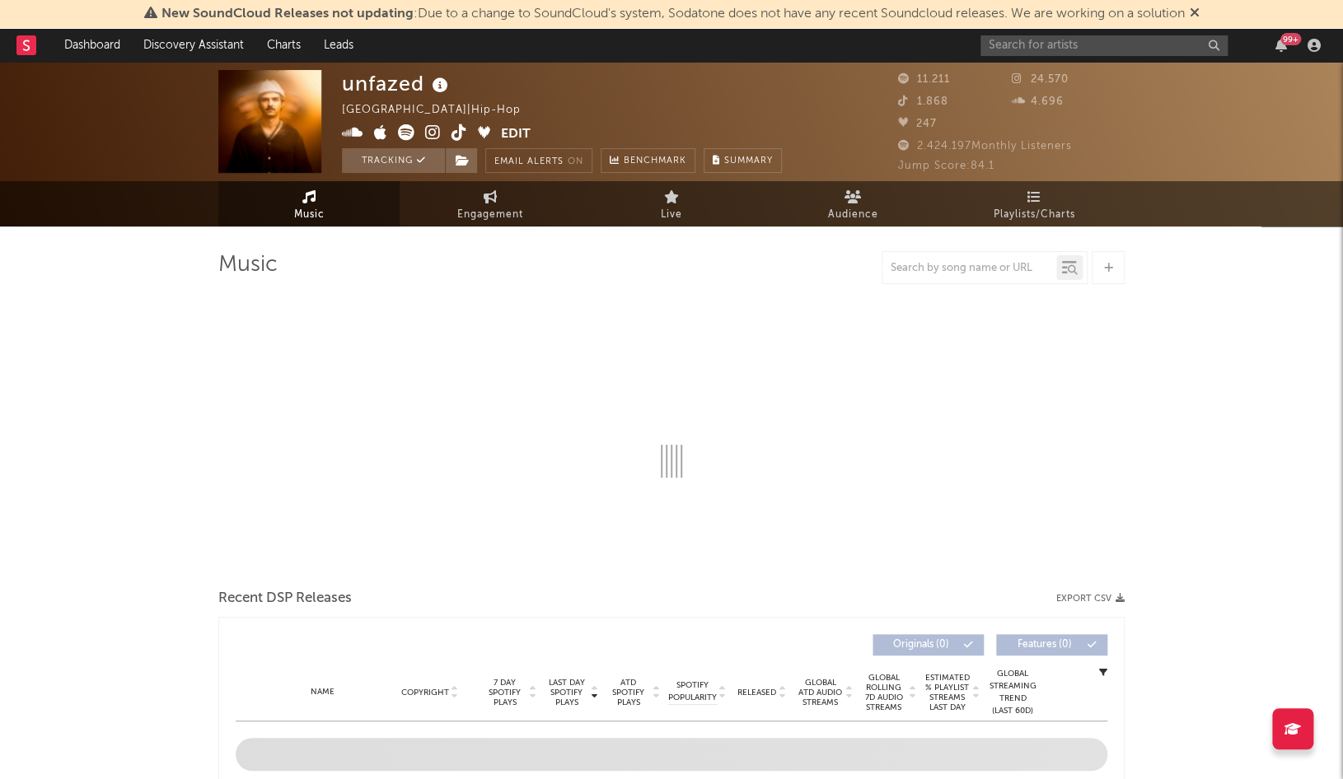
select select "6m"
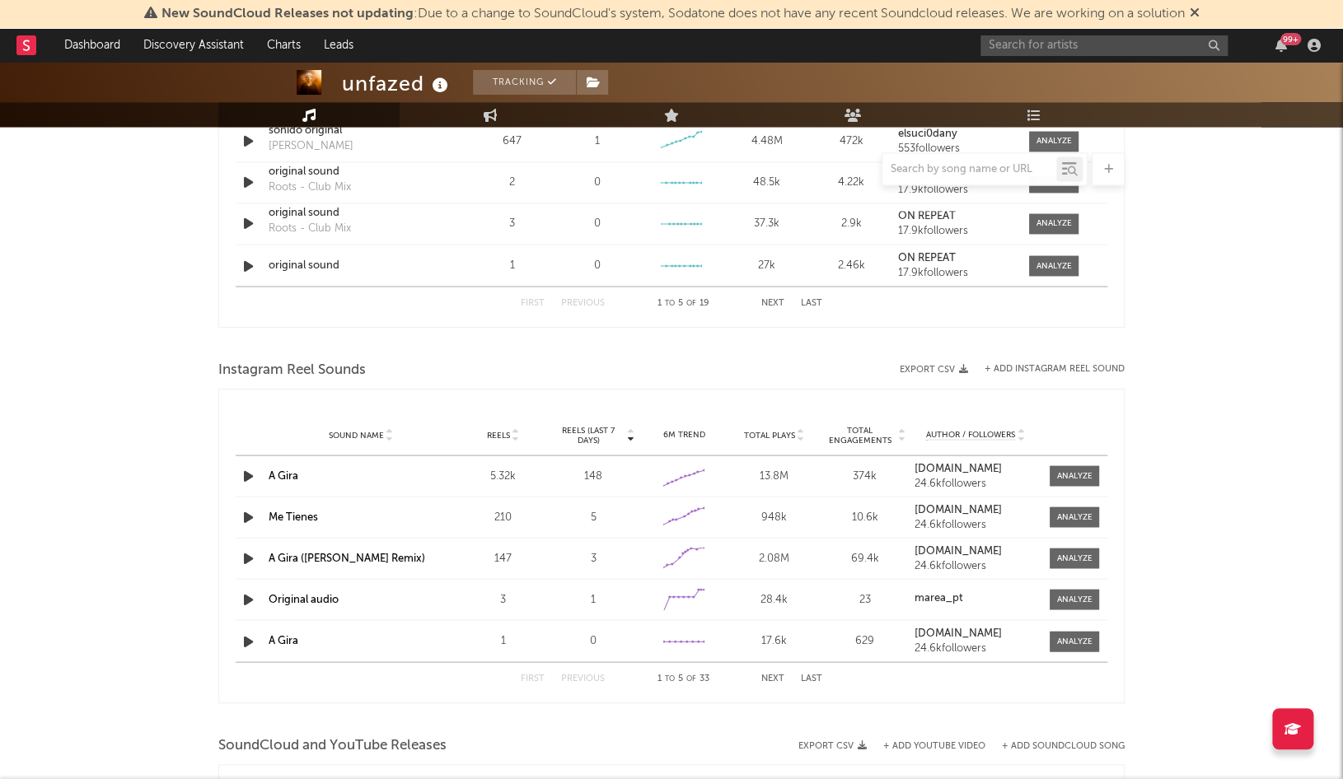
scroll to position [1303, 0]
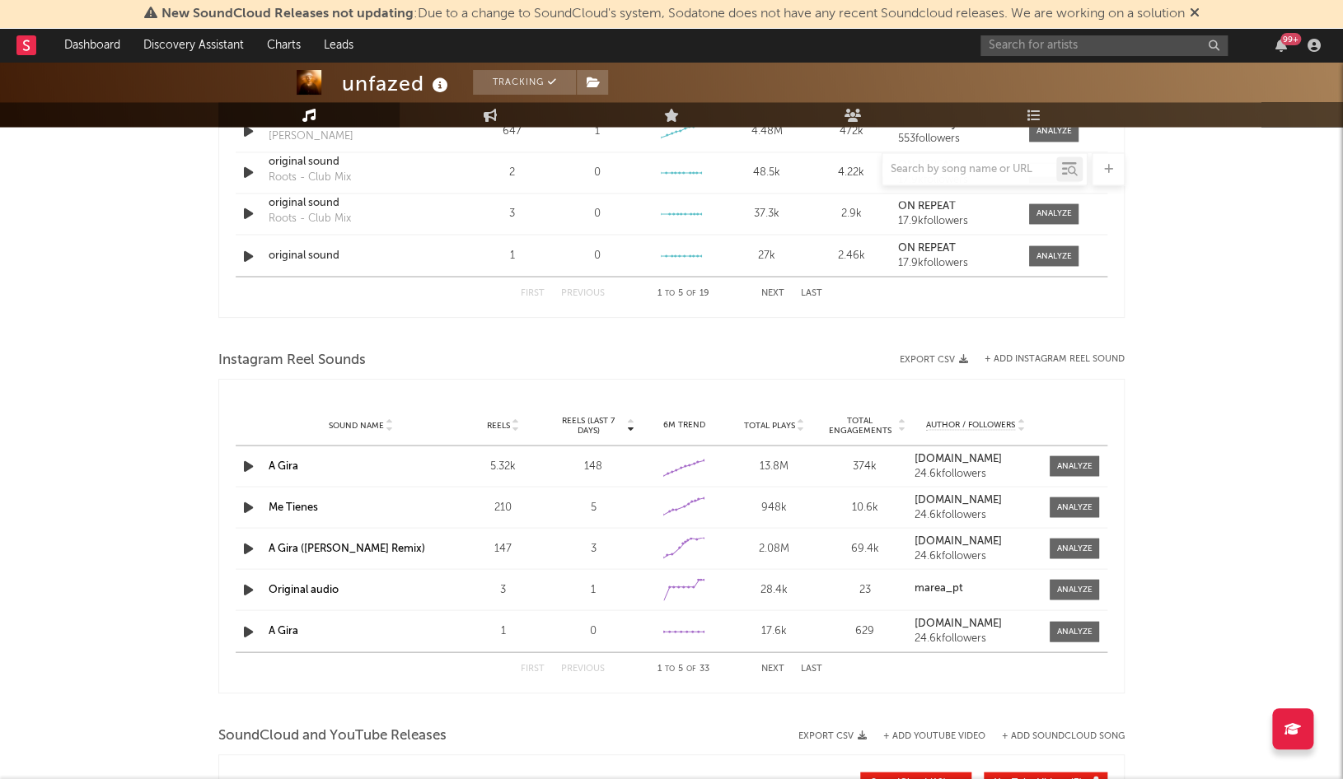
click at [780, 668] on div "First Previous 1 to 5 of 33 Next Last" at bounding box center [672, 669] width 302 height 32
click at [777, 666] on button "Next" at bounding box center [772, 668] width 23 height 9
click at [531, 664] on button "First" at bounding box center [533, 668] width 24 height 9
click at [491, 420] on span "Reels" at bounding box center [497, 425] width 23 height 10
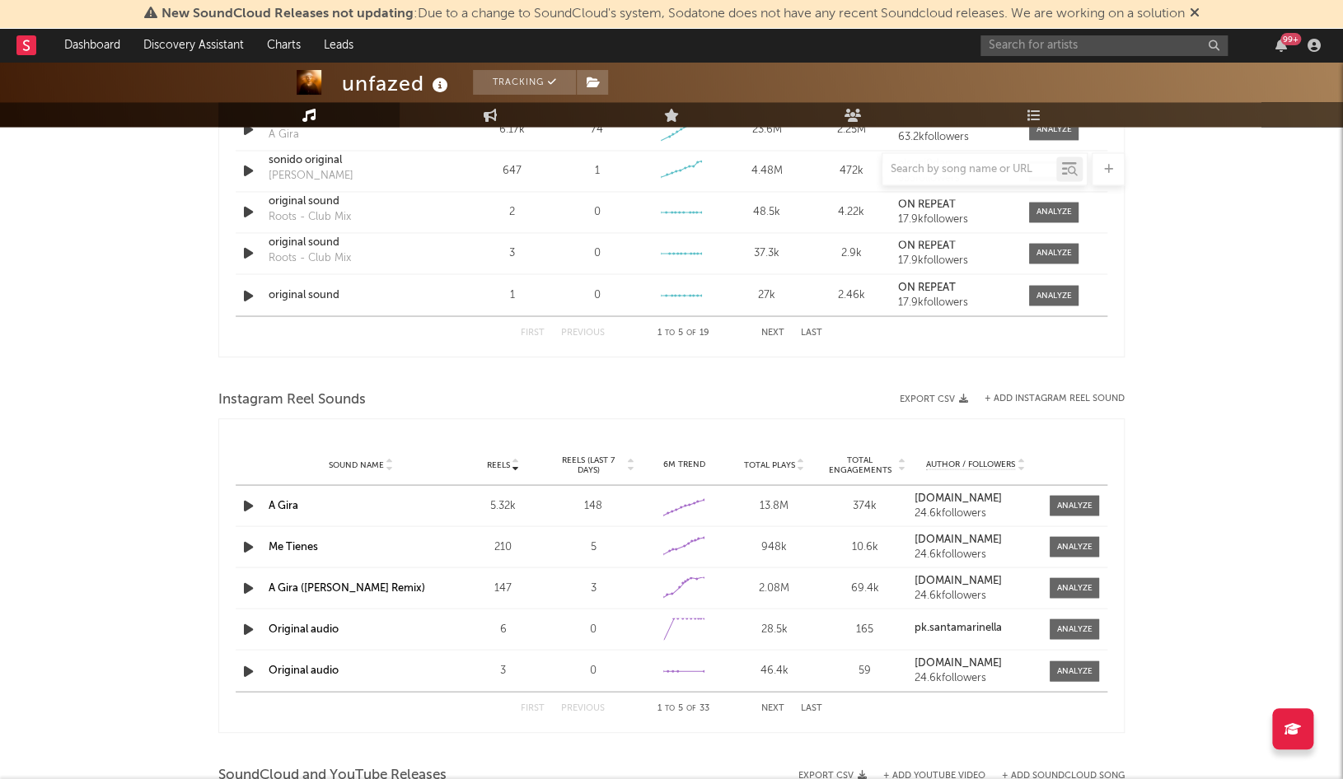
scroll to position [1263, 0]
click at [1059, 44] on input "text" at bounding box center [1104, 45] width 247 height 21
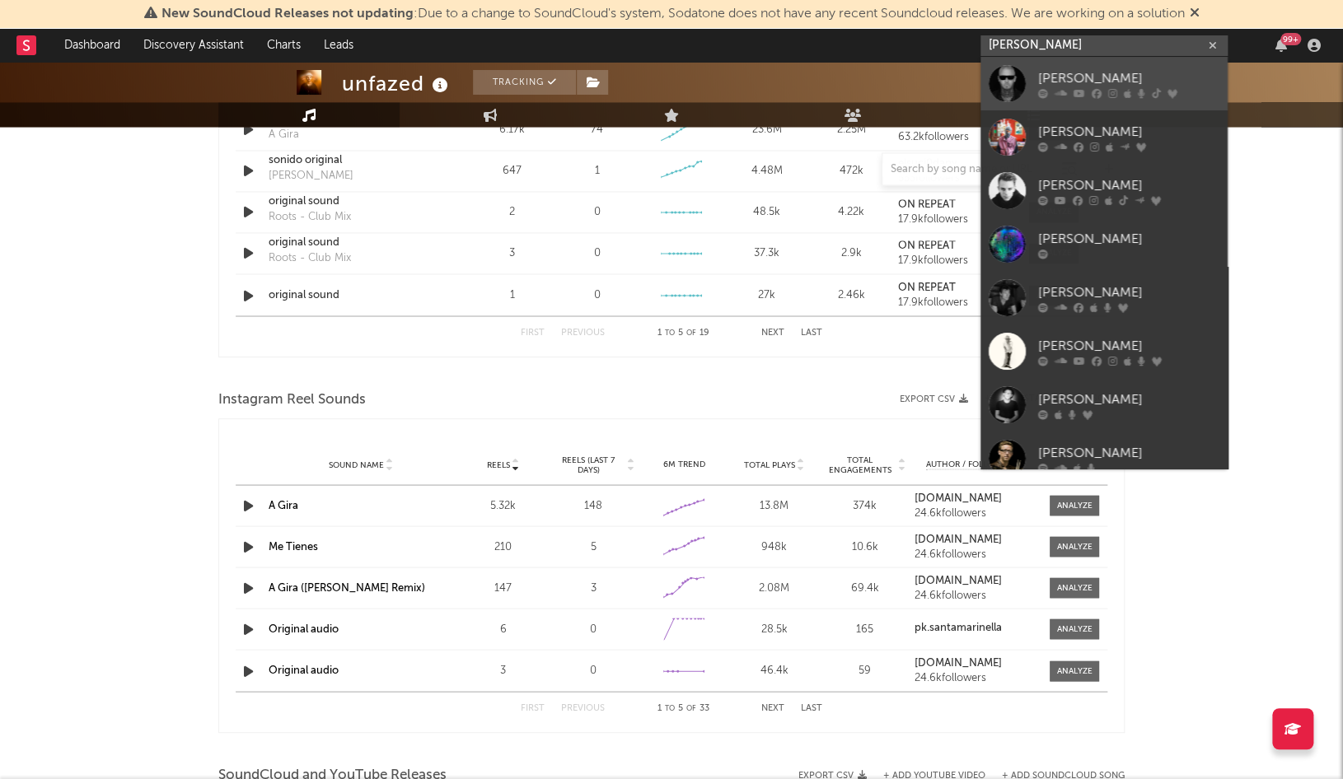
type input "morten"
click at [1042, 82] on div "[PERSON_NAME]" at bounding box center [1128, 78] width 181 height 20
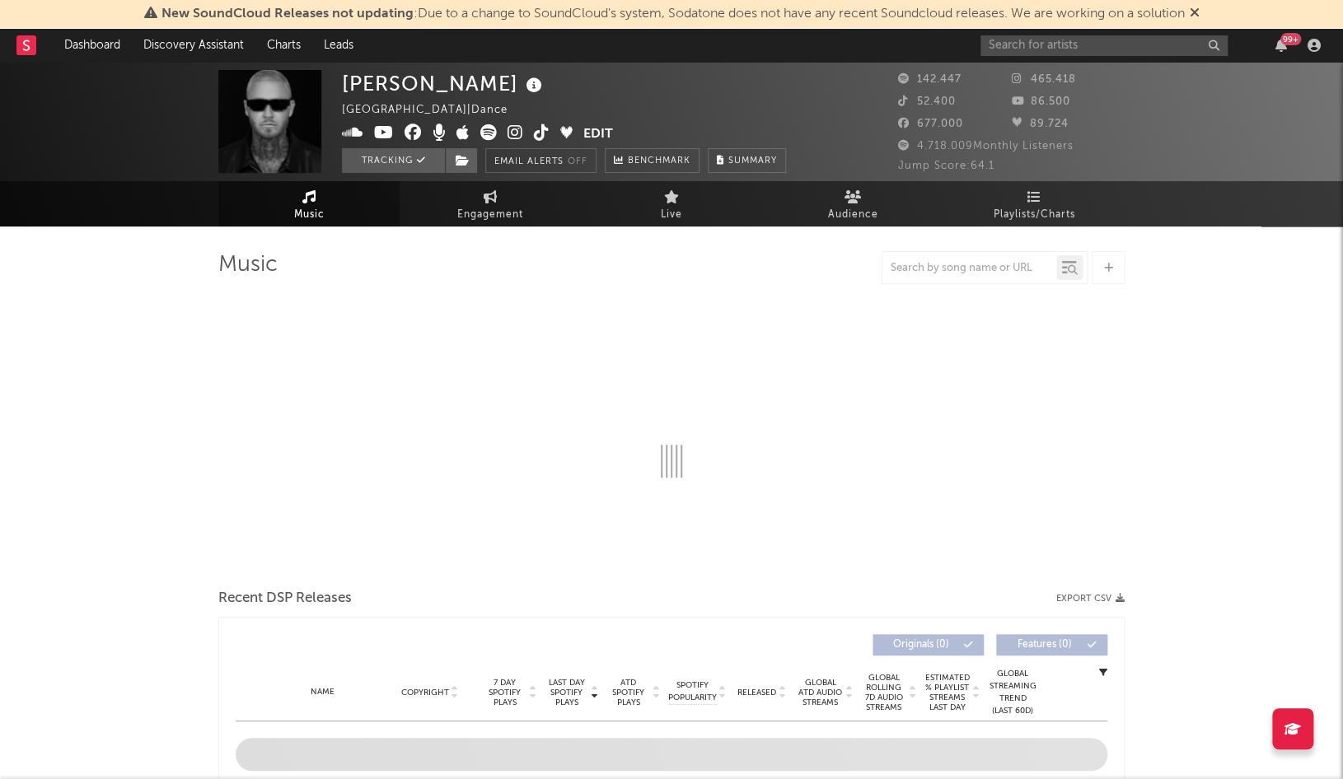
select select "6m"
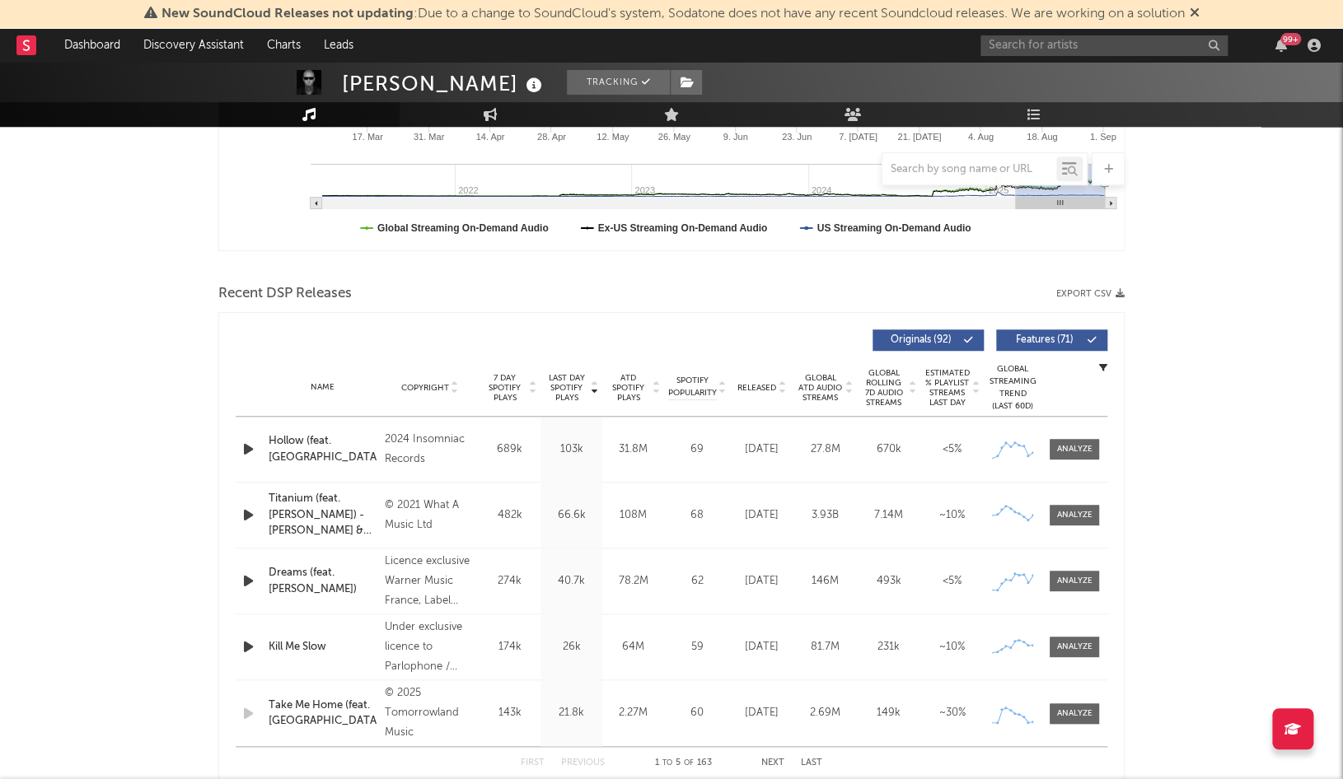
scroll to position [432, 0]
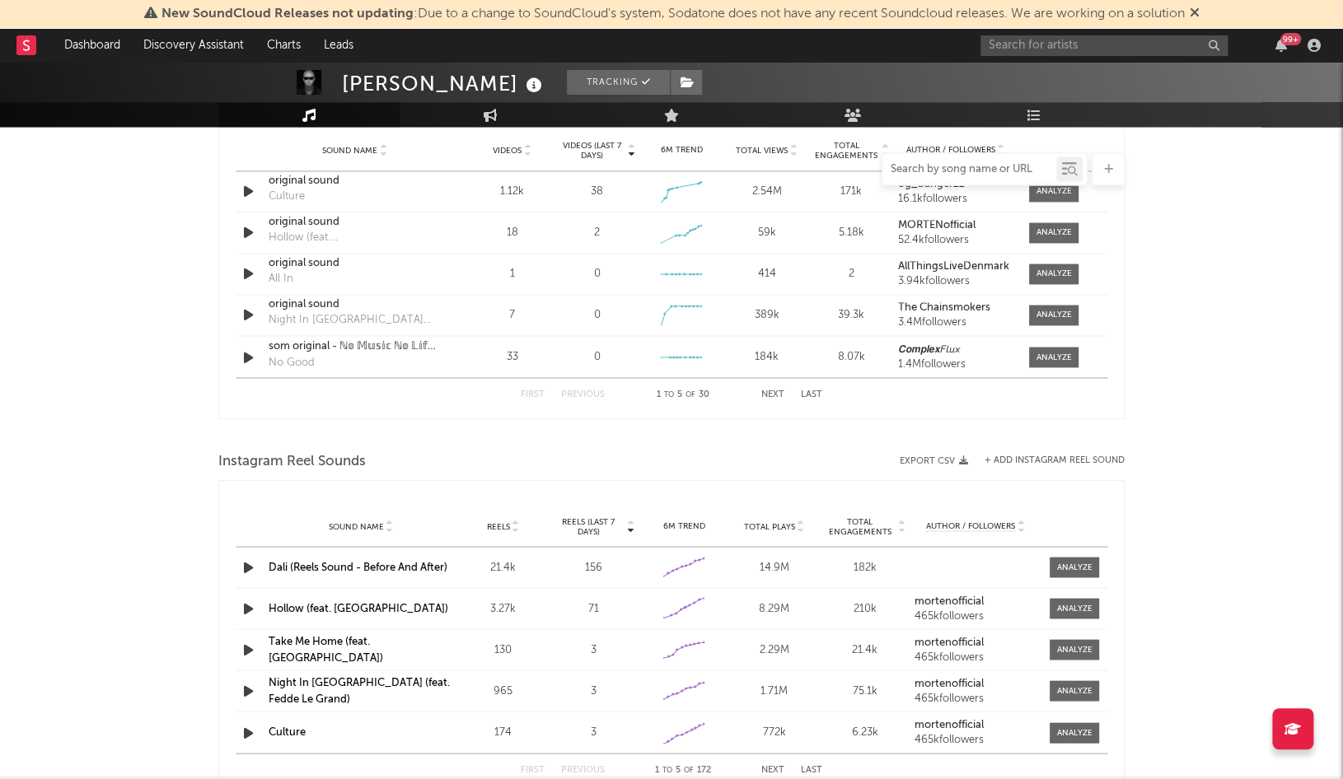
click at [934, 166] on input "text" at bounding box center [969, 169] width 174 height 13
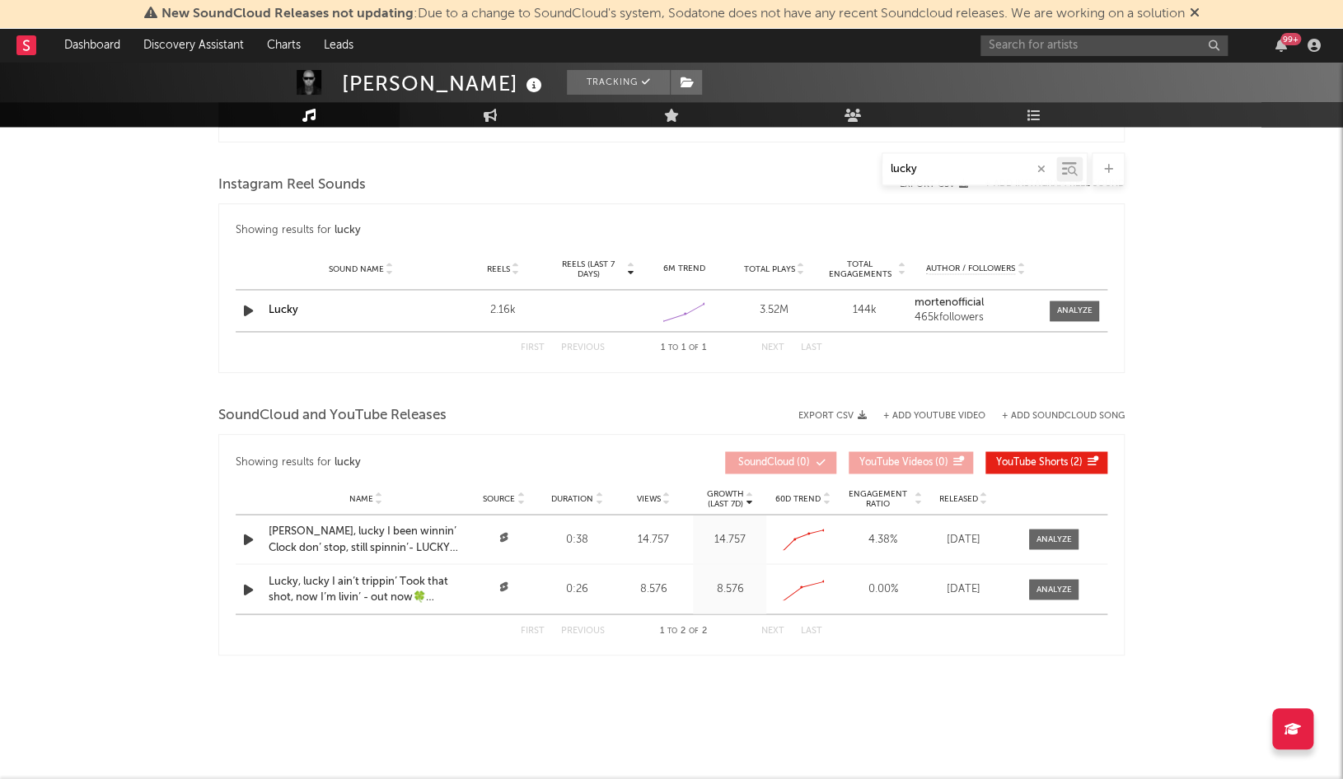
scroll to position [1055, 0]
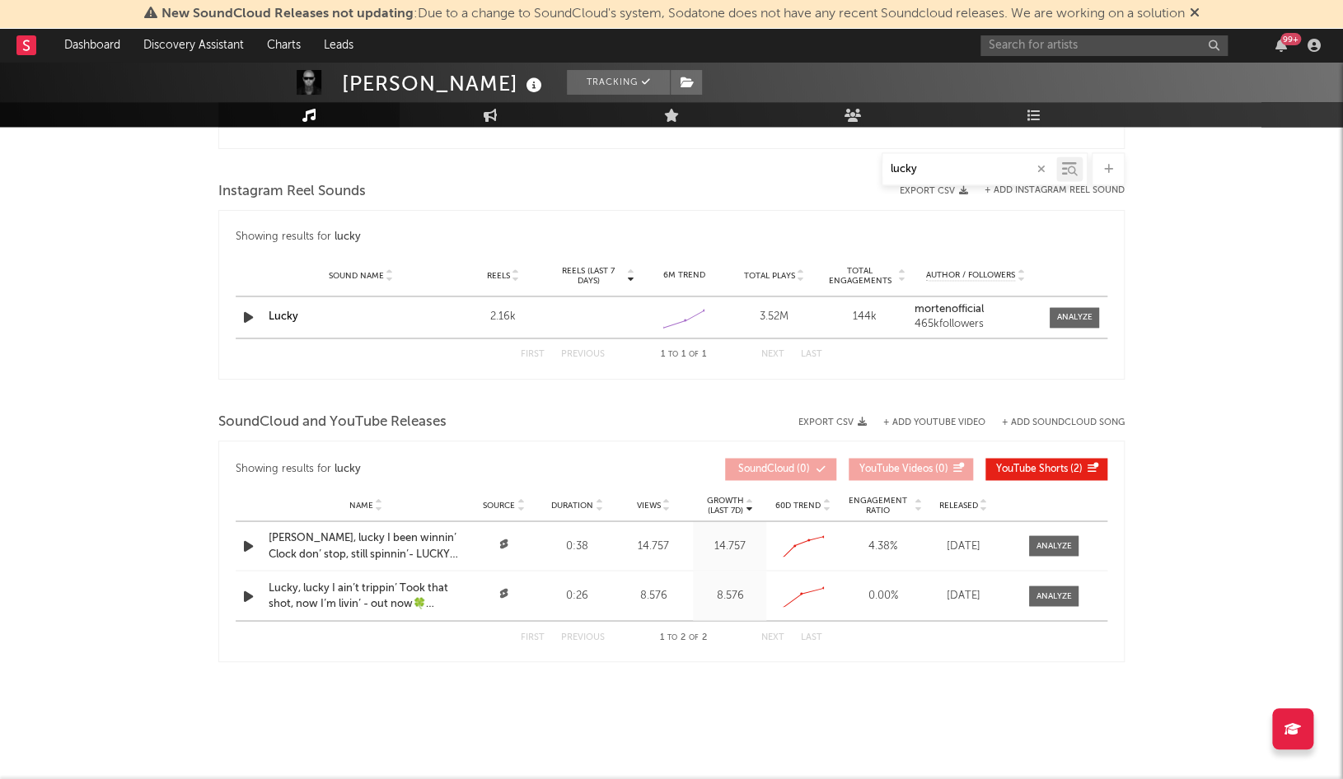
type input "lucky"
click at [290, 316] on link "Lucky" at bounding box center [284, 316] width 30 height 11
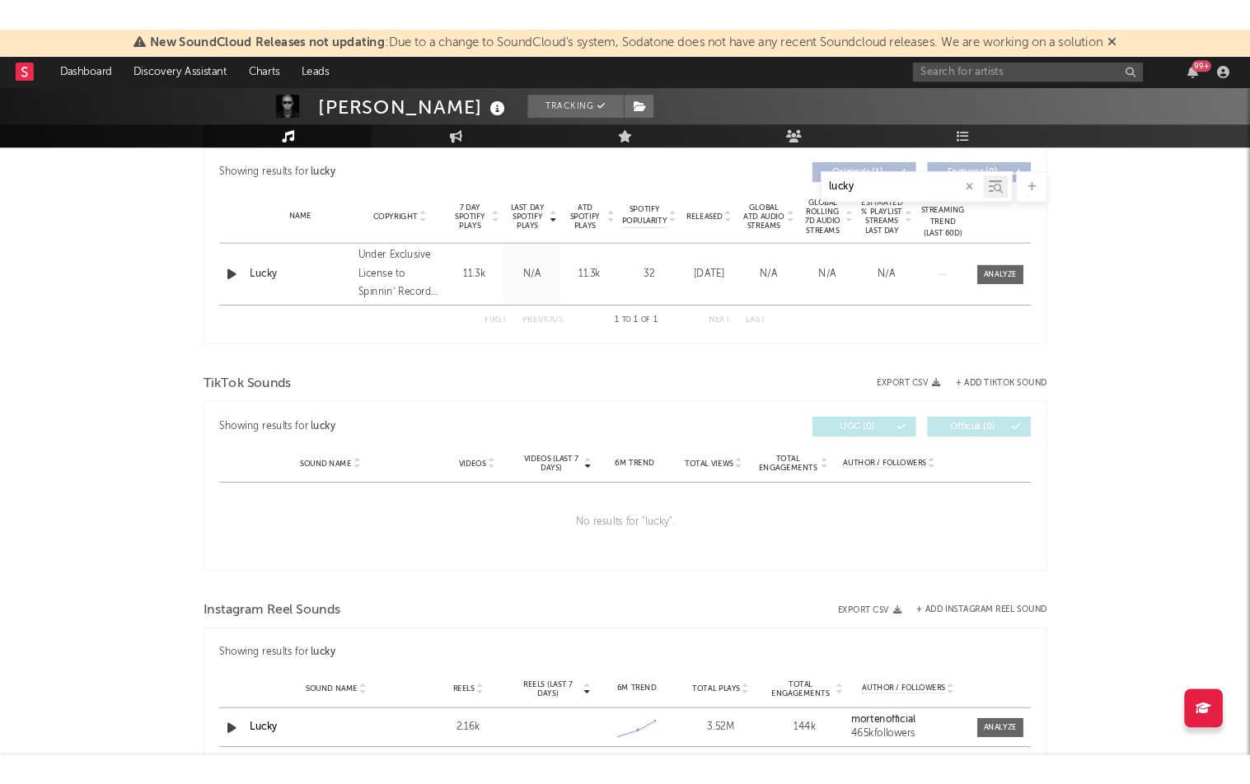
scroll to position [620, 0]
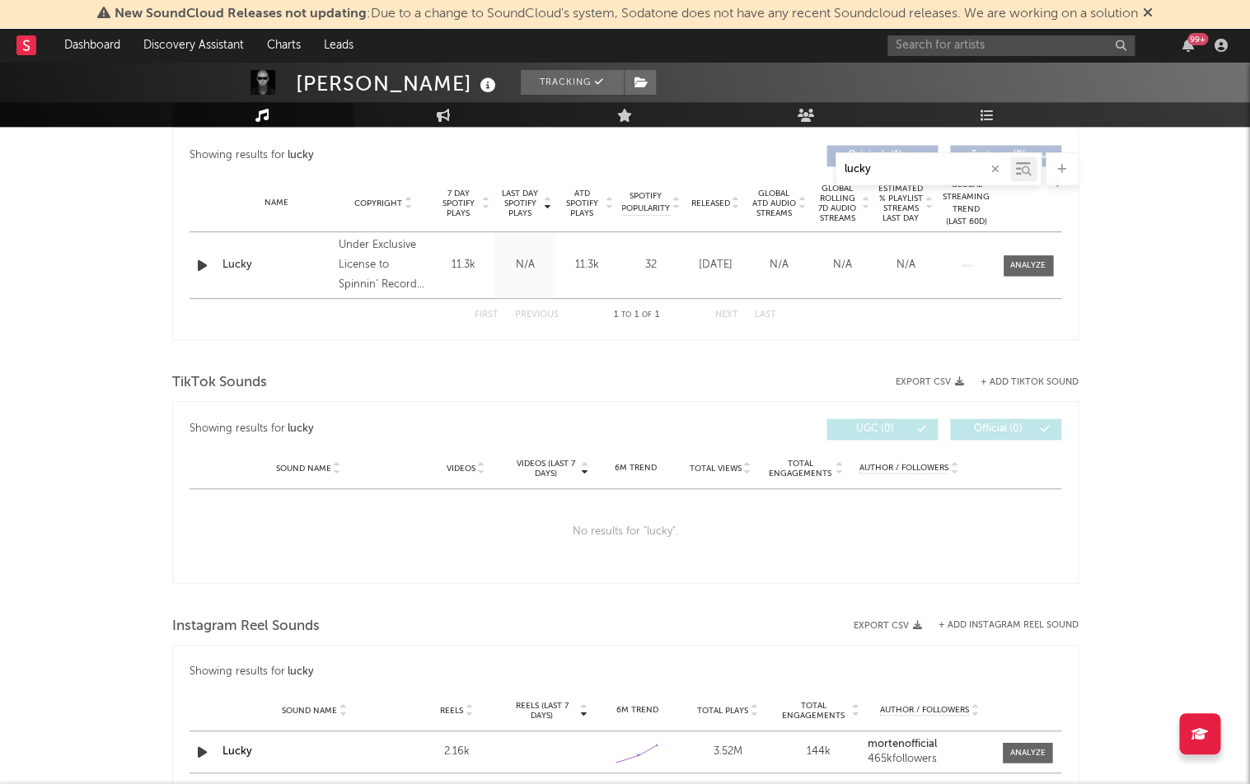
click at [1020, 57] on div "99 +" at bounding box center [1060, 45] width 346 height 33
click at [1022, 48] on input "text" at bounding box center [1010, 45] width 247 height 21
paste input "DJ BOSS"
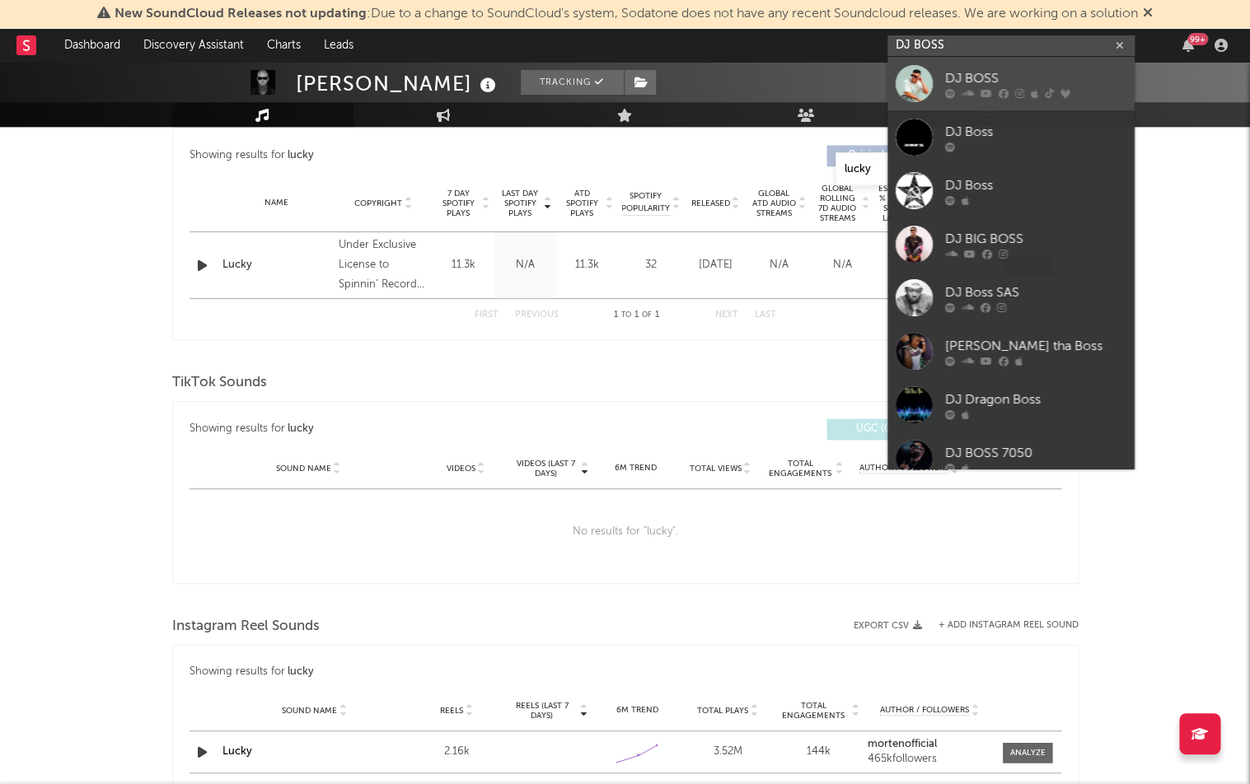
type input "DJ BOSS"
click at [991, 69] on div "DJ BOSS" at bounding box center [1035, 78] width 181 height 20
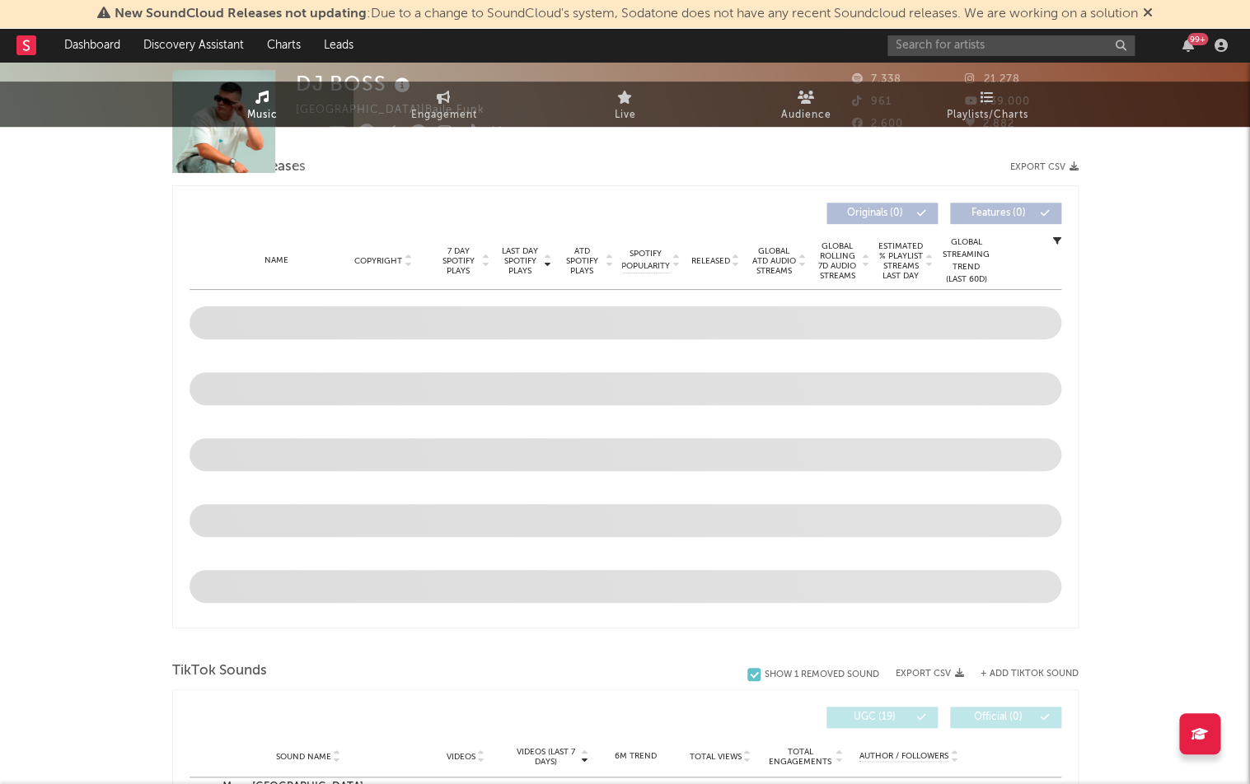
select select "6m"
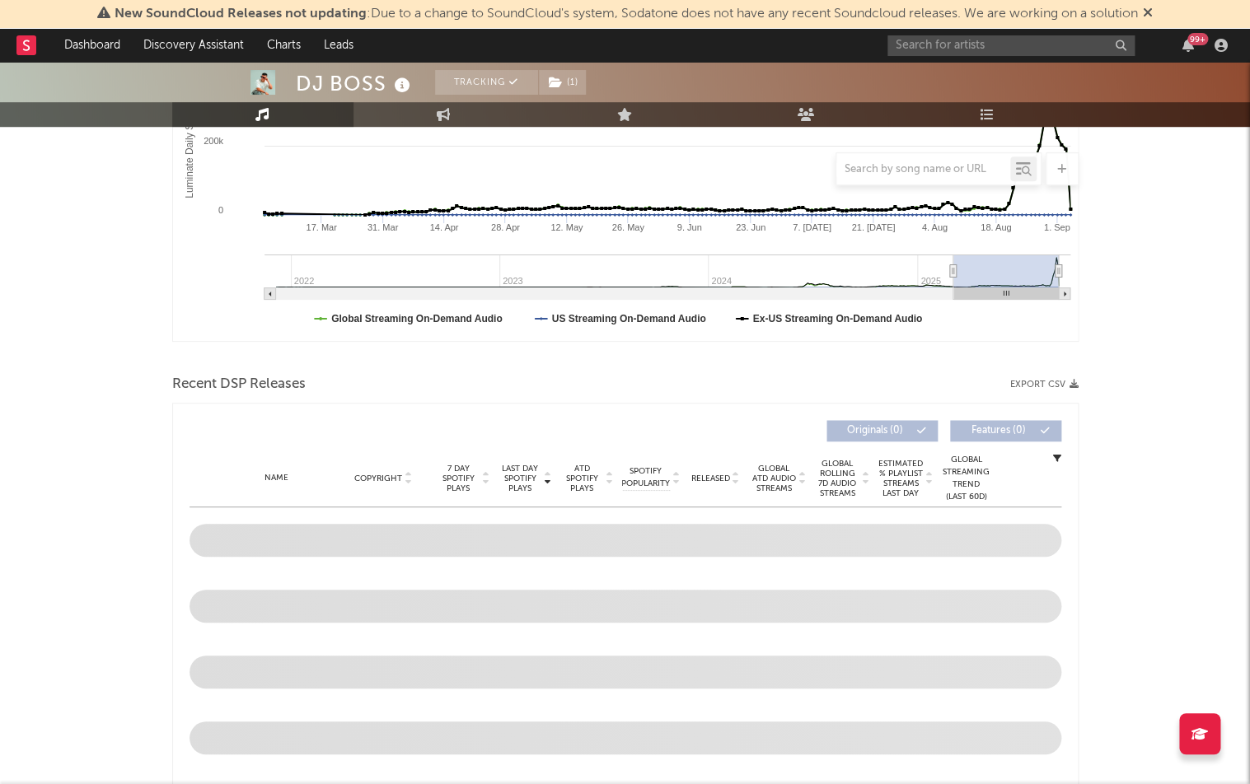
scroll to position [450, 0]
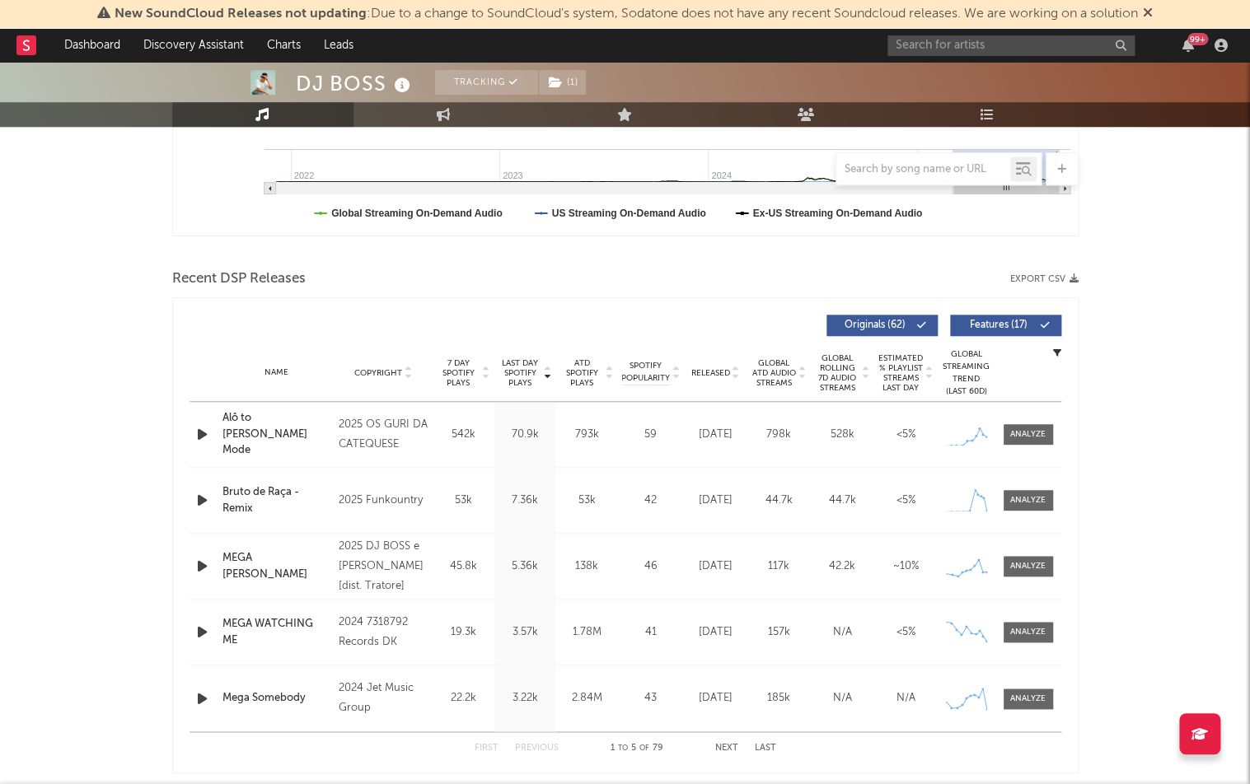
click at [527, 358] on span "Last Day Spotify Plays" at bounding box center [521, 373] width 44 height 30
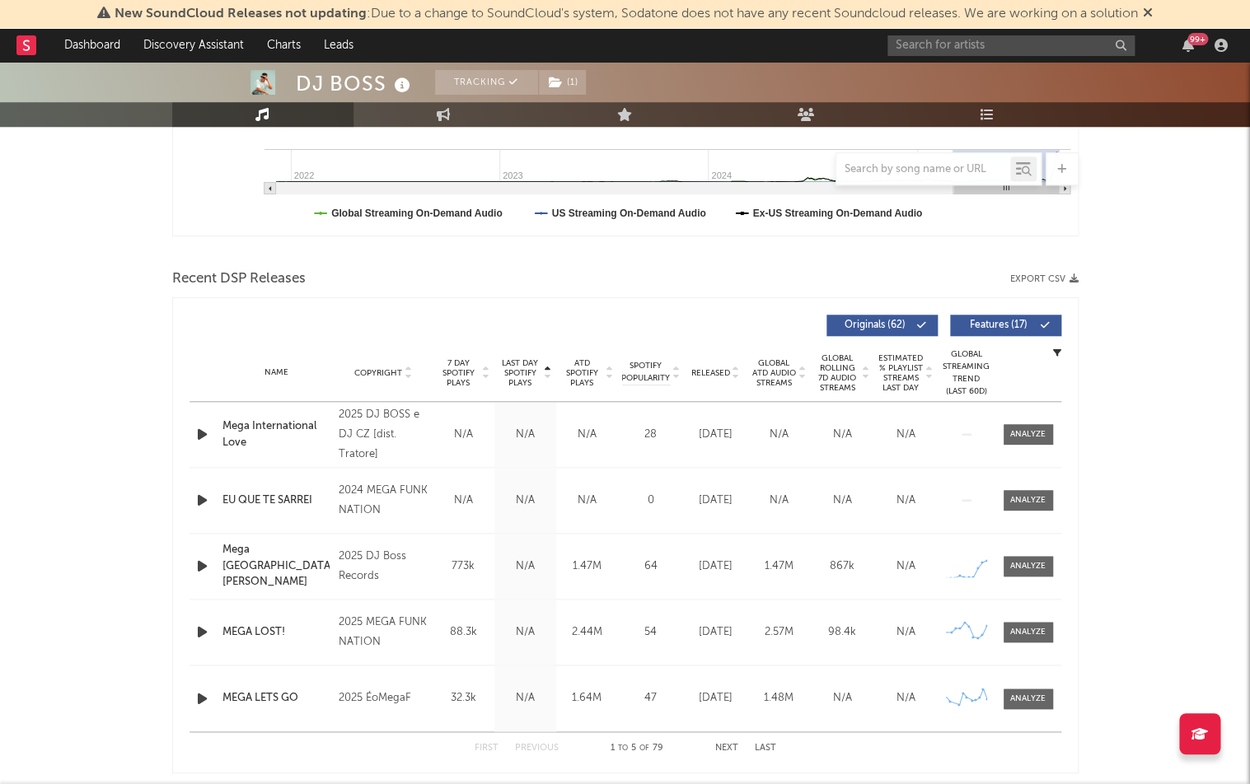
click at [526, 361] on span "Last Day Spotify Plays" at bounding box center [521, 373] width 44 height 30
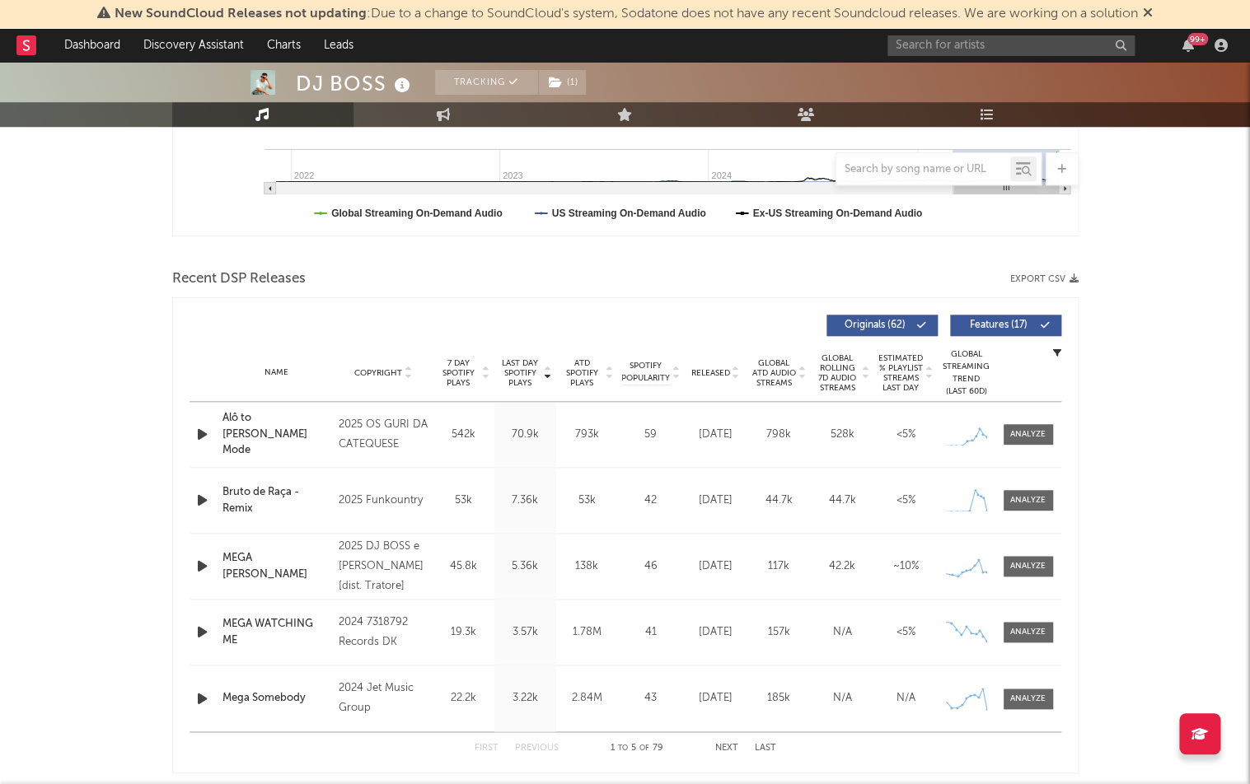
click at [910, 160] on div at bounding box center [923, 169] width 174 height 21
click at [915, 173] on input "text" at bounding box center [923, 169] width 174 height 13
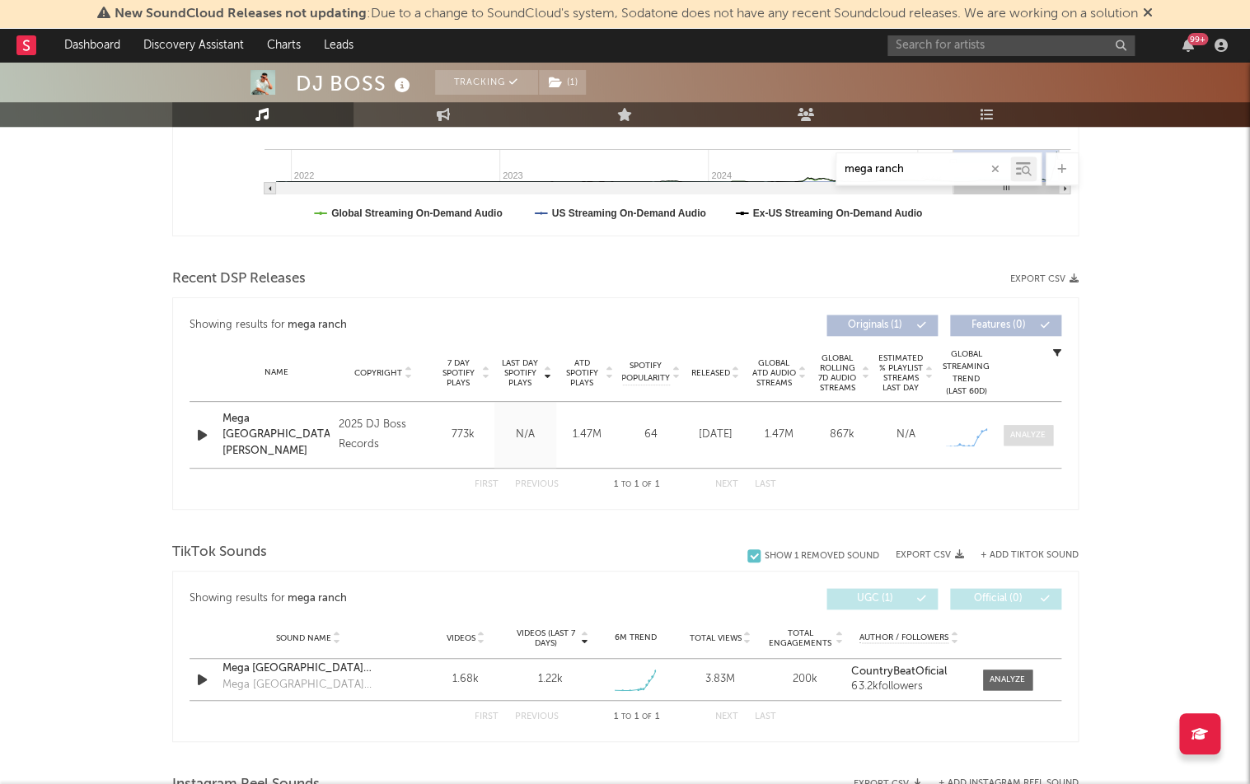
type input "mega ranch"
click at [1010, 436] on div at bounding box center [1027, 435] width 35 height 12
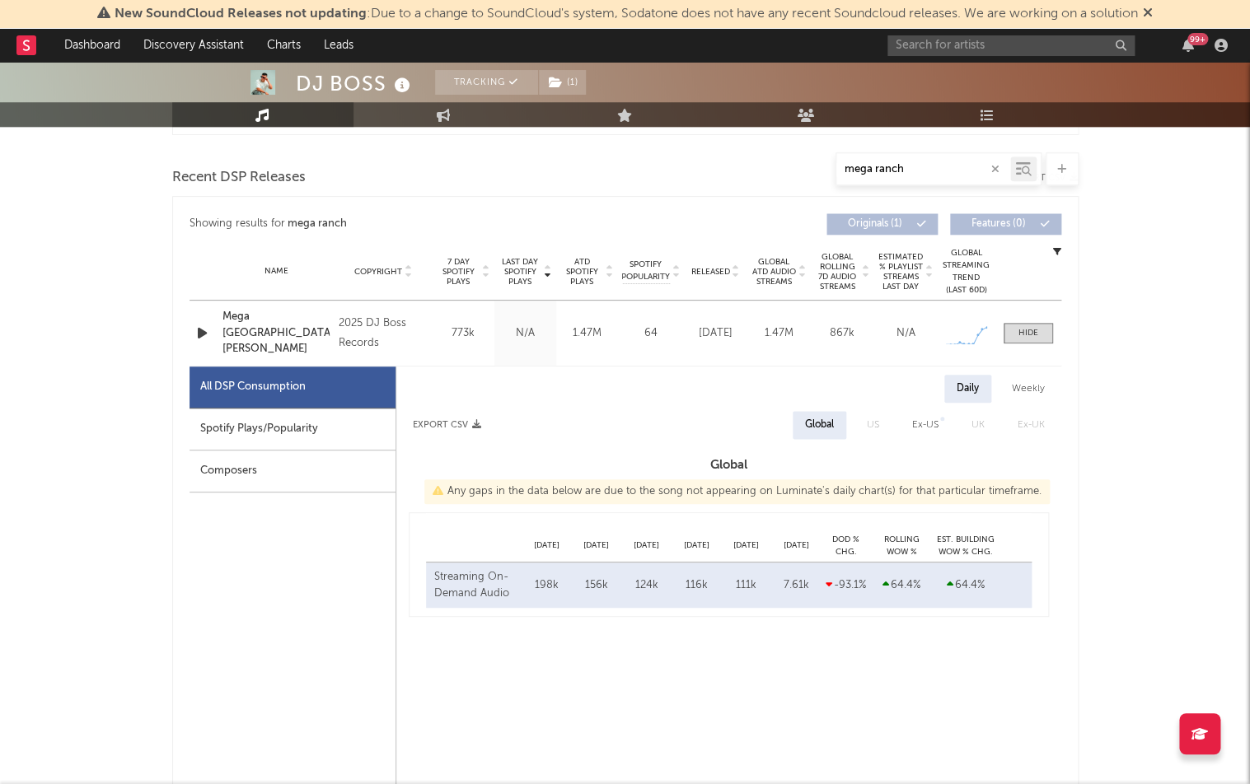
scroll to position [615, 0]
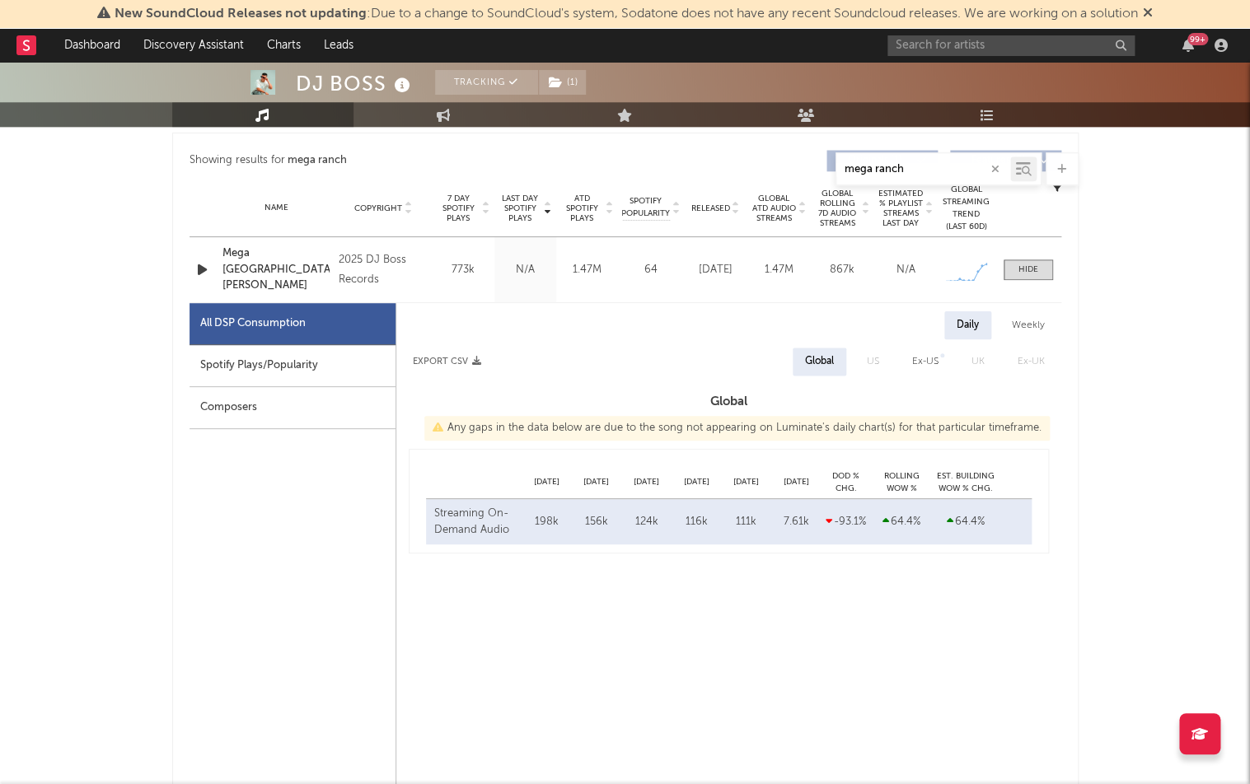
select select "1w"
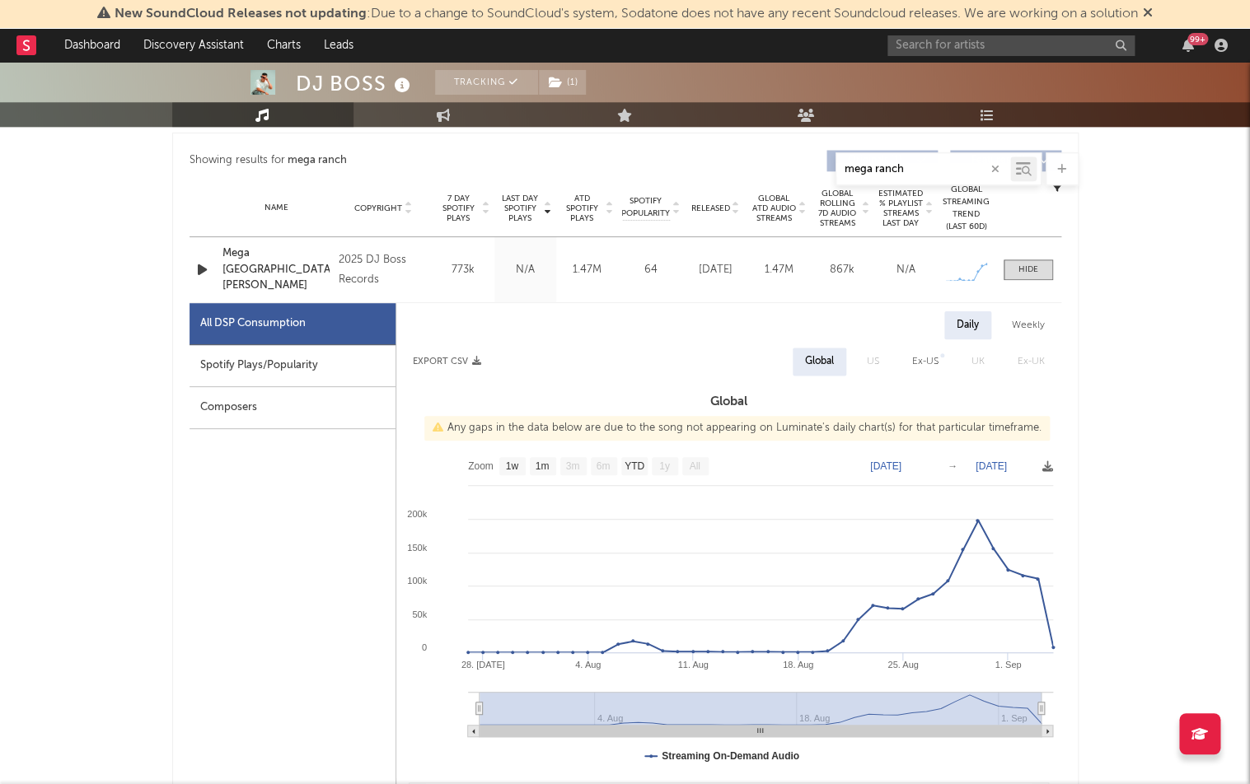
click at [264, 357] on div "Spotify Plays/Popularity" at bounding box center [293, 366] width 206 height 42
select select "1w"
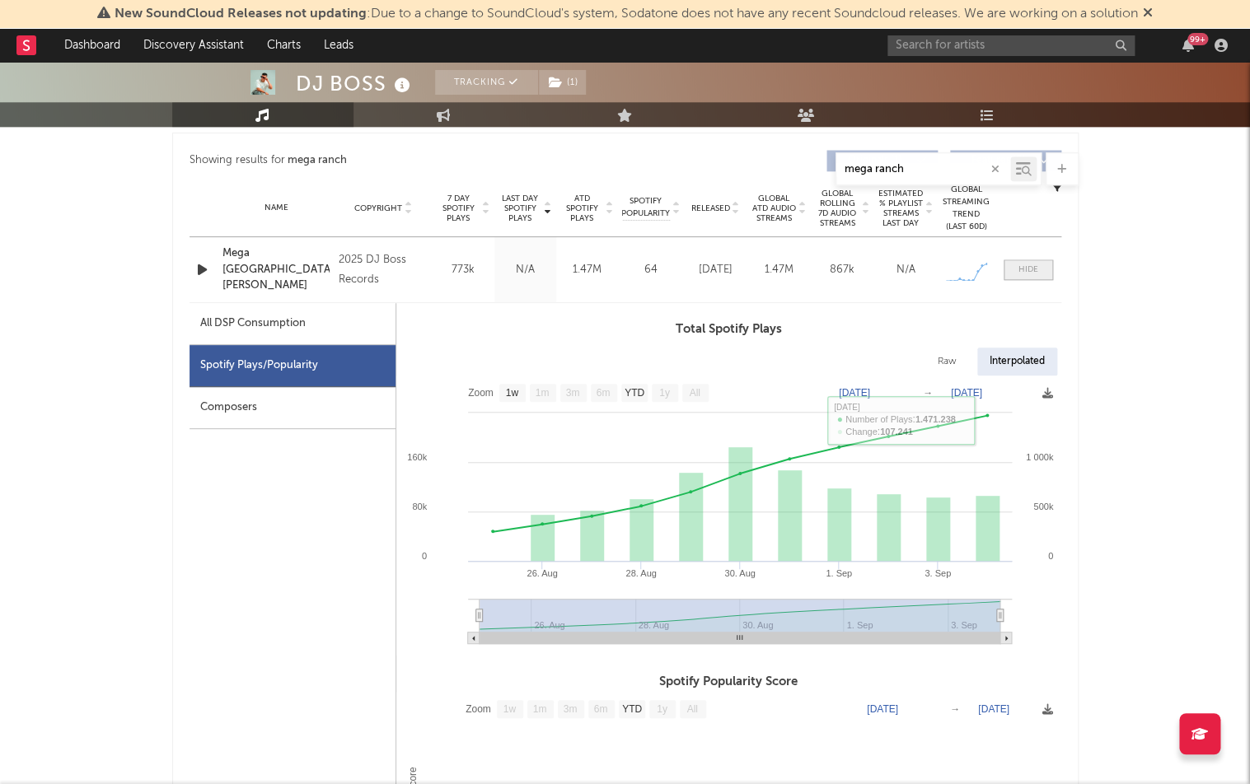
click at [1046, 268] on span at bounding box center [1028, 270] width 49 height 21
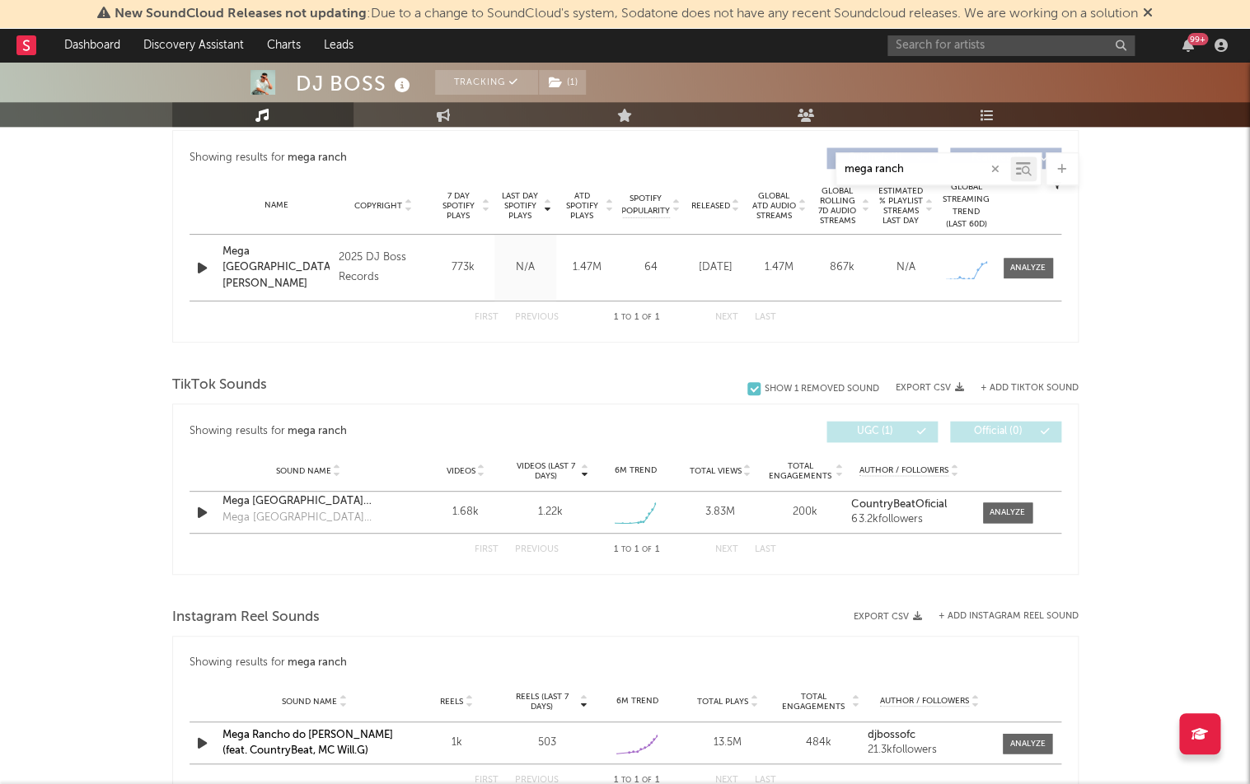
scroll to position [617, 0]
